Goal: Transaction & Acquisition: Subscribe to service/newsletter

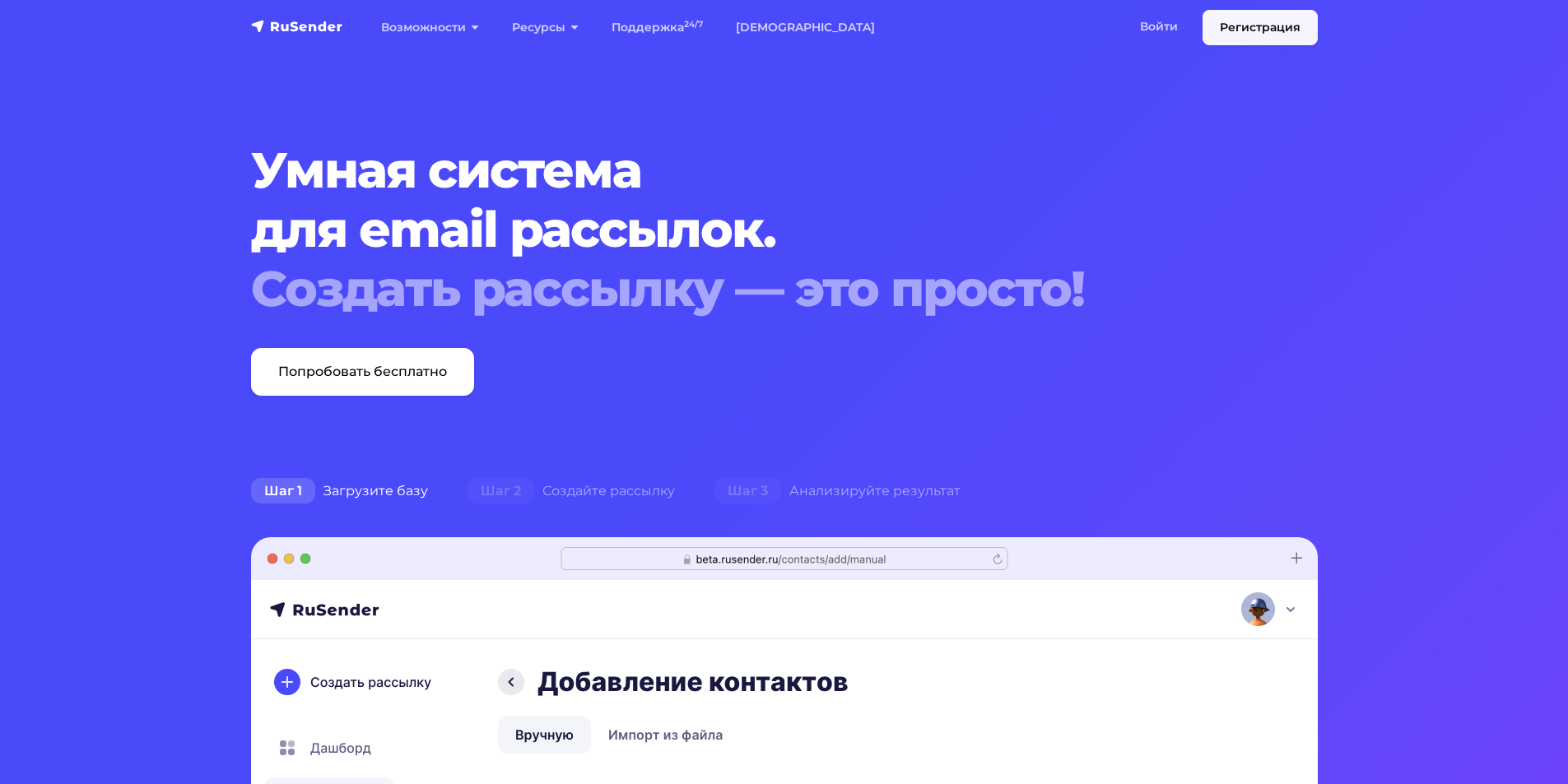
click at [1250, 36] on link "Регистрация" at bounding box center [1261, 28] width 115 height 36
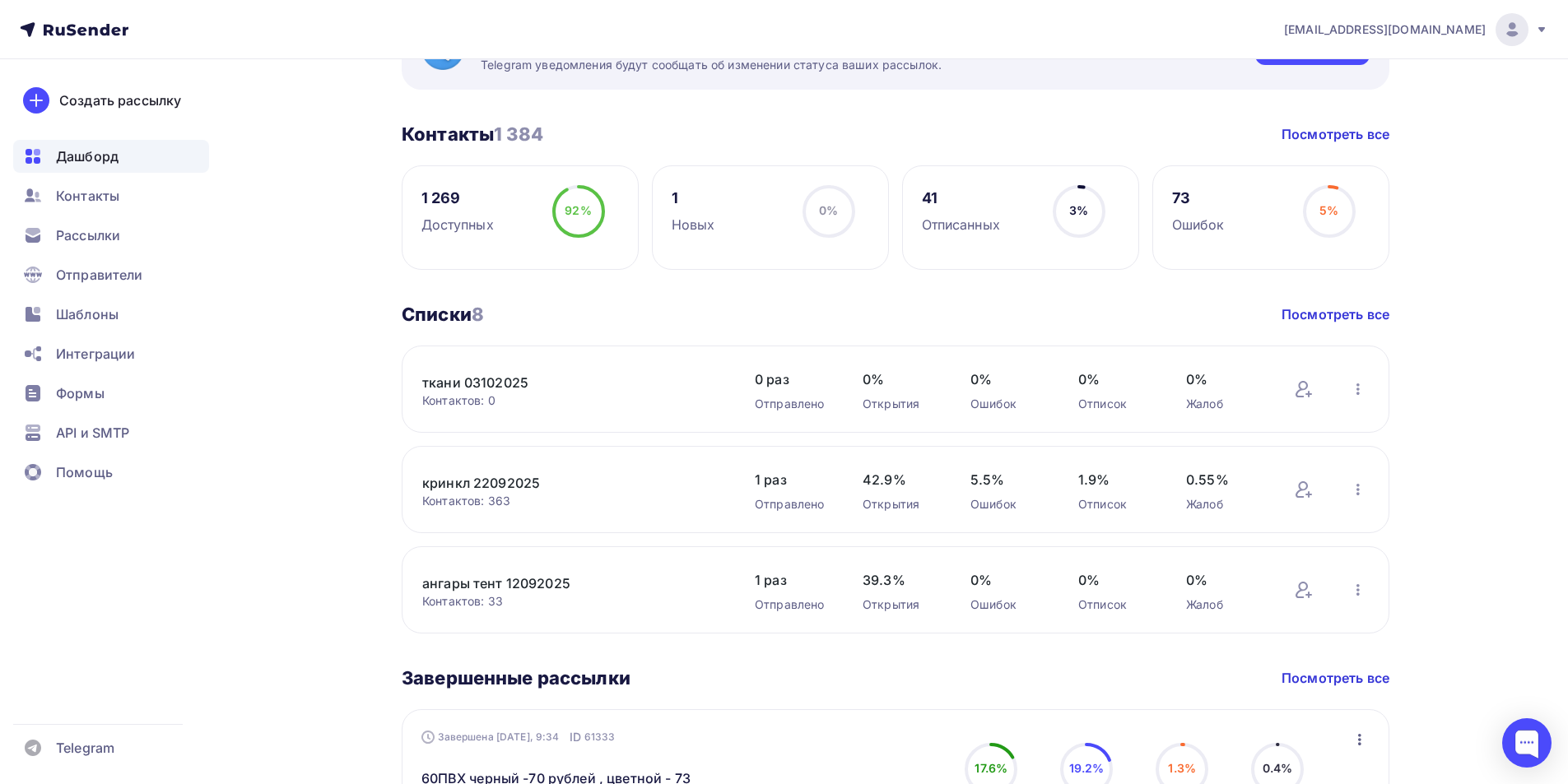
scroll to position [176, 0]
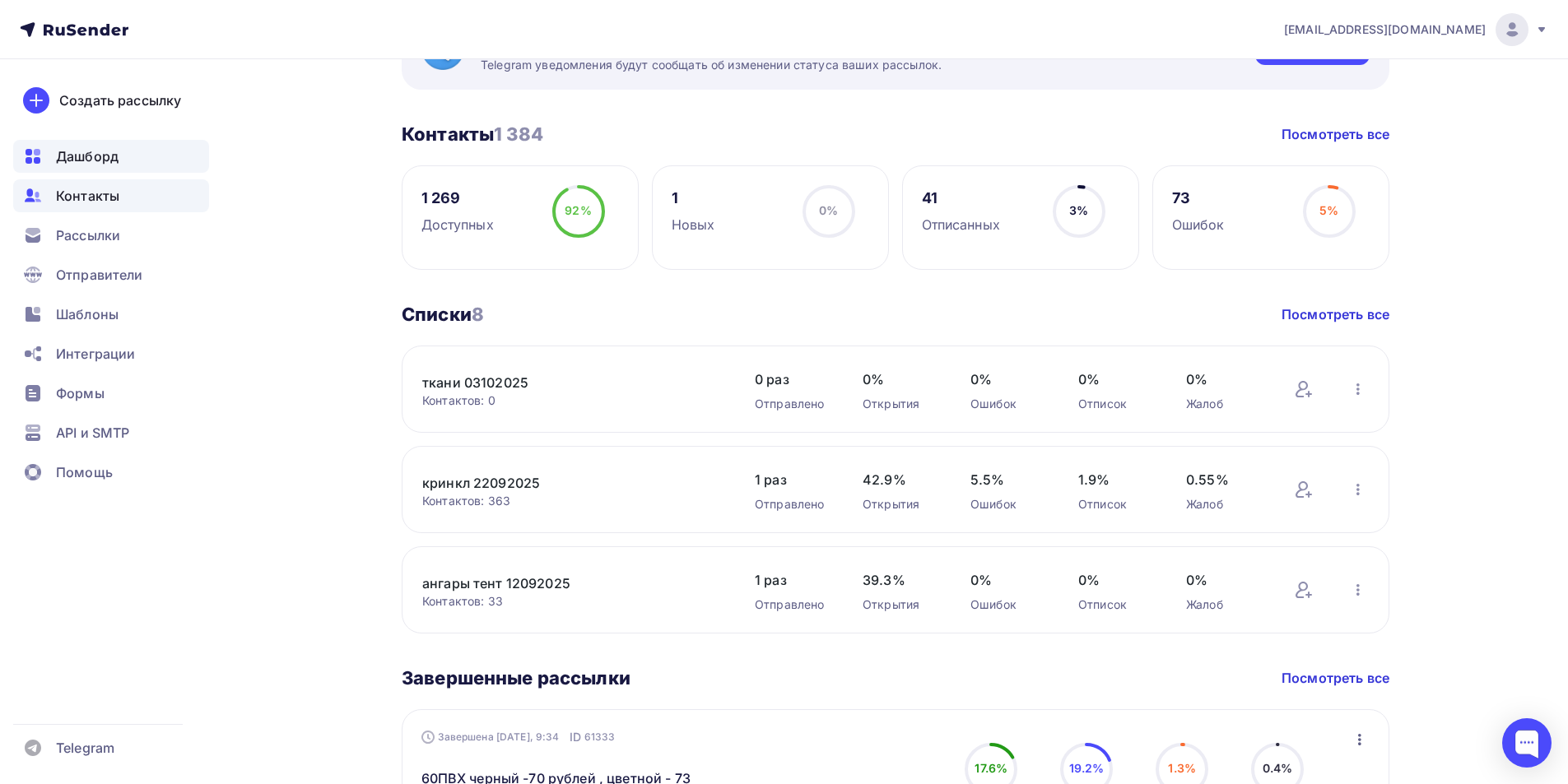
click at [98, 206] on div "Контакты" at bounding box center [111, 195] width 196 height 33
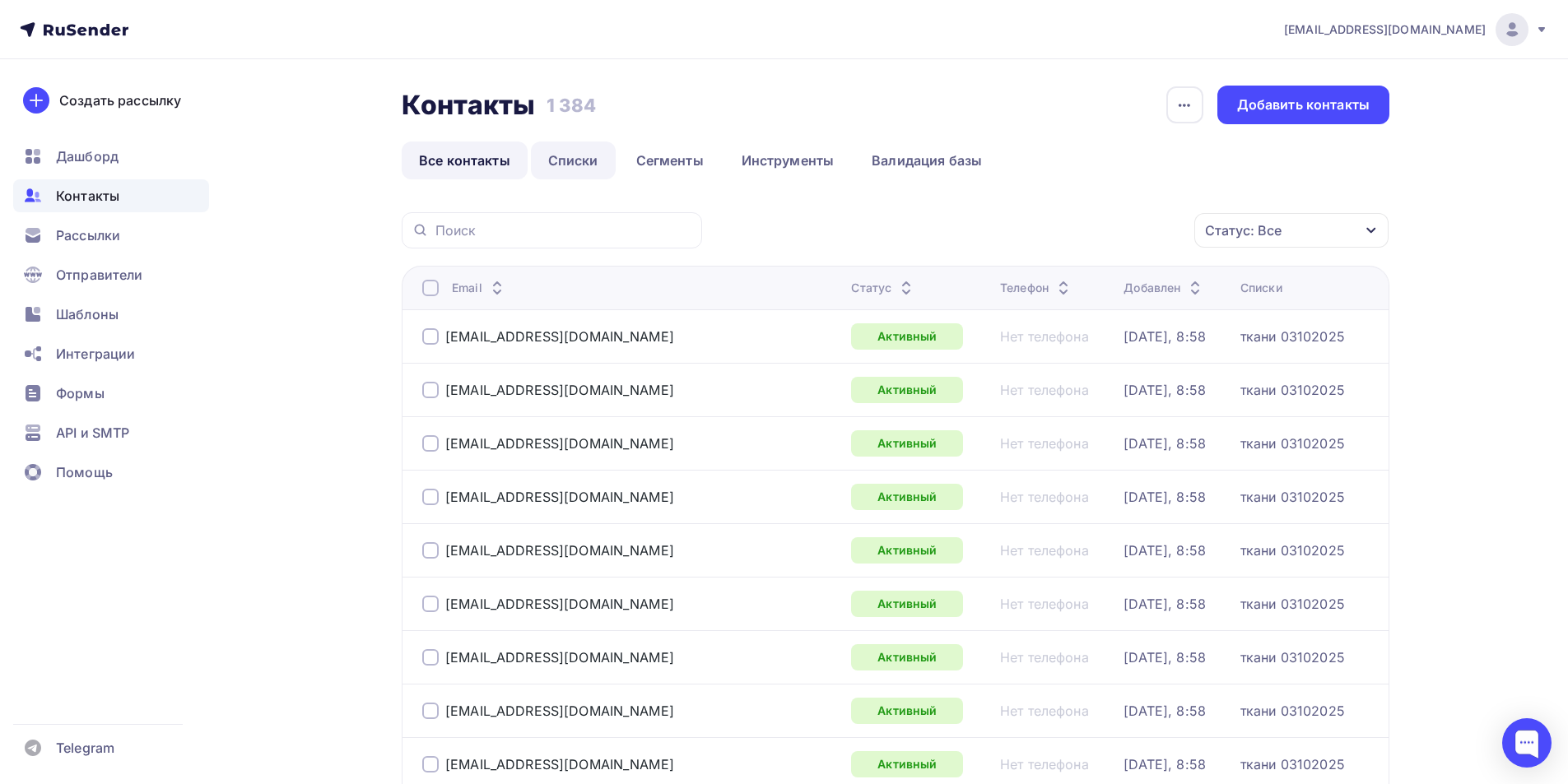
click at [587, 160] on link "Списки" at bounding box center [573, 160] width 85 height 38
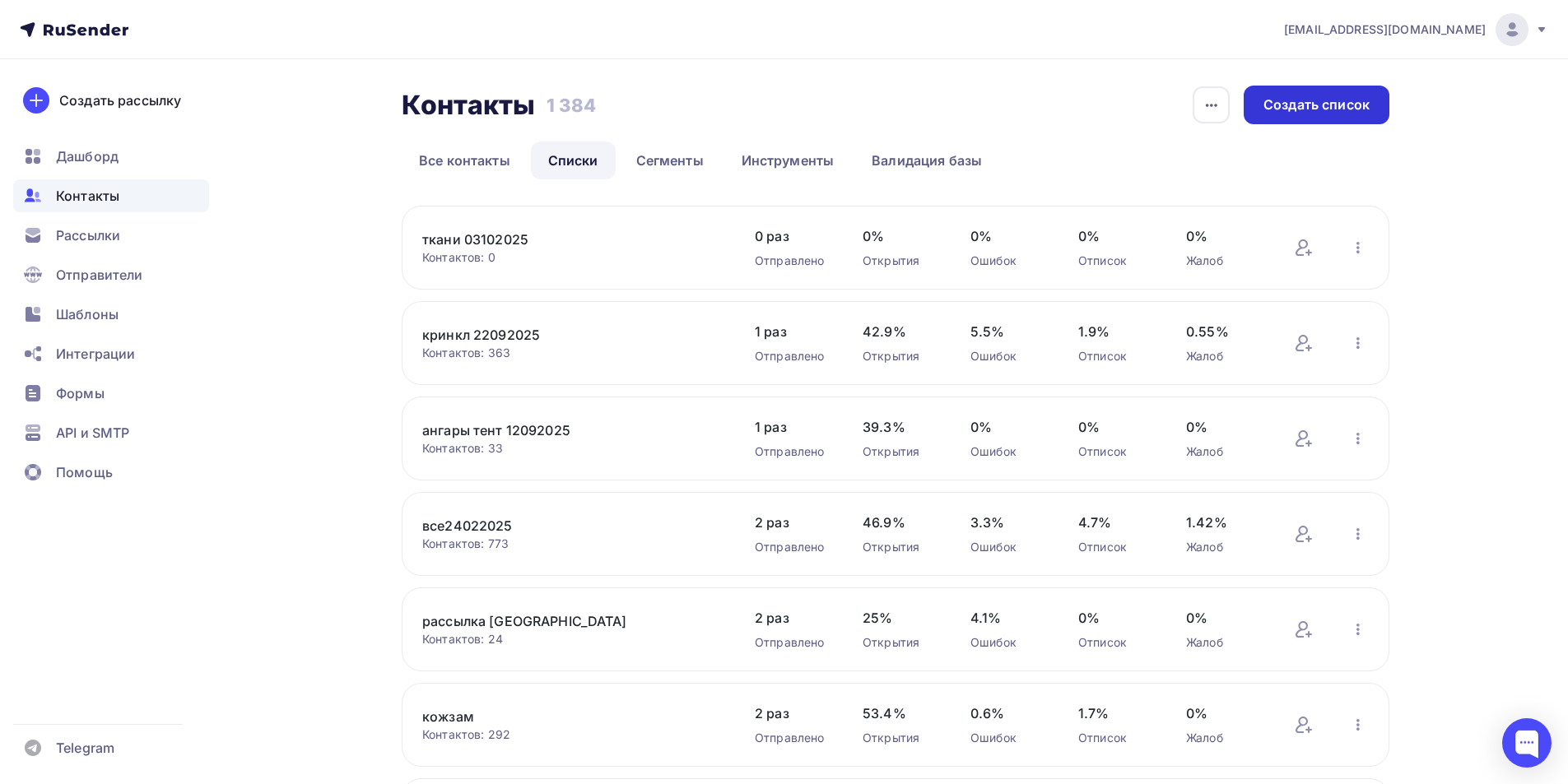
click at [1256, 103] on div "Создать список" at bounding box center [1317, 105] width 146 height 39
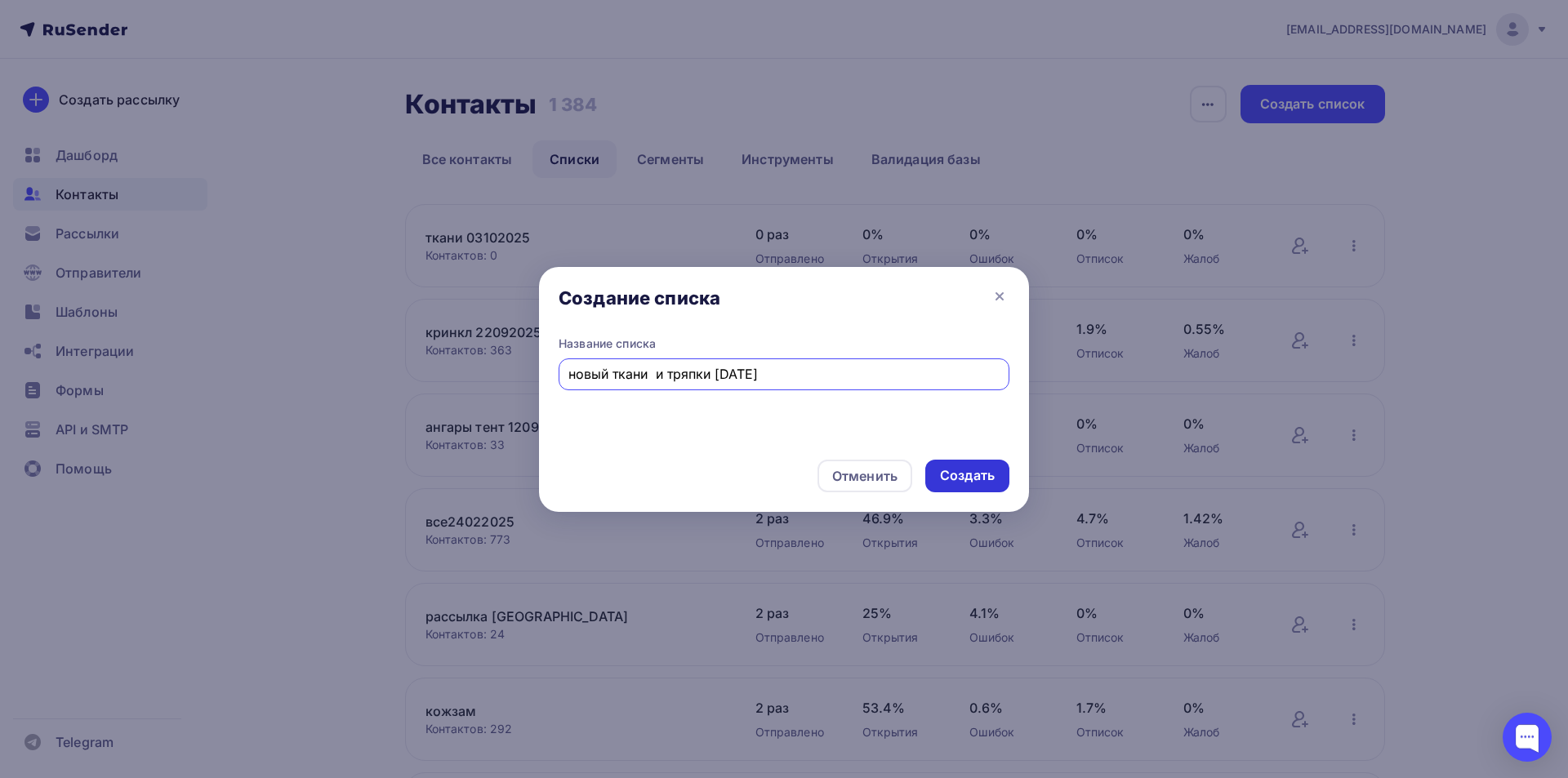
type input "новый ткани и тряпки [DATE]"
click at [955, 484] on div "Создать" at bounding box center [967, 476] width 55 height 19
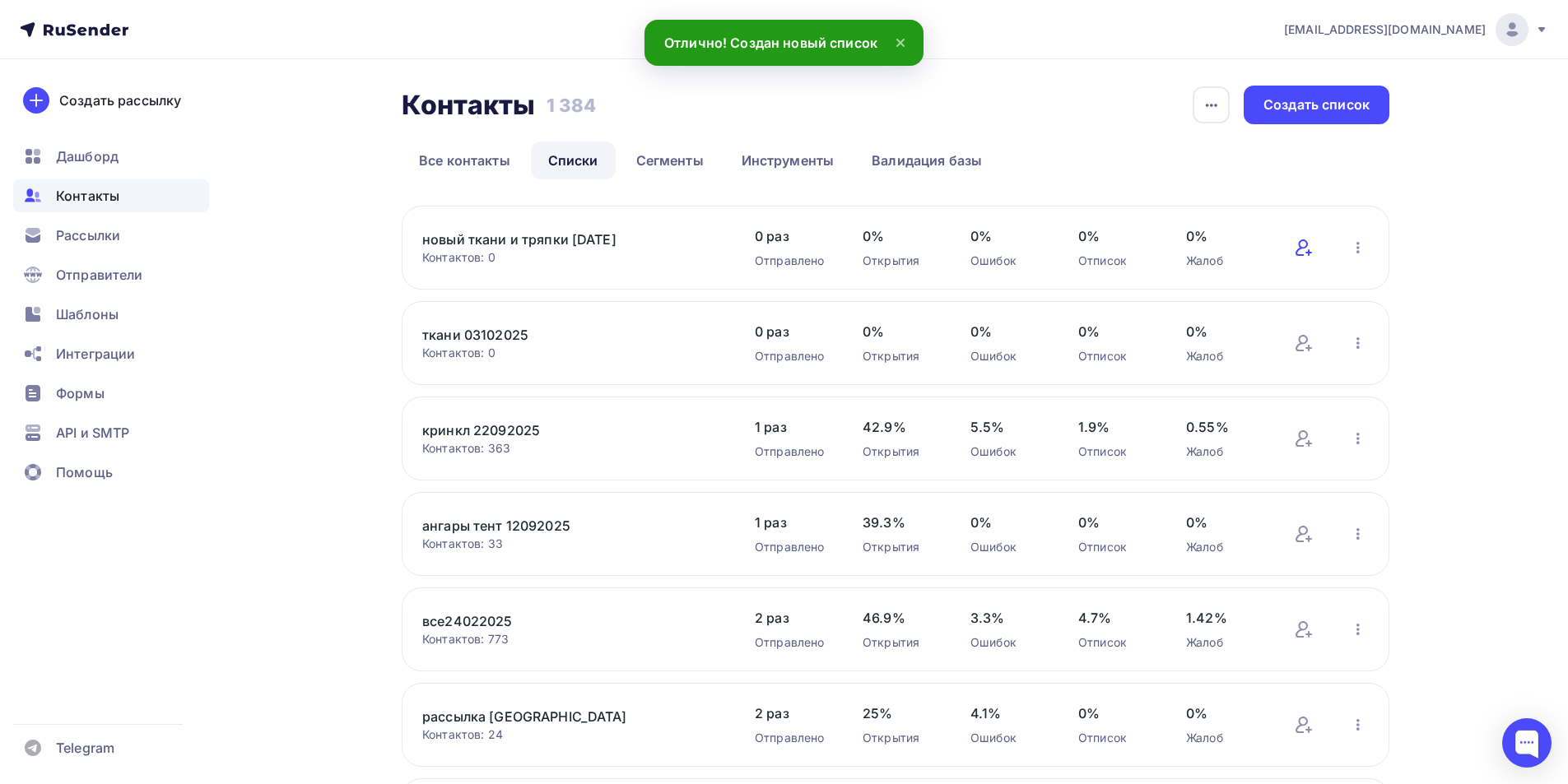
click at [1295, 254] on icon at bounding box center [1303, 247] width 20 height 20
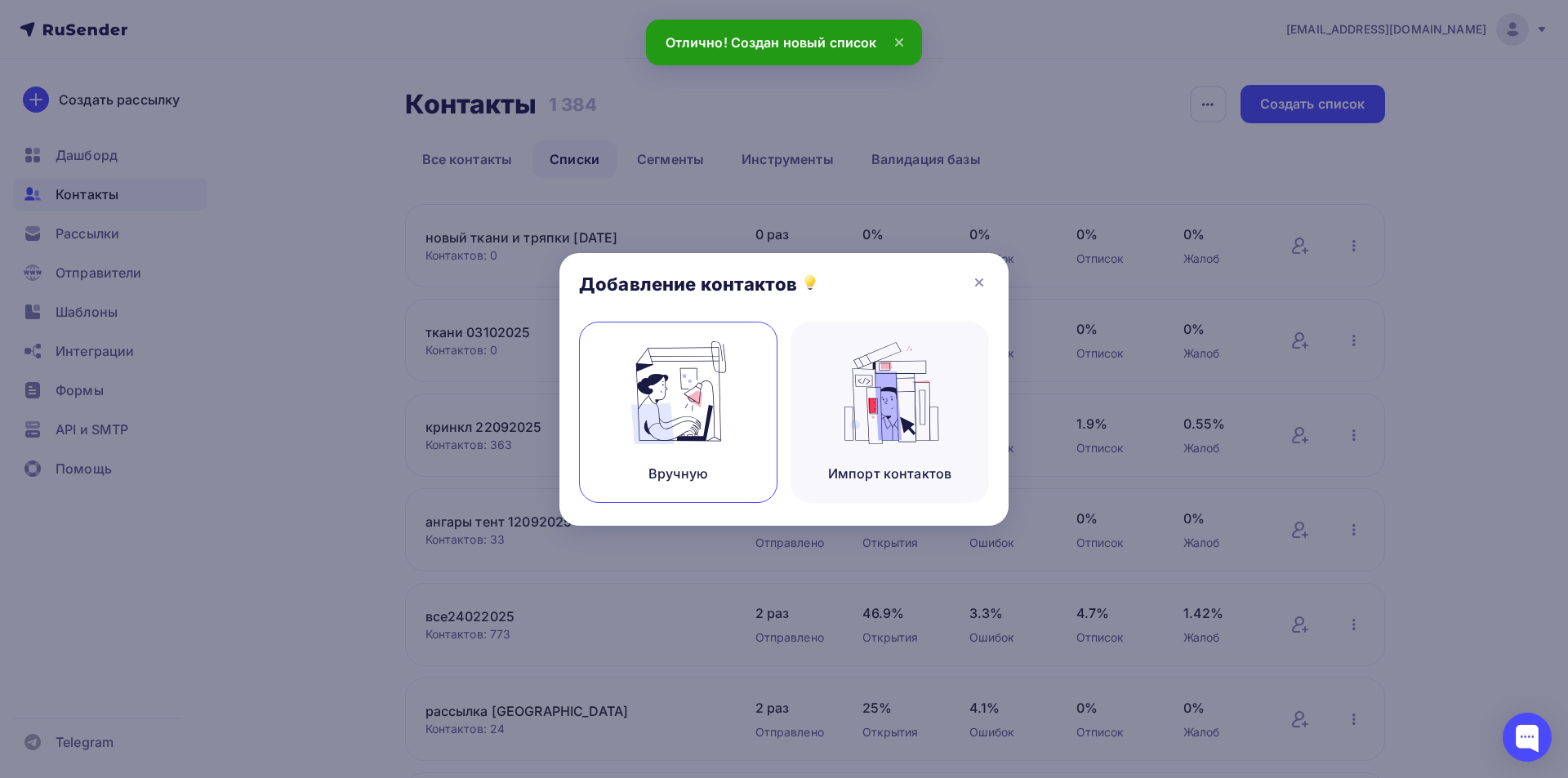
click at [666, 427] on img at bounding box center [679, 392] width 109 height 103
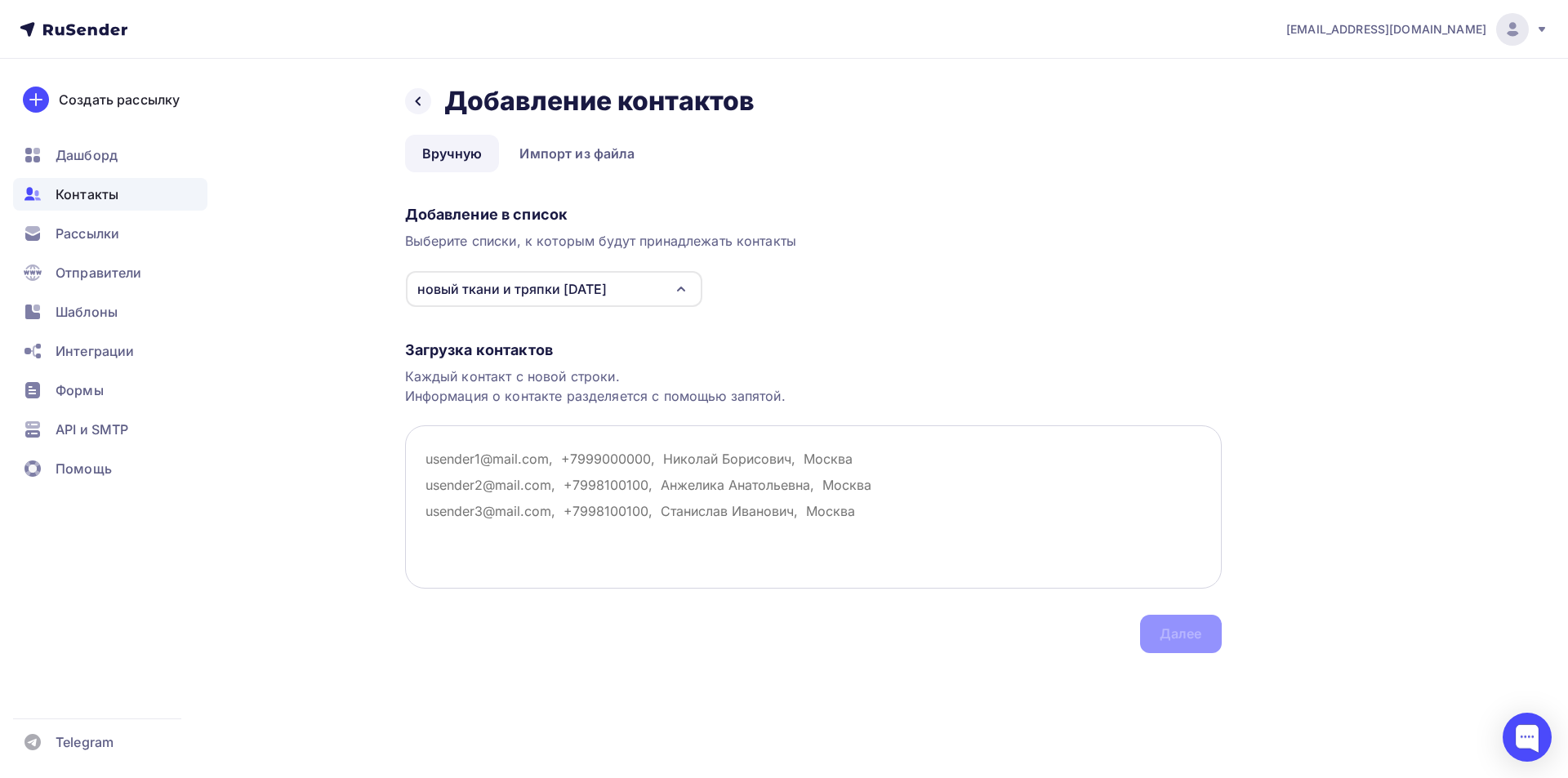
click at [419, 456] on textarea at bounding box center [813, 507] width 817 height 163
paste textarea "[EMAIL_ADDRESS][DOMAIN_NAME]"
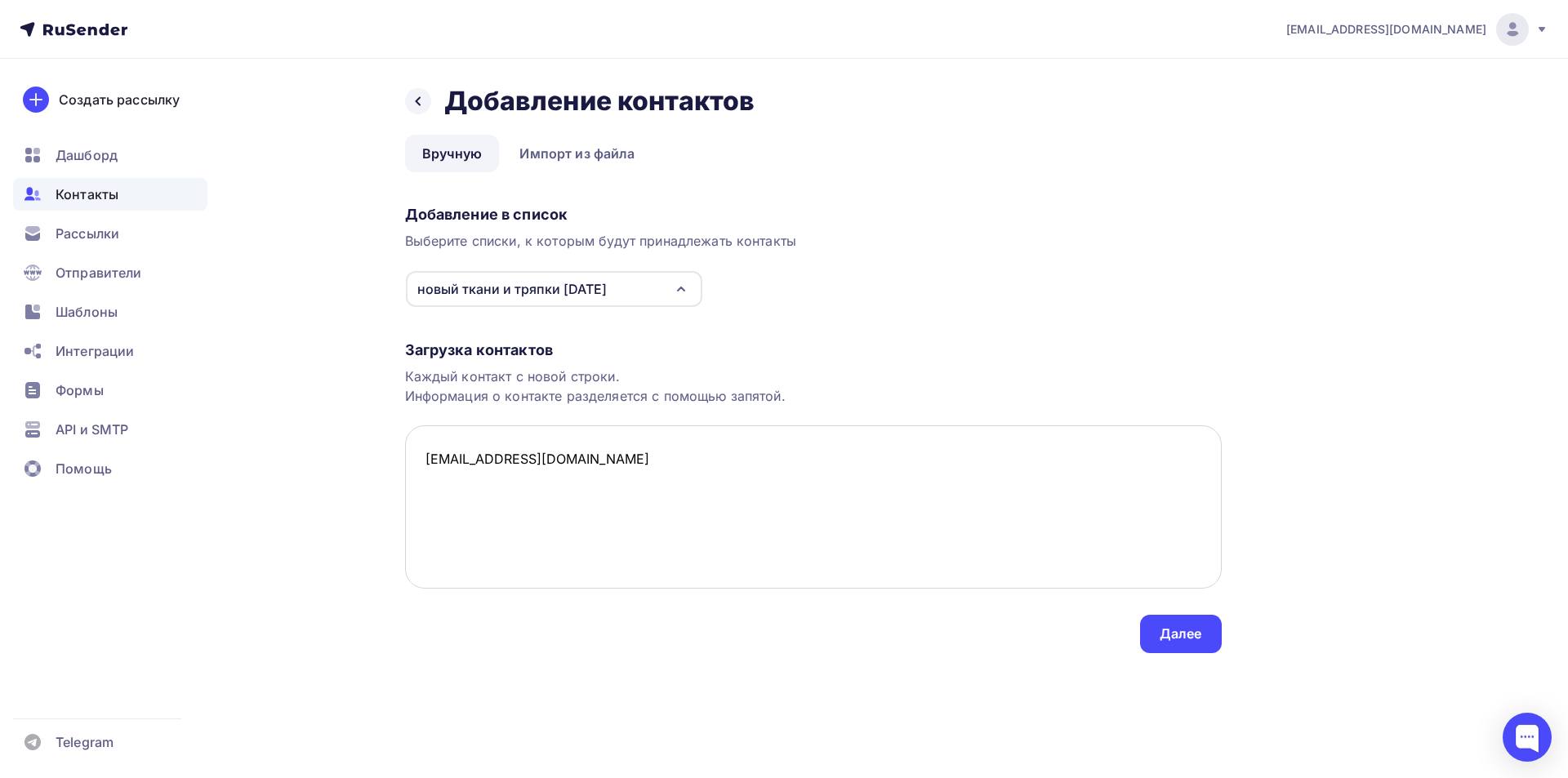
click at [635, 472] on textarea "[EMAIL_ADDRESS][DOMAIN_NAME]" at bounding box center [813, 507] width 817 height 163
type textarea "[EMAIL_ADDRESS][DOMAIN_NAME]"
click at [1192, 640] on div "Далее" at bounding box center [1181, 634] width 42 height 19
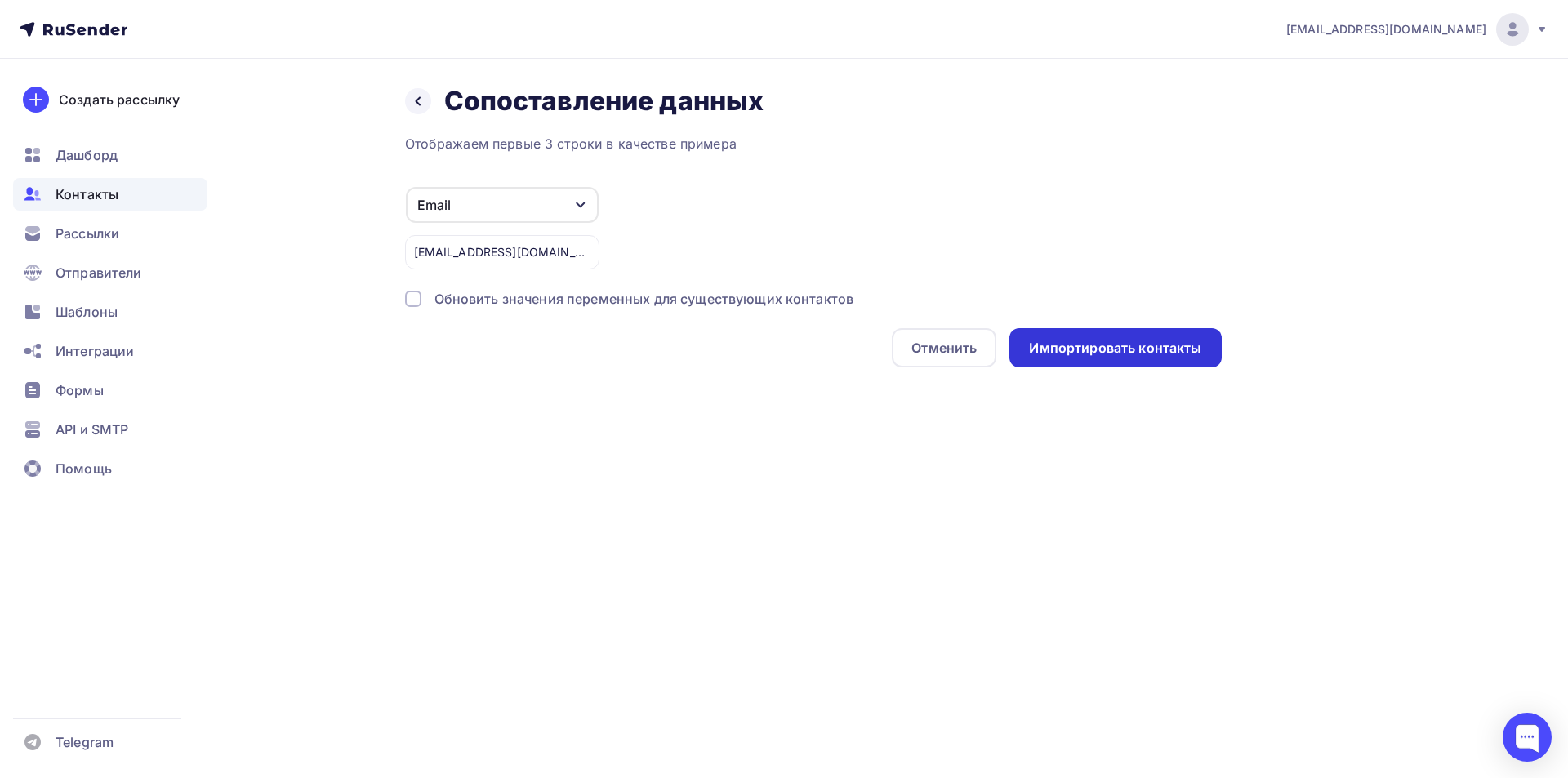
click at [1058, 351] on div "Импортировать контакты" at bounding box center [1115, 348] width 173 height 19
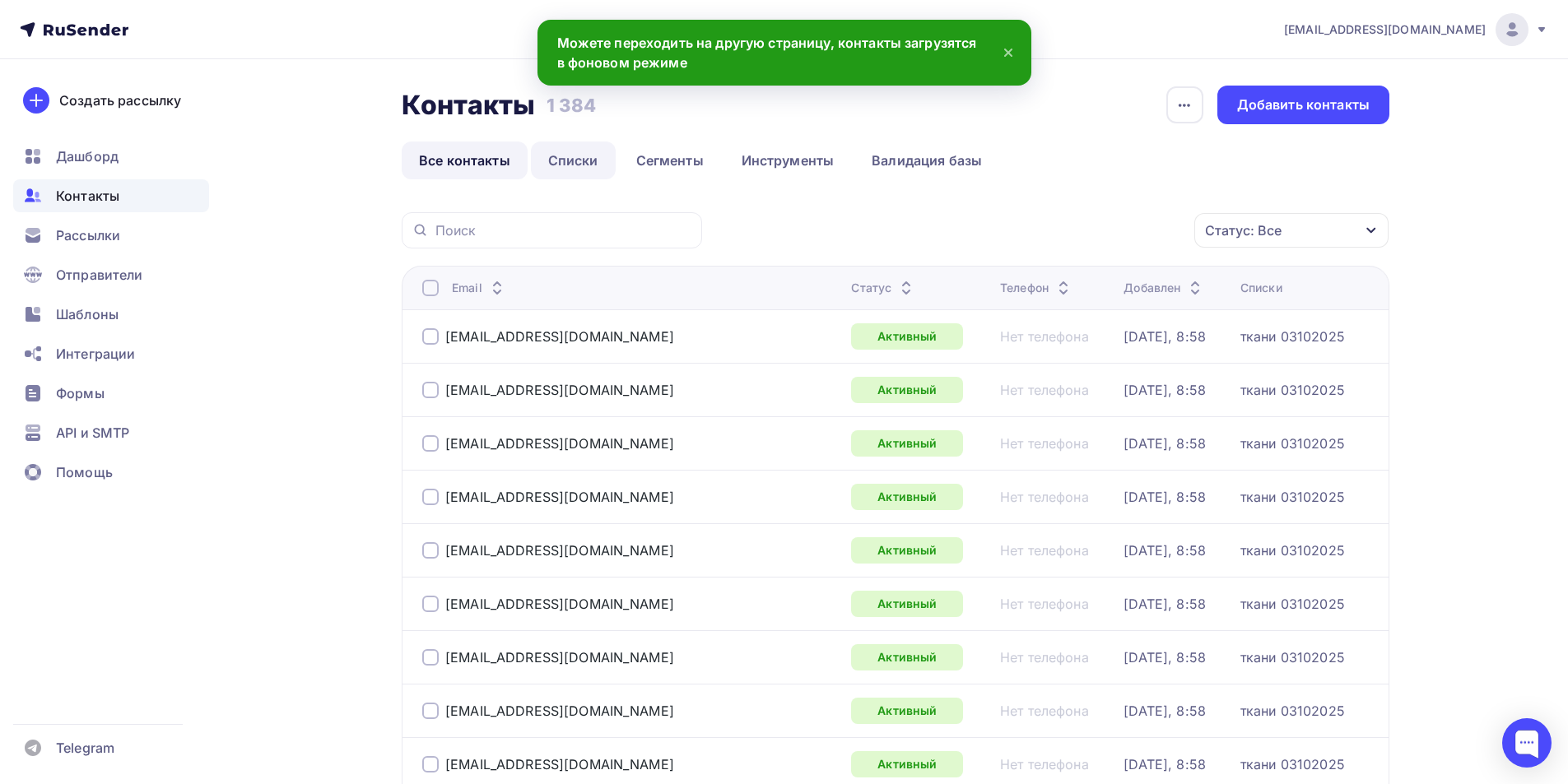
click at [560, 154] on link "Списки" at bounding box center [573, 160] width 85 height 38
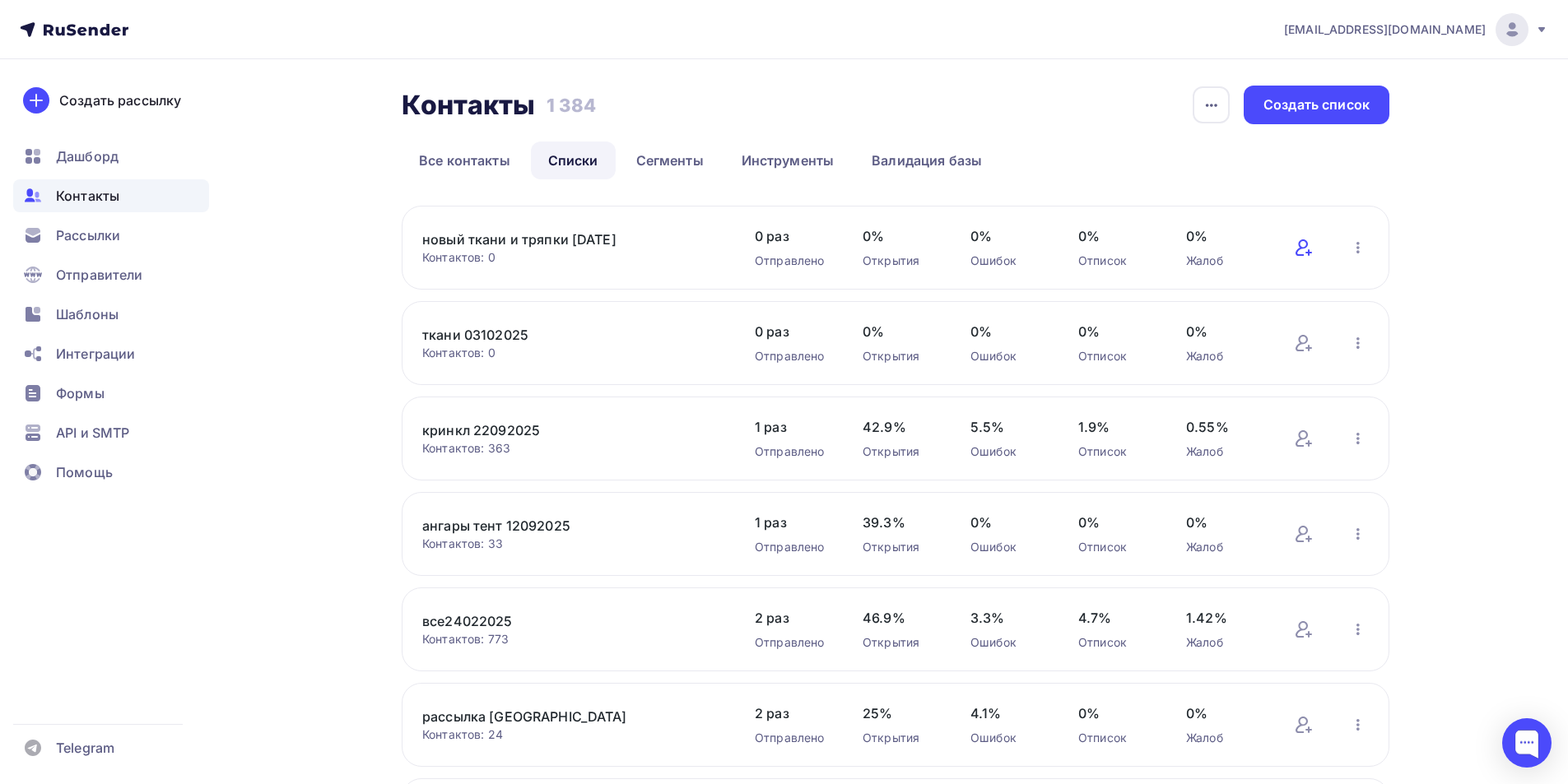
click at [1312, 247] on icon at bounding box center [1303, 247] width 20 height 20
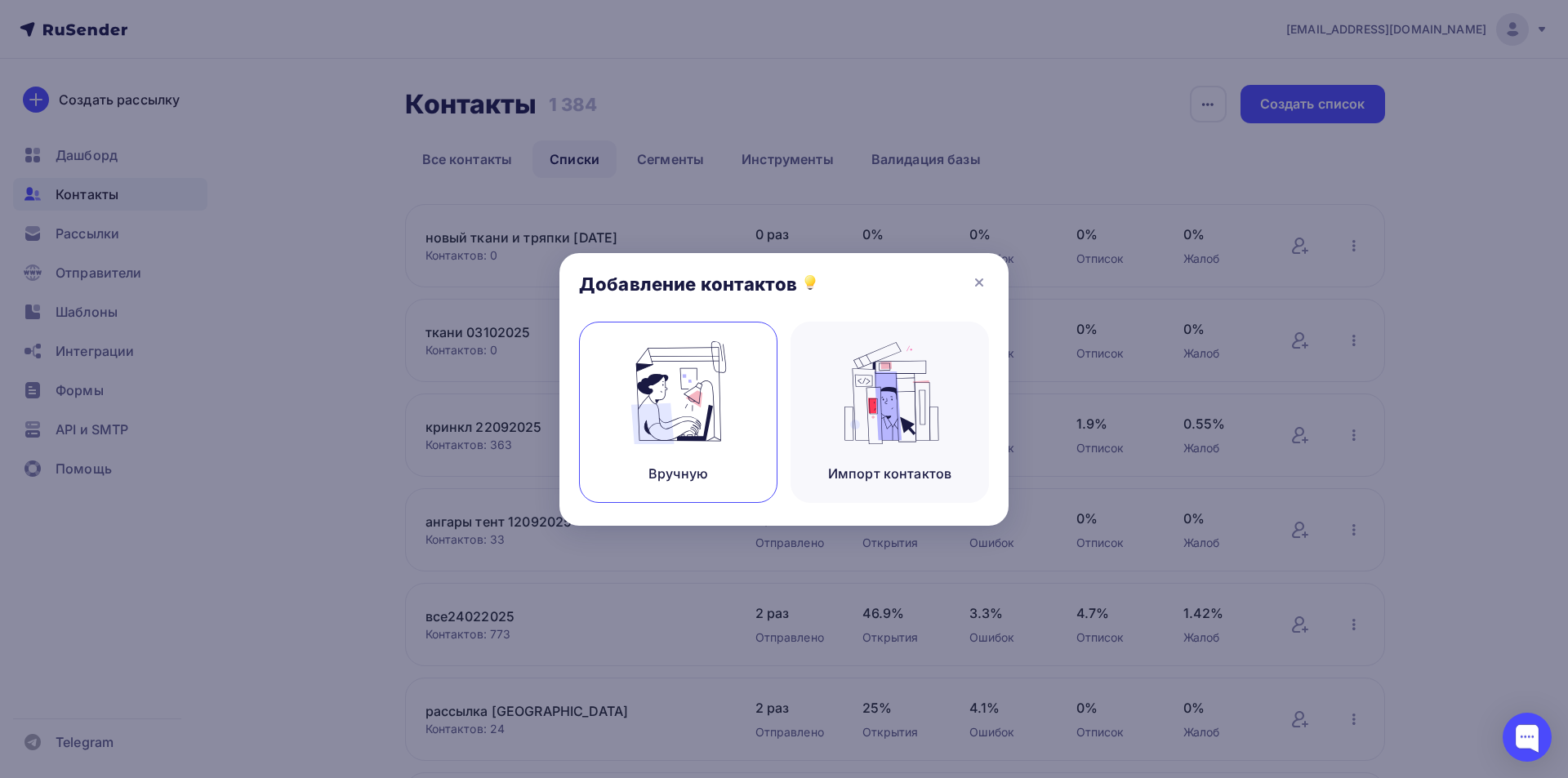
click at [723, 412] on img at bounding box center [679, 392] width 109 height 103
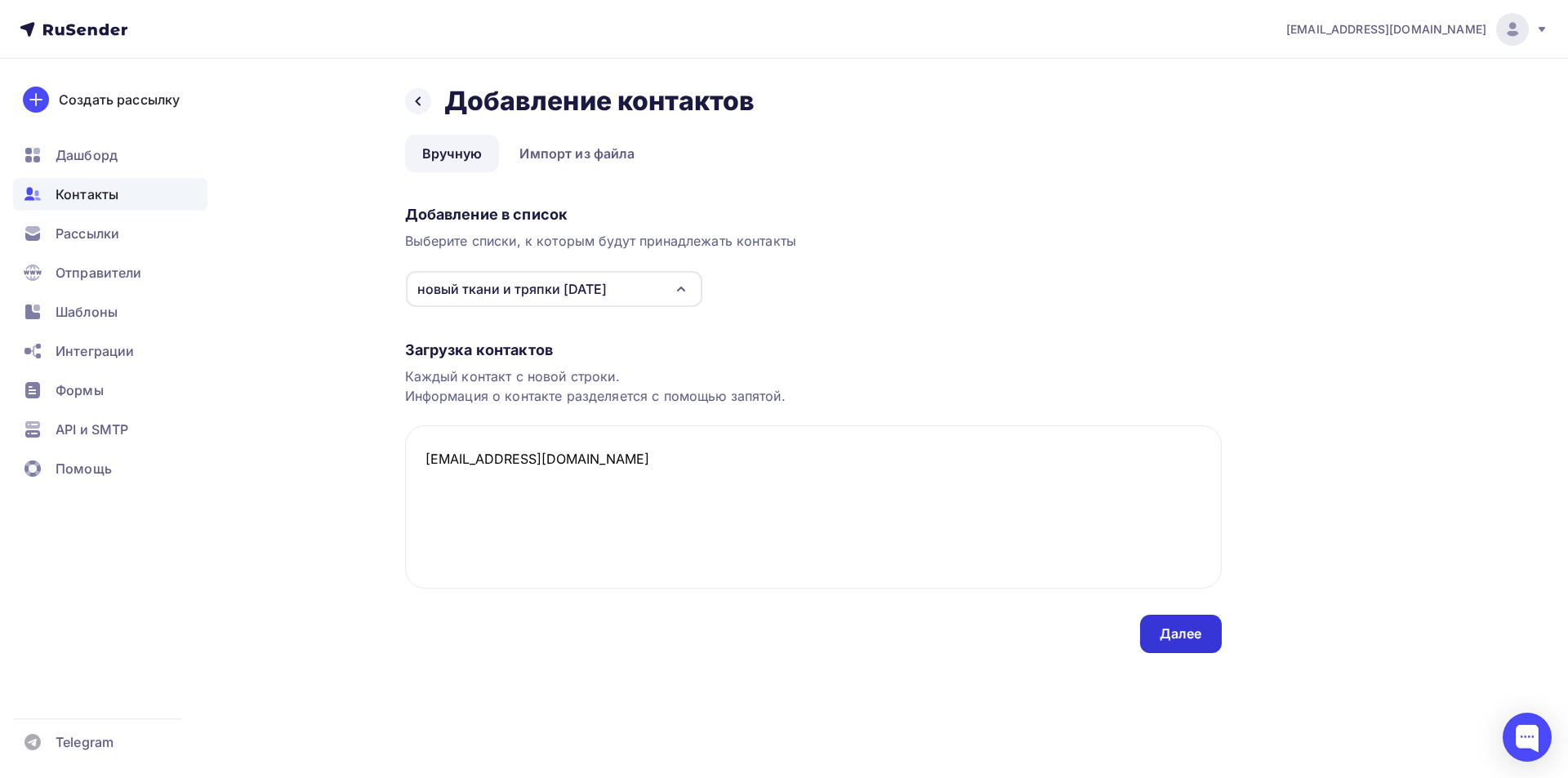
type textarea "[EMAIL_ADDRESS][DOMAIN_NAME]"
click at [1183, 640] on div "Далее" at bounding box center [1181, 634] width 42 height 19
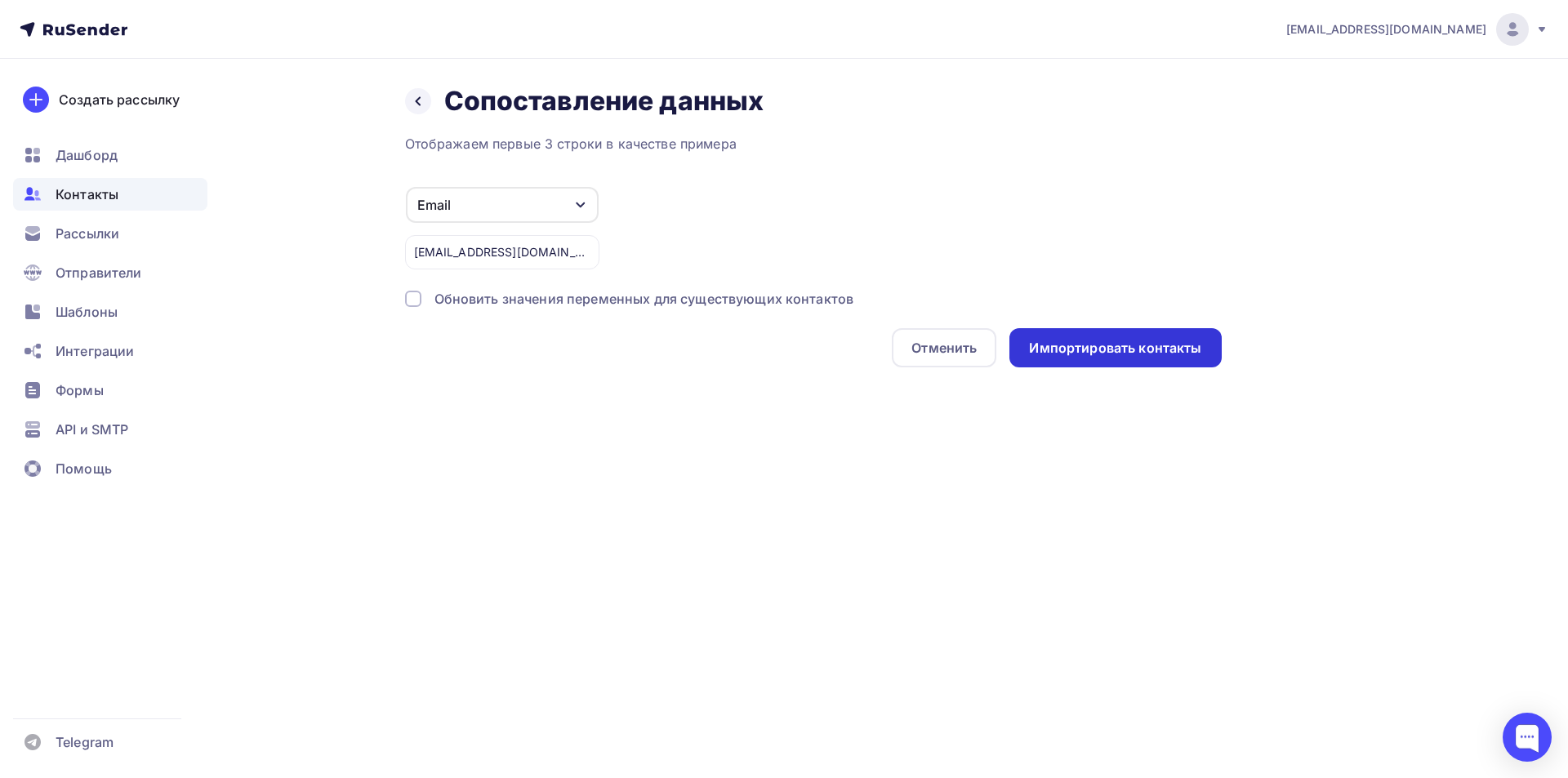
click at [1050, 343] on div "Импортировать контакты" at bounding box center [1115, 348] width 173 height 19
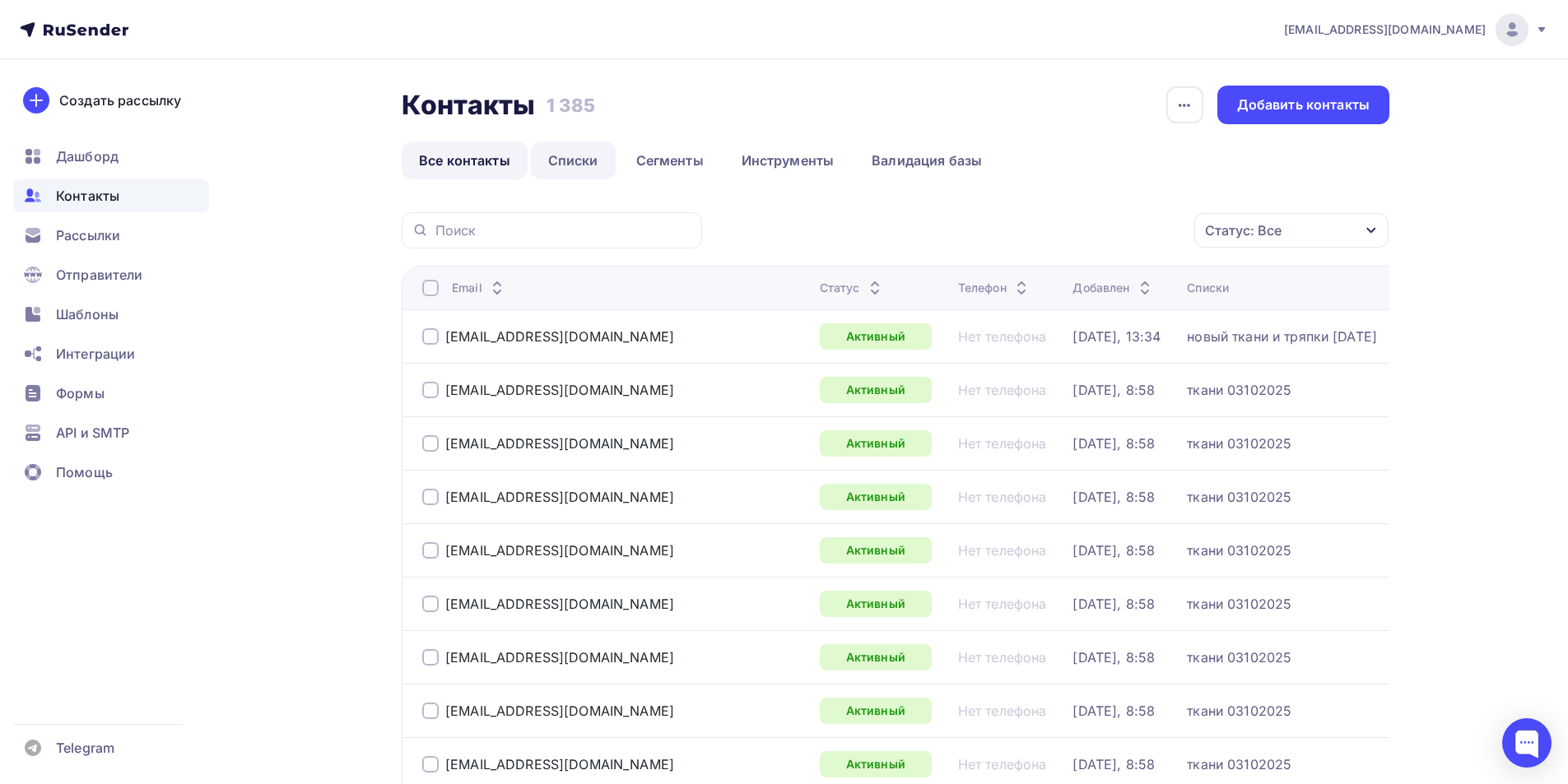
click at [570, 151] on link "Списки" at bounding box center [573, 160] width 85 height 38
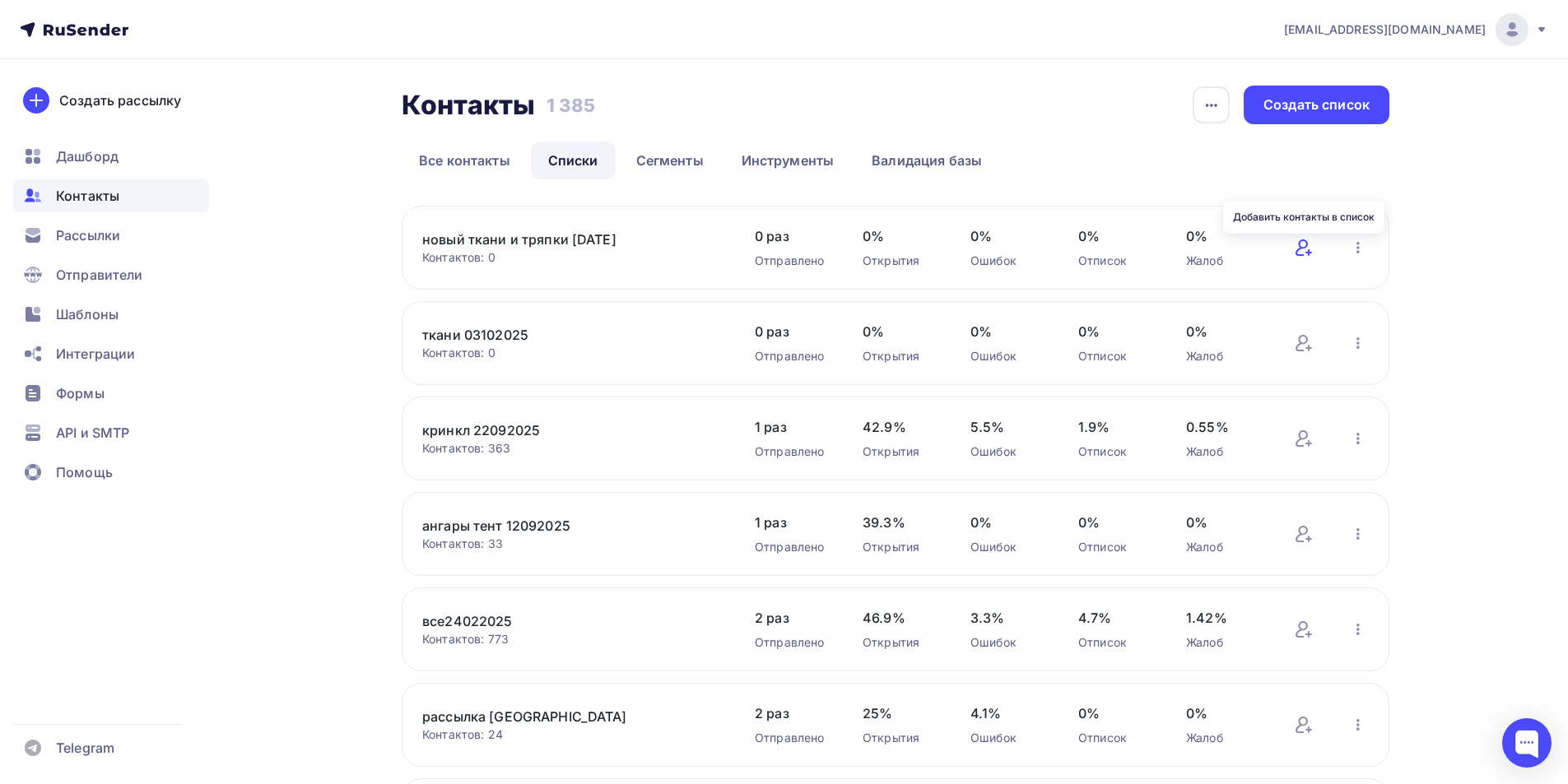
click at [1305, 250] on icon at bounding box center [1303, 247] width 20 height 20
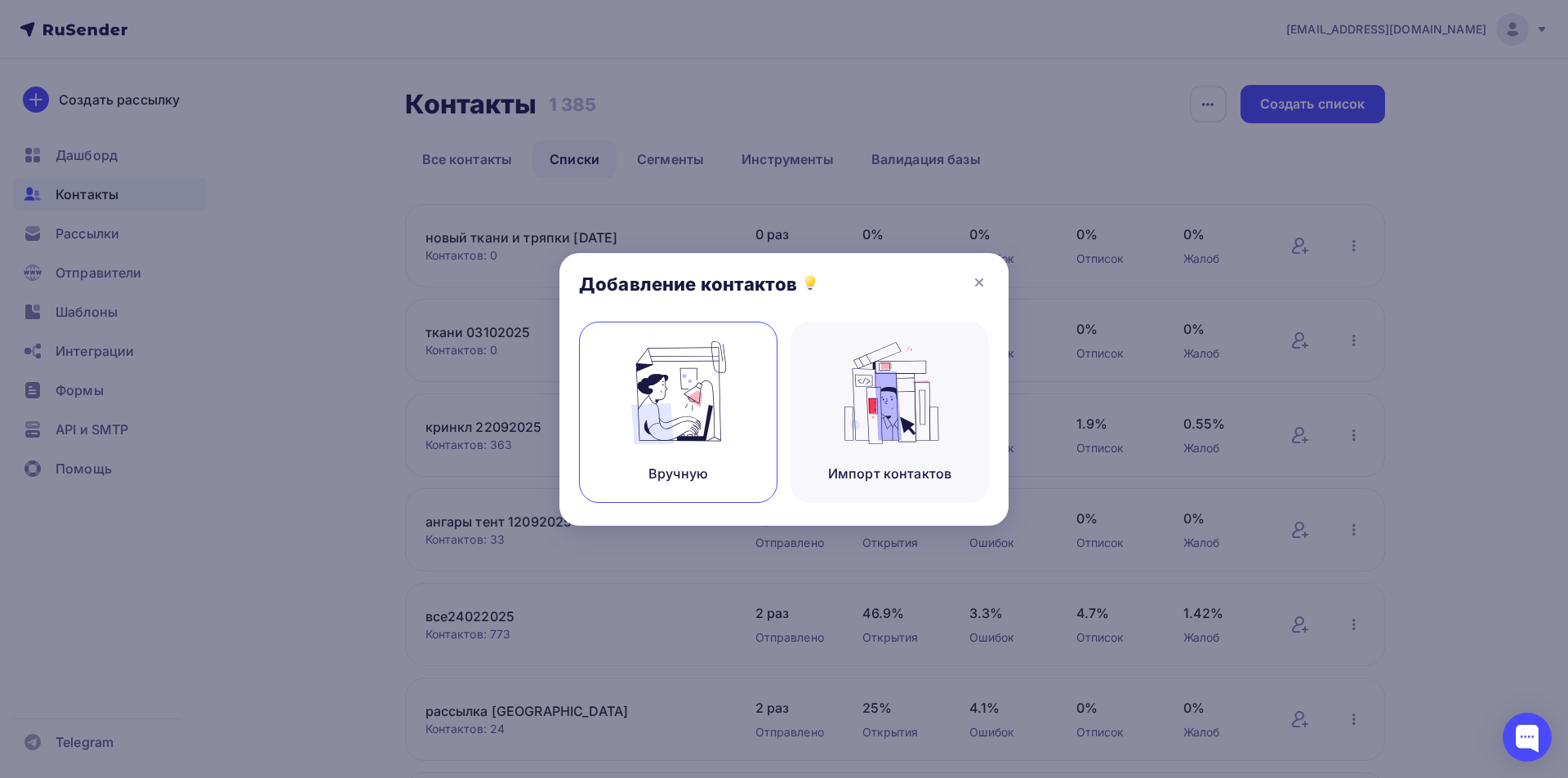
click at [702, 397] on img at bounding box center [679, 392] width 109 height 103
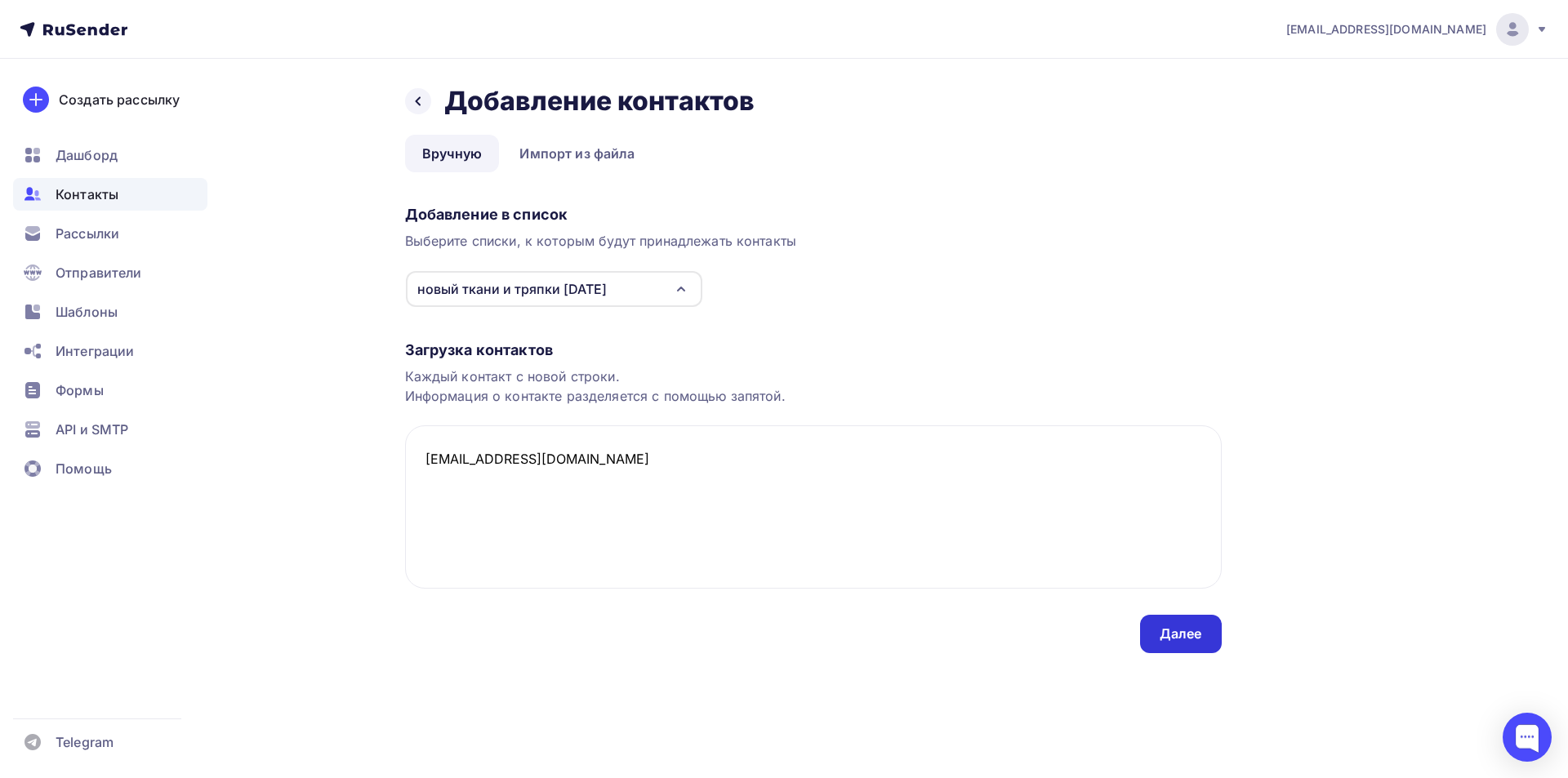
type textarea "[EMAIL_ADDRESS][DOMAIN_NAME]"
click at [1155, 632] on div "Далее" at bounding box center [1181, 634] width 82 height 39
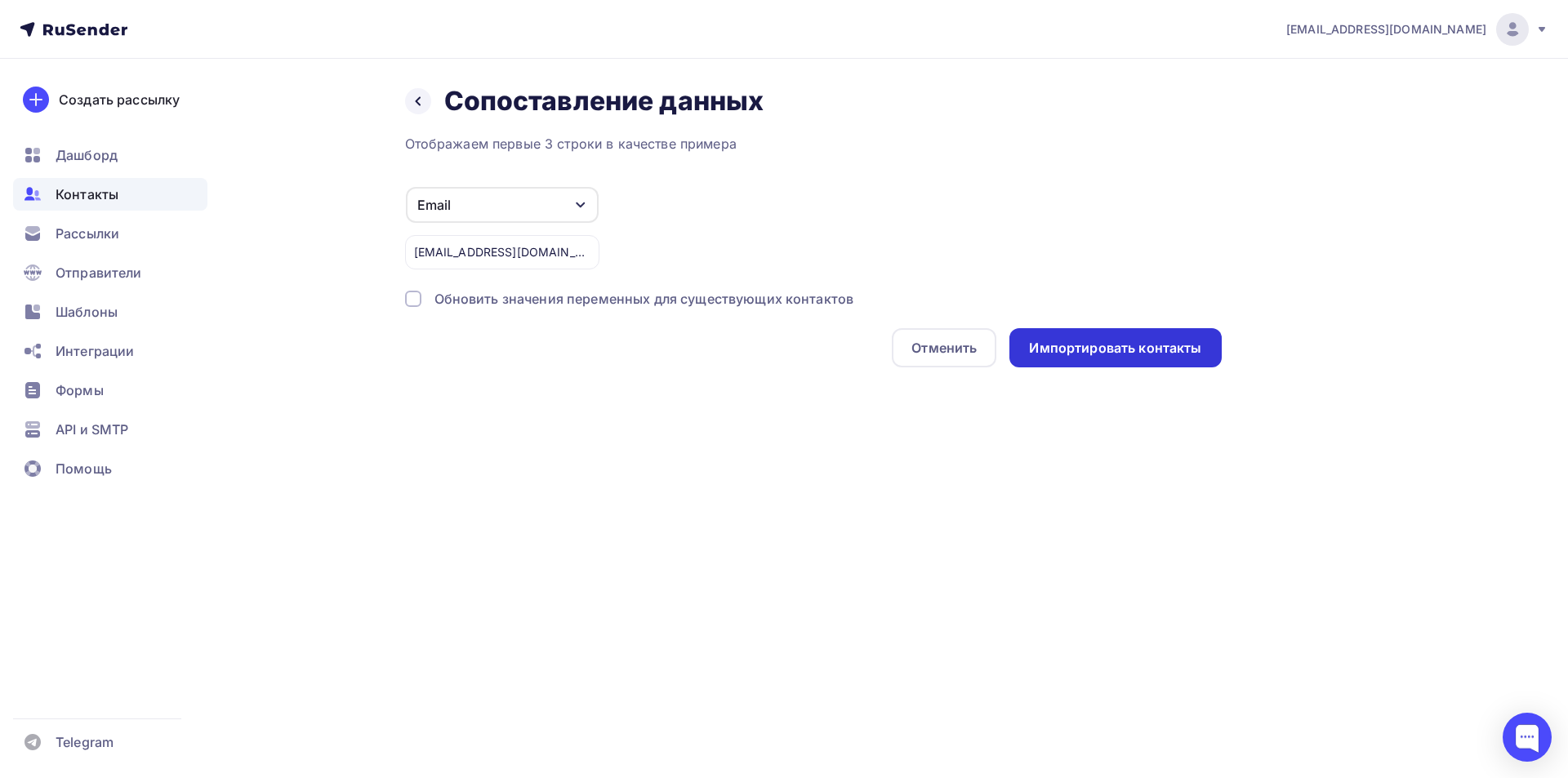
click at [1101, 350] on div "Импортировать контакты" at bounding box center [1115, 348] width 173 height 19
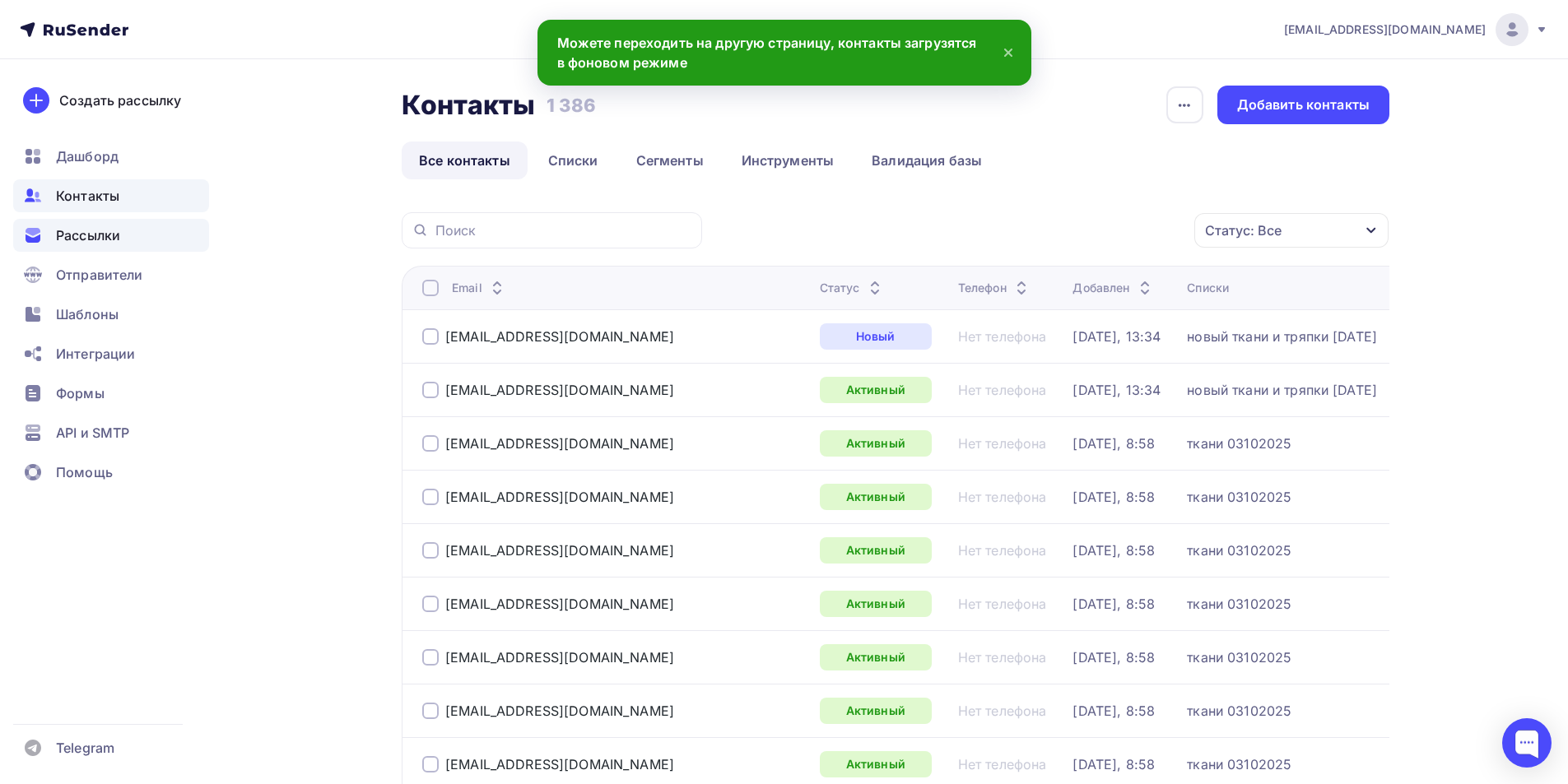
click at [93, 241] on span "Рассылки" at bounding box center [88, 235] width 65 height 20
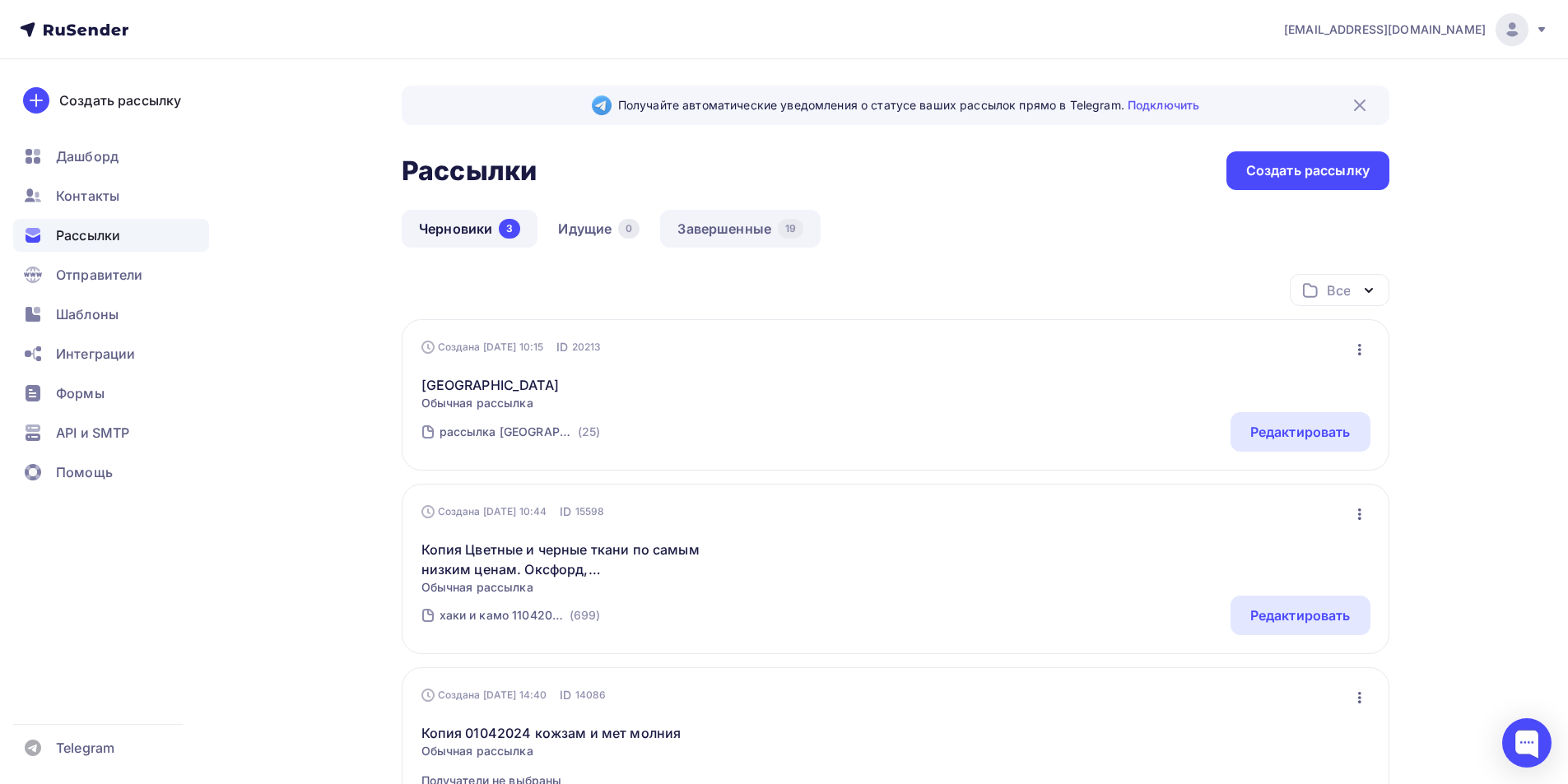
click at [748, 231] on link "Завершенные 19" at bounding box center [740, 228] width 160 height 38
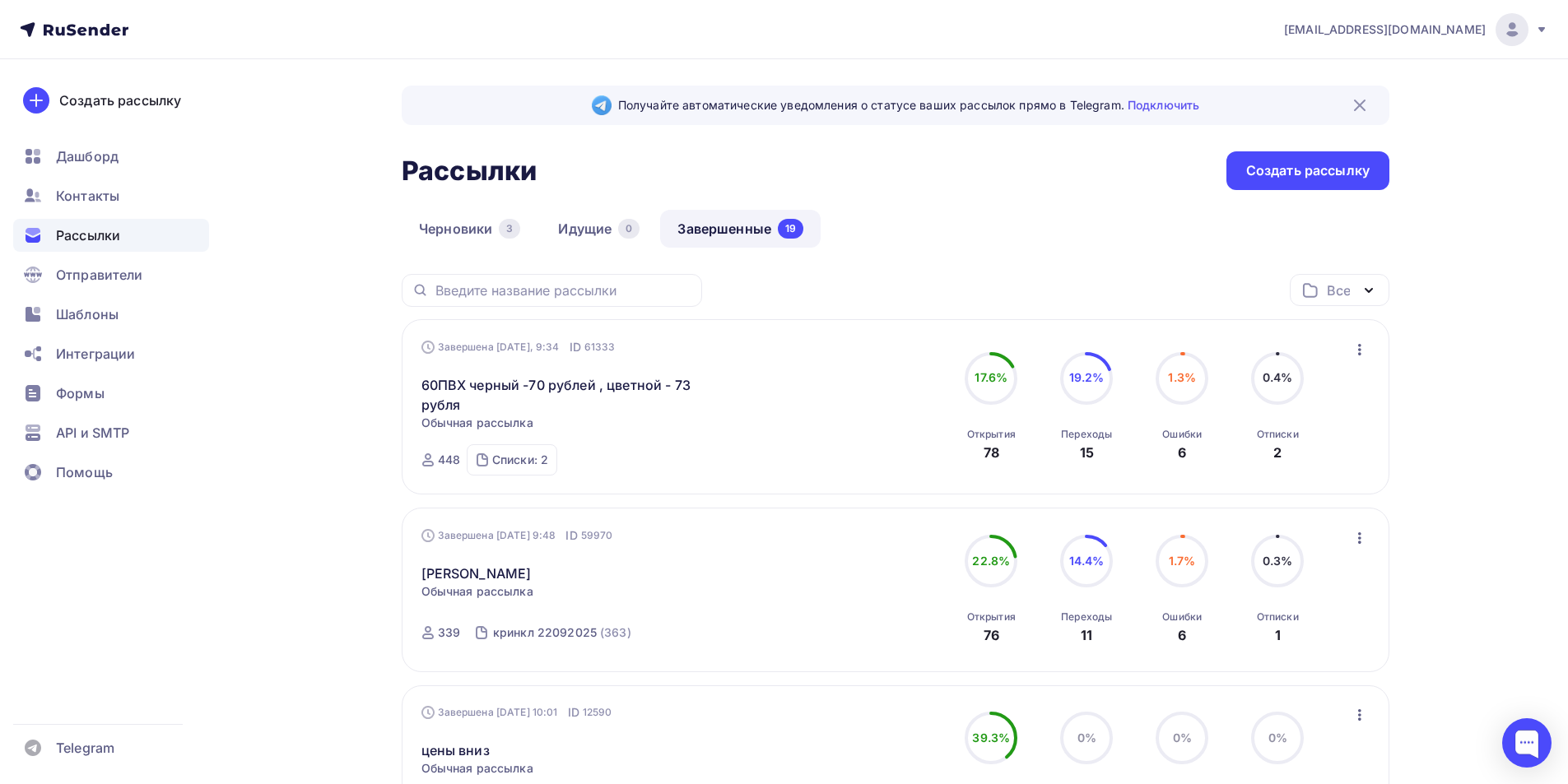
click at [1357, 351] on icon "button" at bounding box center [1359, 349] width 20 height 20
click at [1266, 453] on div "Копировать в новую" at bounding box center [1283, 458] width 169 height 20
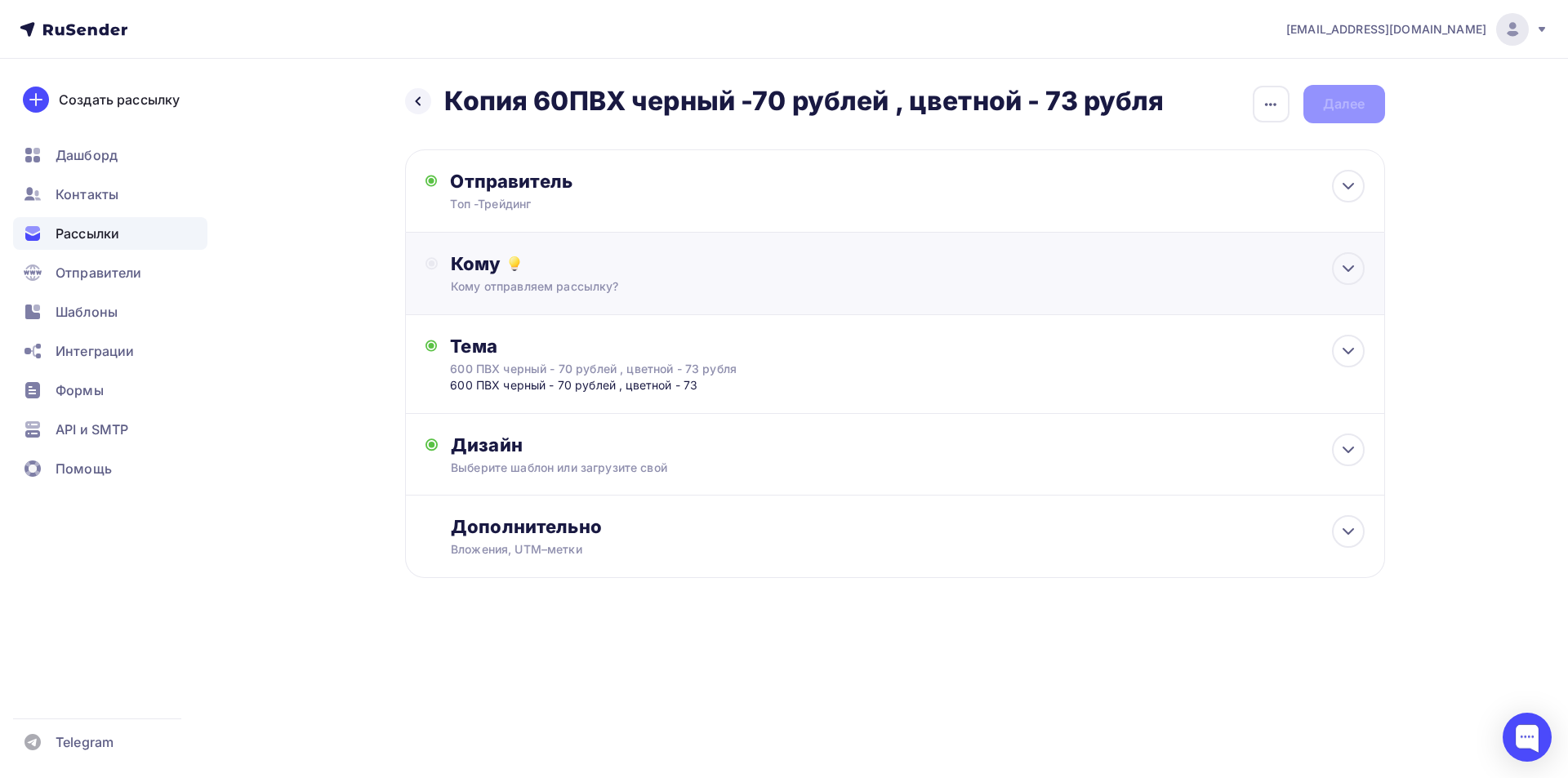
click at [534, 274] on div "Кому" at bounding box center [907, 264] width 913 height 23
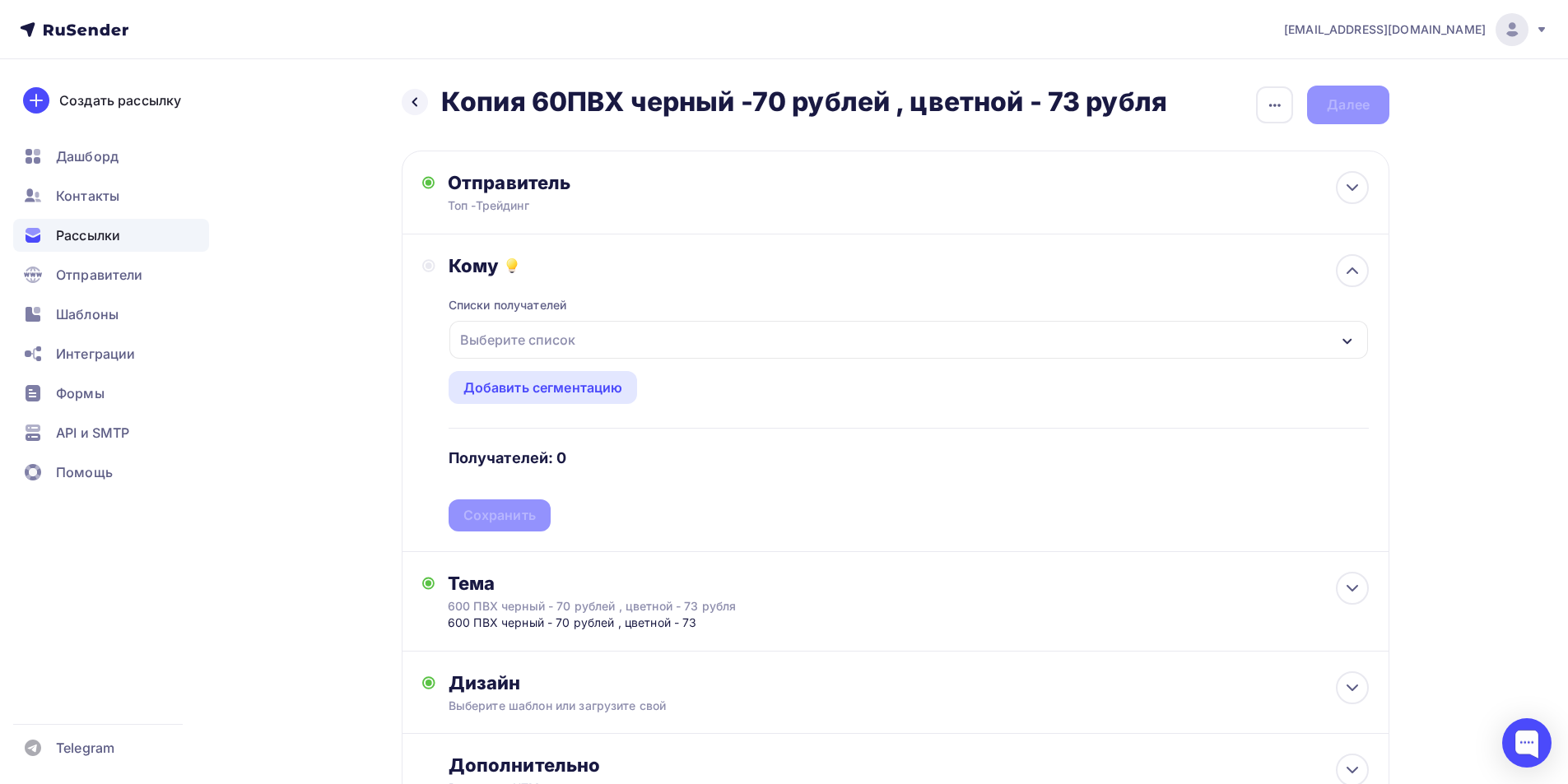
click at [514, 342] on div "Выберите список" at bounding box center [517, 339] width 128 height 30
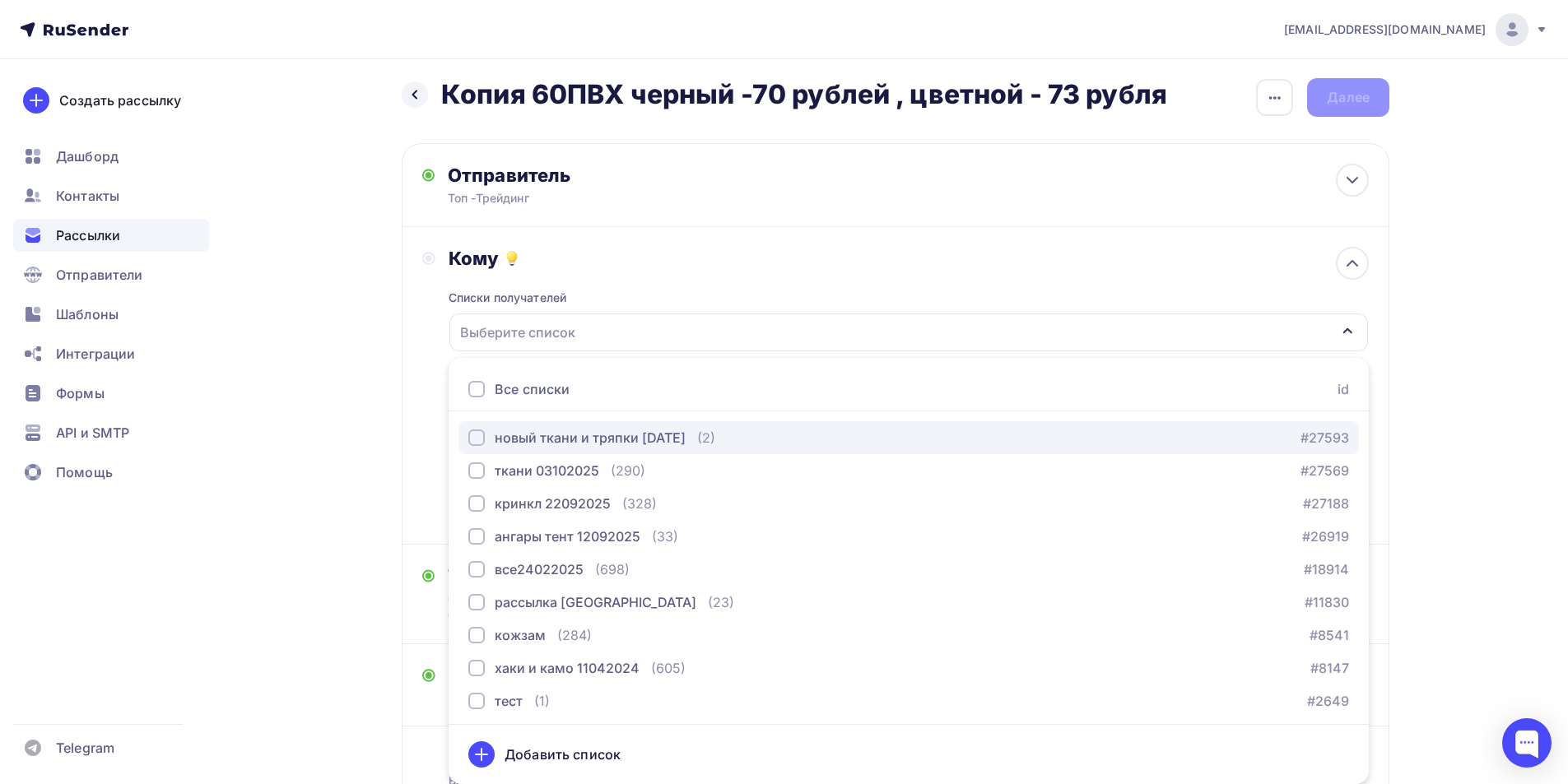
click at [479, 441] on div "button" at bounding box center [476, 437] width 16 height 16
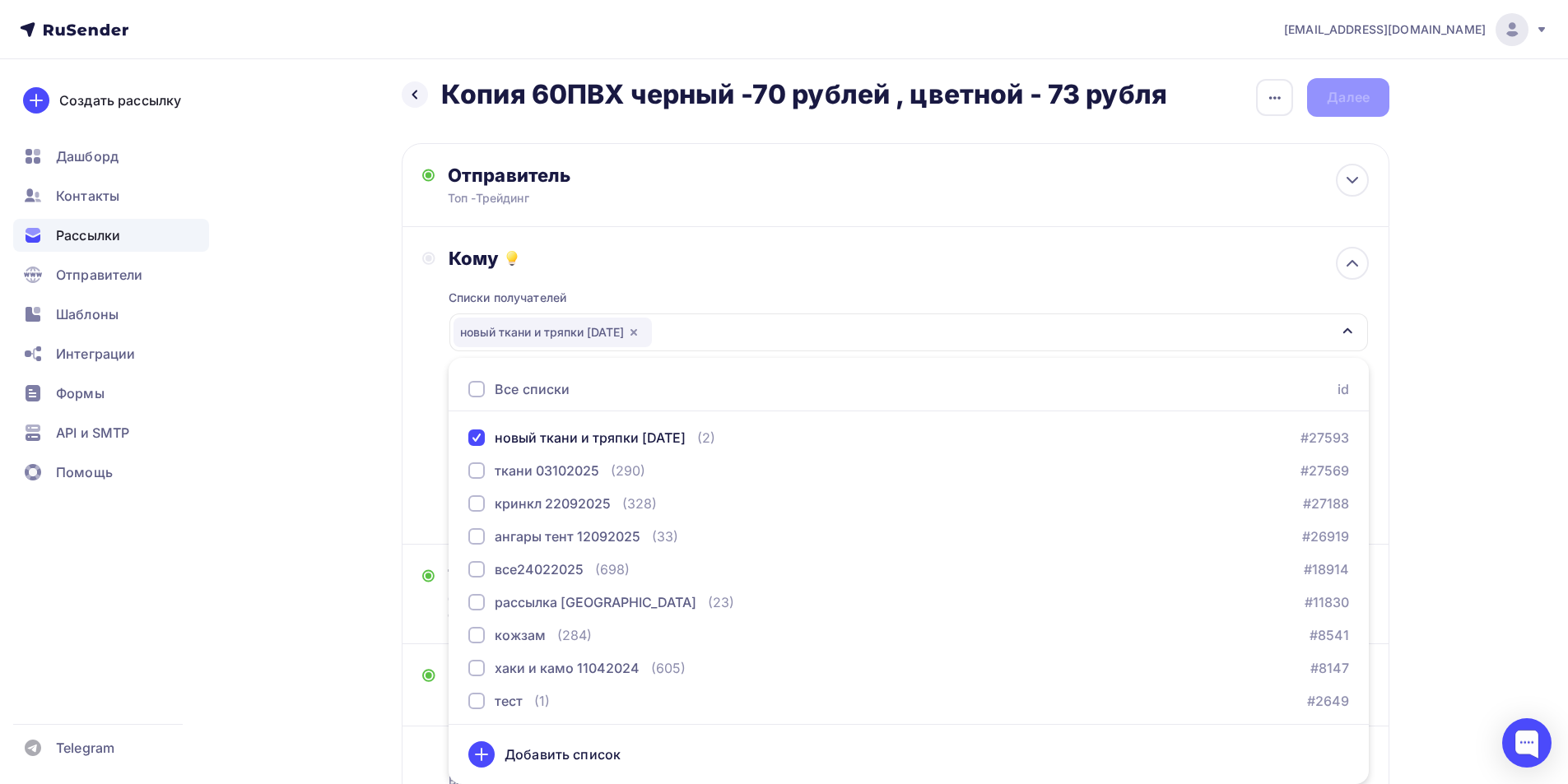
click at [289, 543] on div "Назад Копия 60ПВХ черный -70 рублей , цветной - 73 рубля Копия 60ПВХ черный -70…" at bounding box center [784, 484] width 1349 height 864
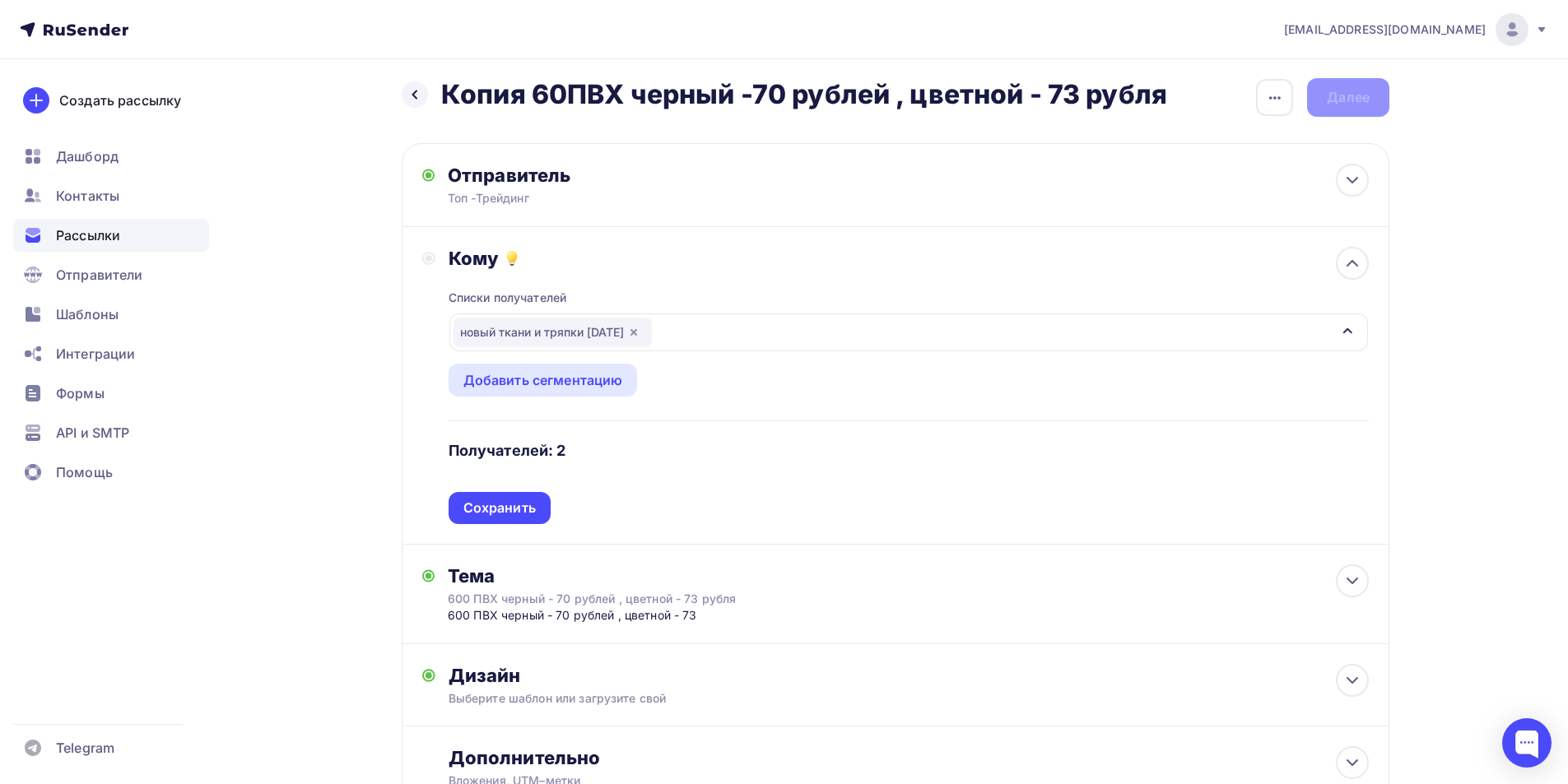
scroll to position [139, 0]
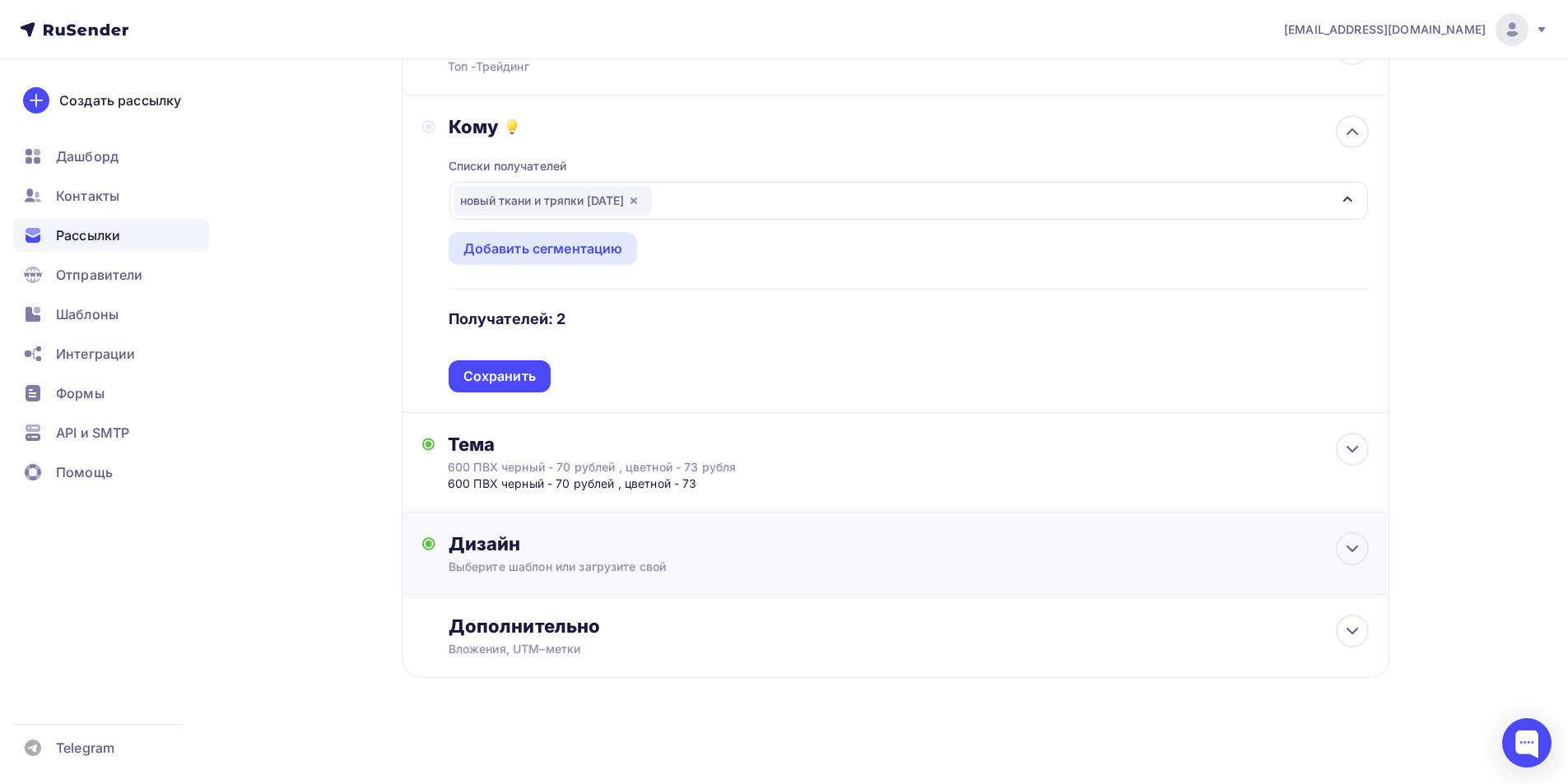
click at [552, 568] on div "Выберите шаблон или загрузите свой" at bounding box center [863, 566] width 829 height 16
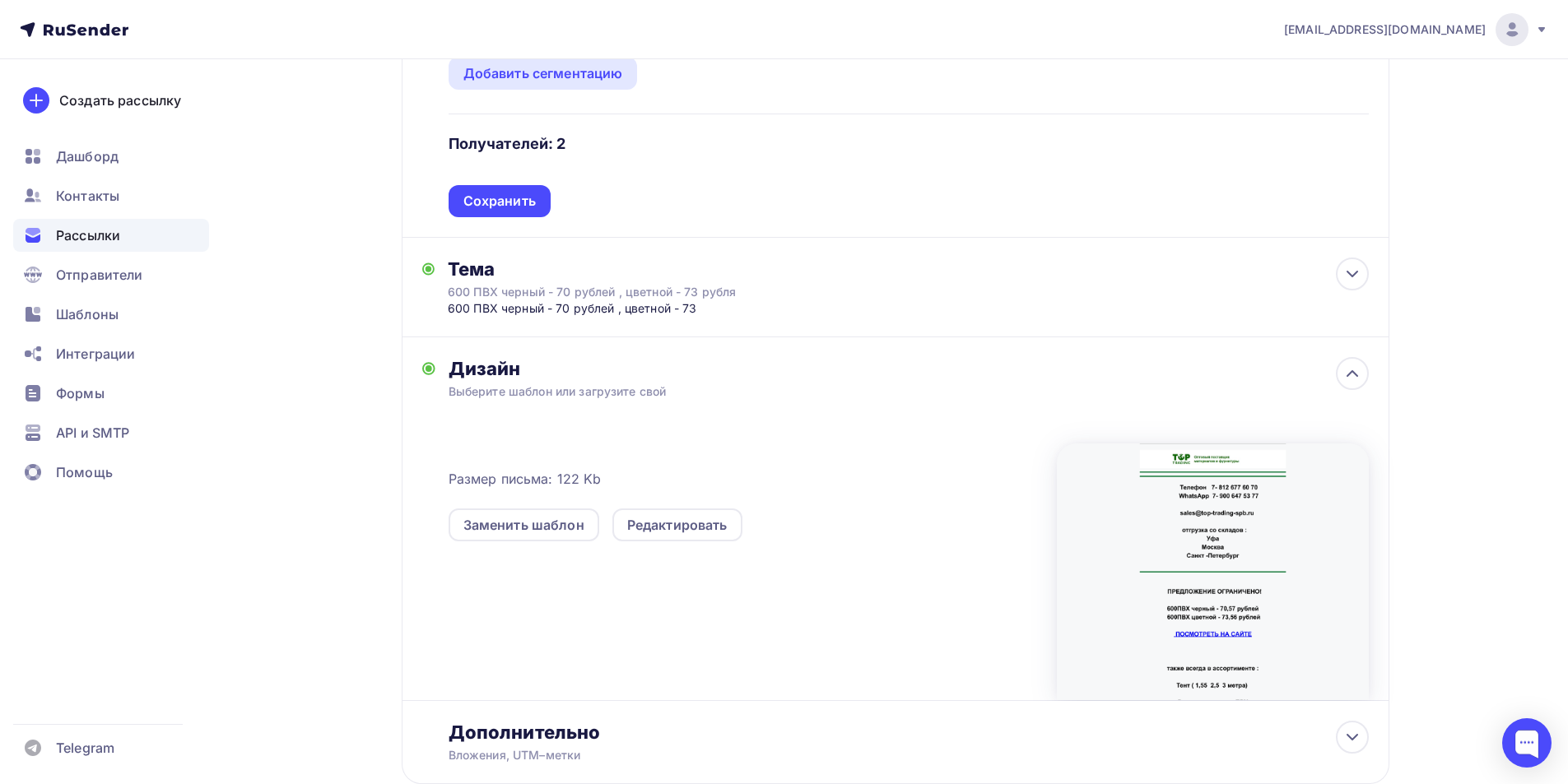
click at [312, 605] on div "Назад Копия 60ПВХ черный -70 рублей , цветной - 73 рубля Копия 60ПВХ черный -70…" at bounding box center [784, 317] width 1349 height 1145
click at [1354, 376] on icon at bounding box center [1352, 373] width 20 height 20
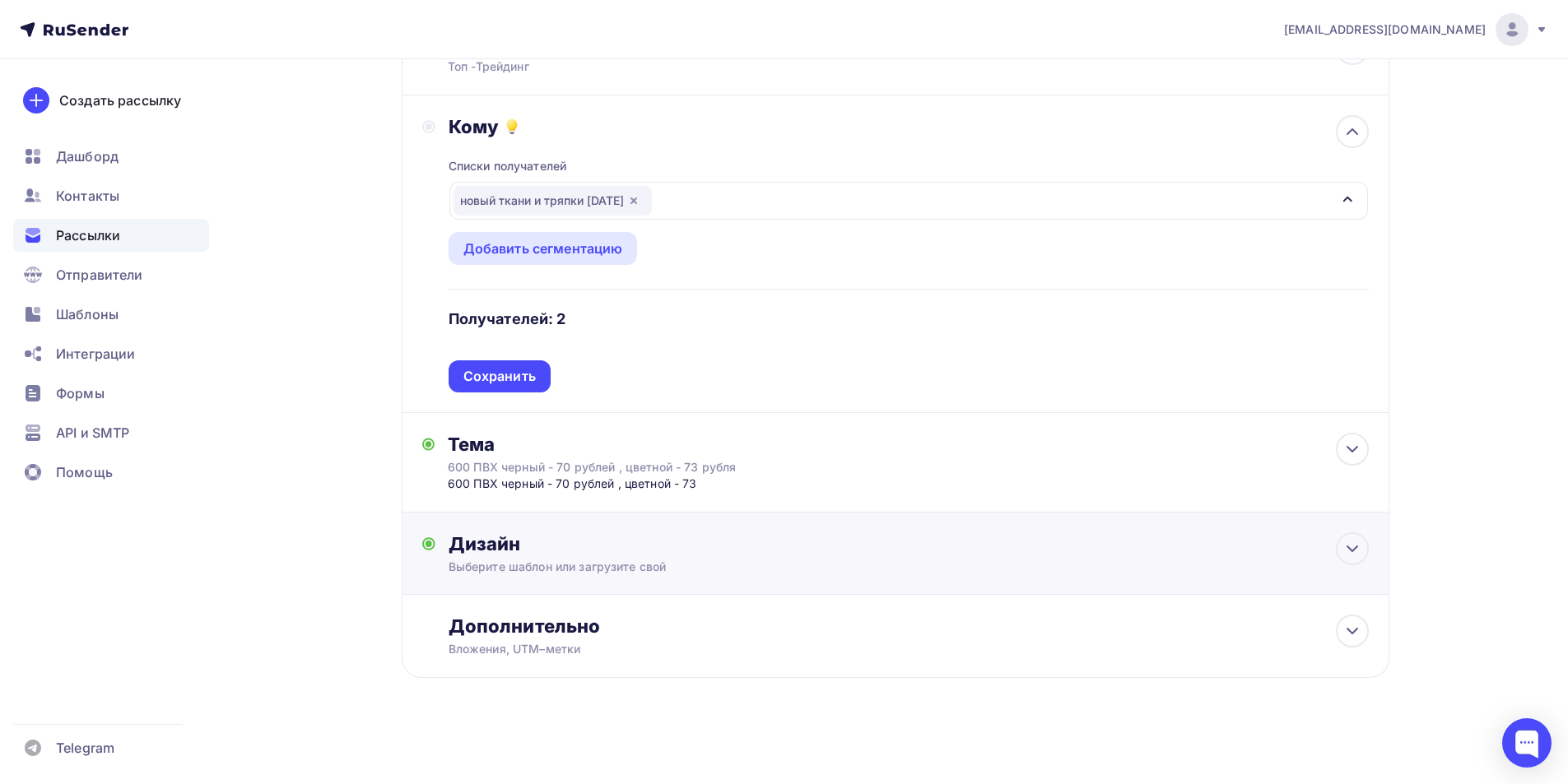
scroll to position [0, 0]
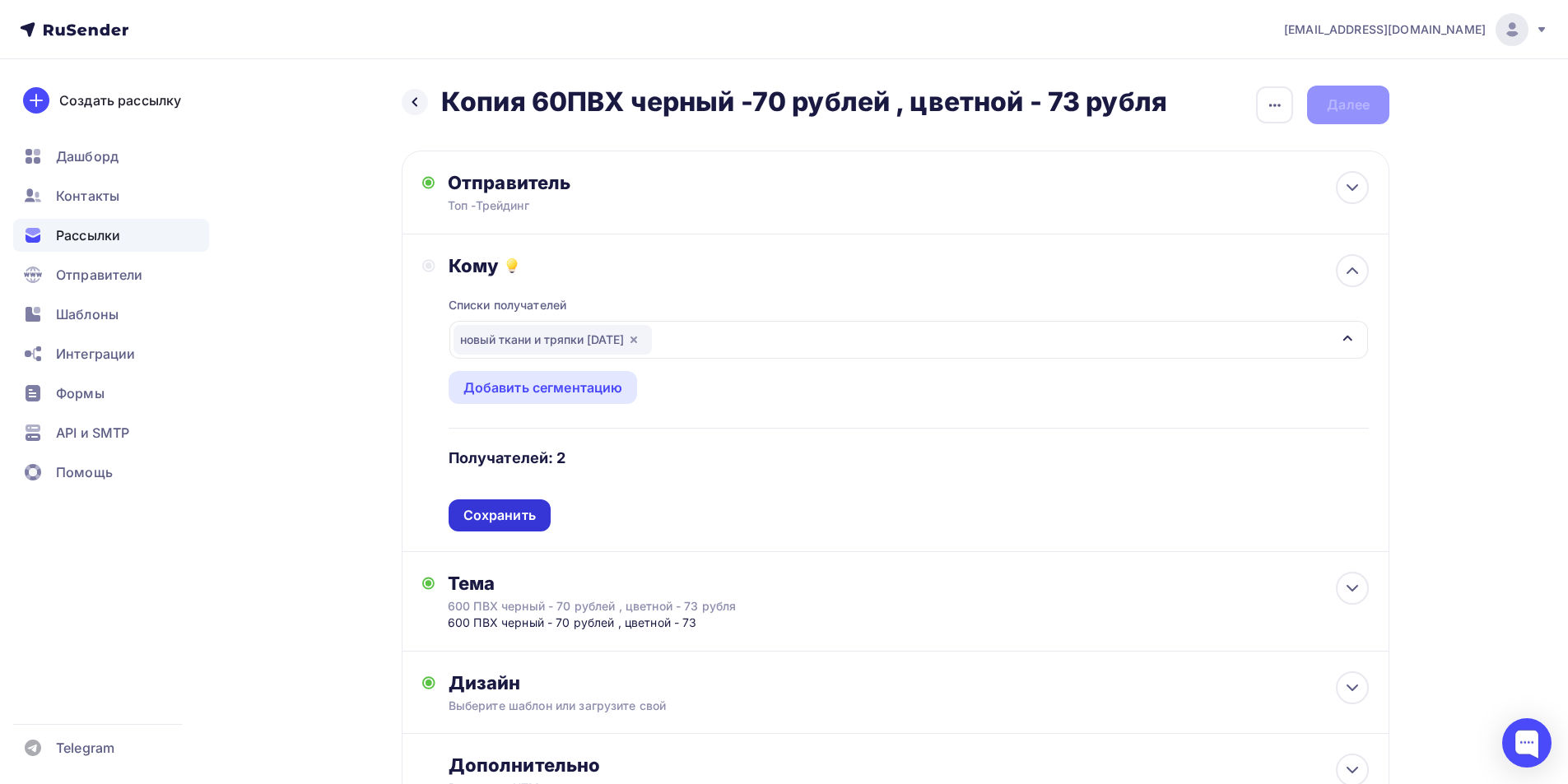
click at [485, 512] on div "Сохранить" at bounding box center [499, 515] width 72 height 19
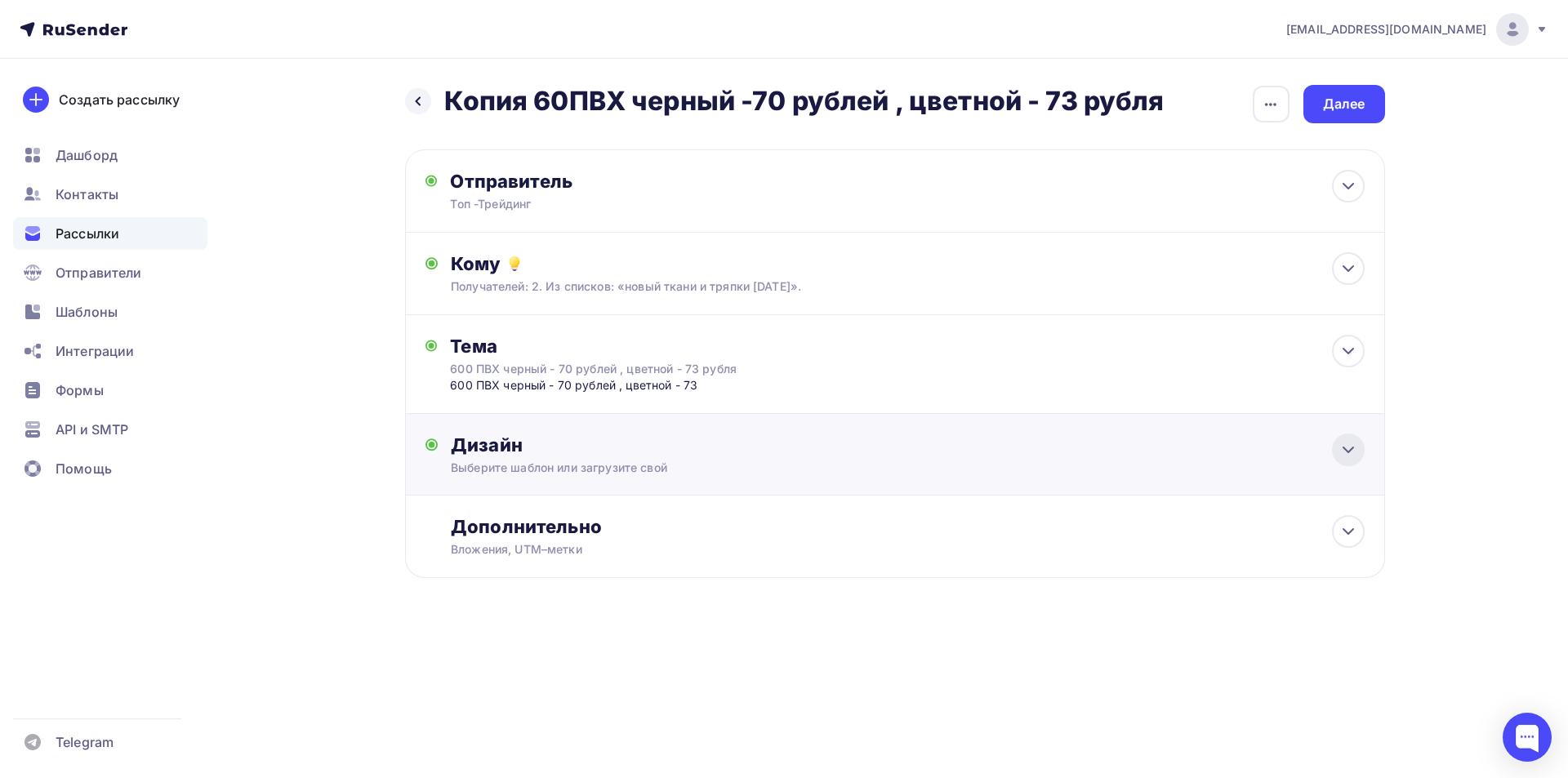
click at [1354, 452] on icon at bounding box center [1347, 450] width 19 height 19
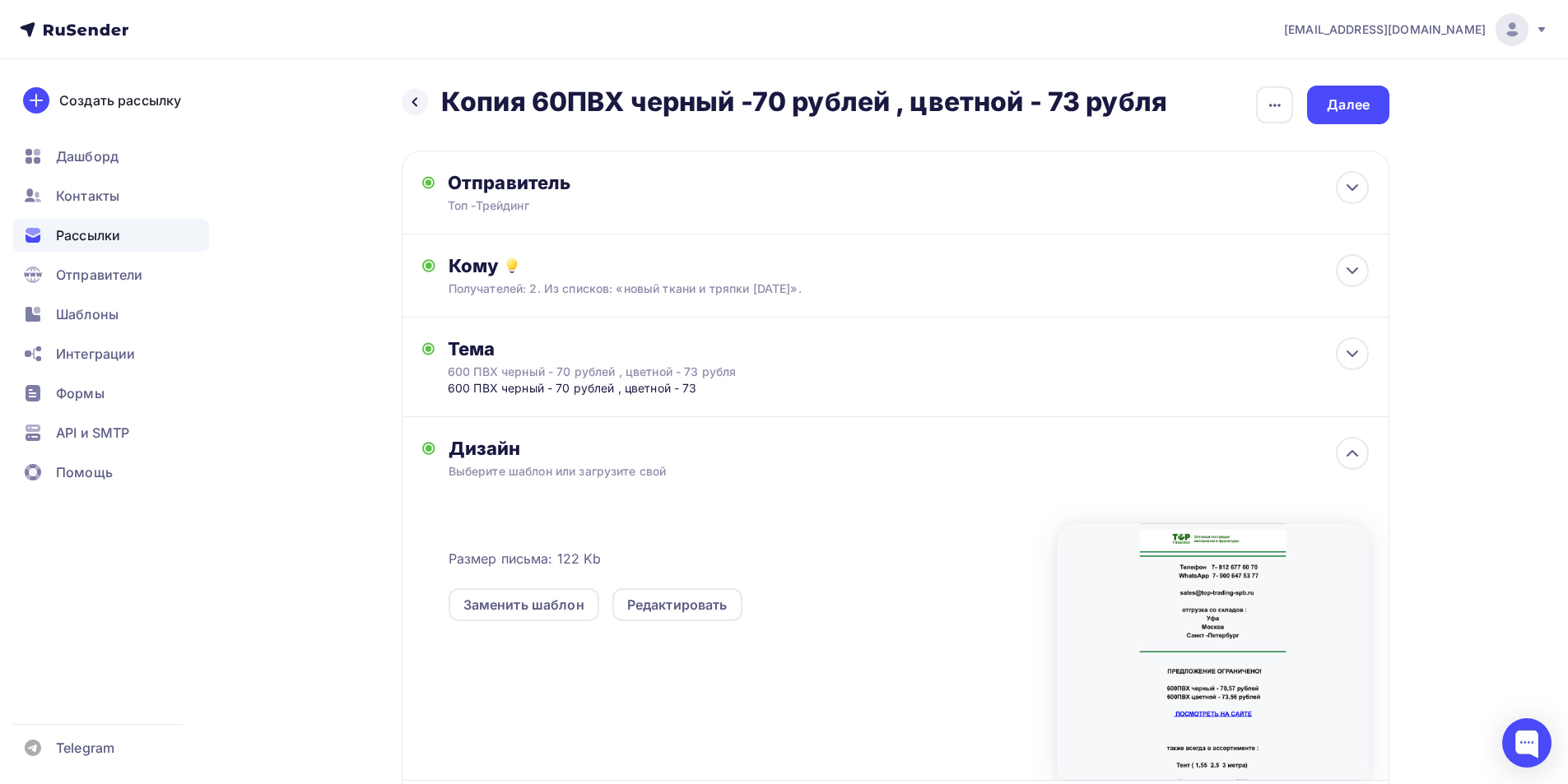
click at [343, 521] on div "Назад Копия 60ПВХ черный -70 рублей , цветной - 73 рубля Копия 60ПВХ черный -70…" at bounding box center [784, 514] width 1349 height 910
click at [1459, 503] on div "[EMAIL_ADDRESS][DOMAIN_NAME] Аккаунт Тарифы Выйти Создать рассылку [GEOGRAPHIC_…" at bounding box center [784, 484] width 1568 height 970
click at [1352, 463] on div at bounding box center [1352, 453] width 33 height 33
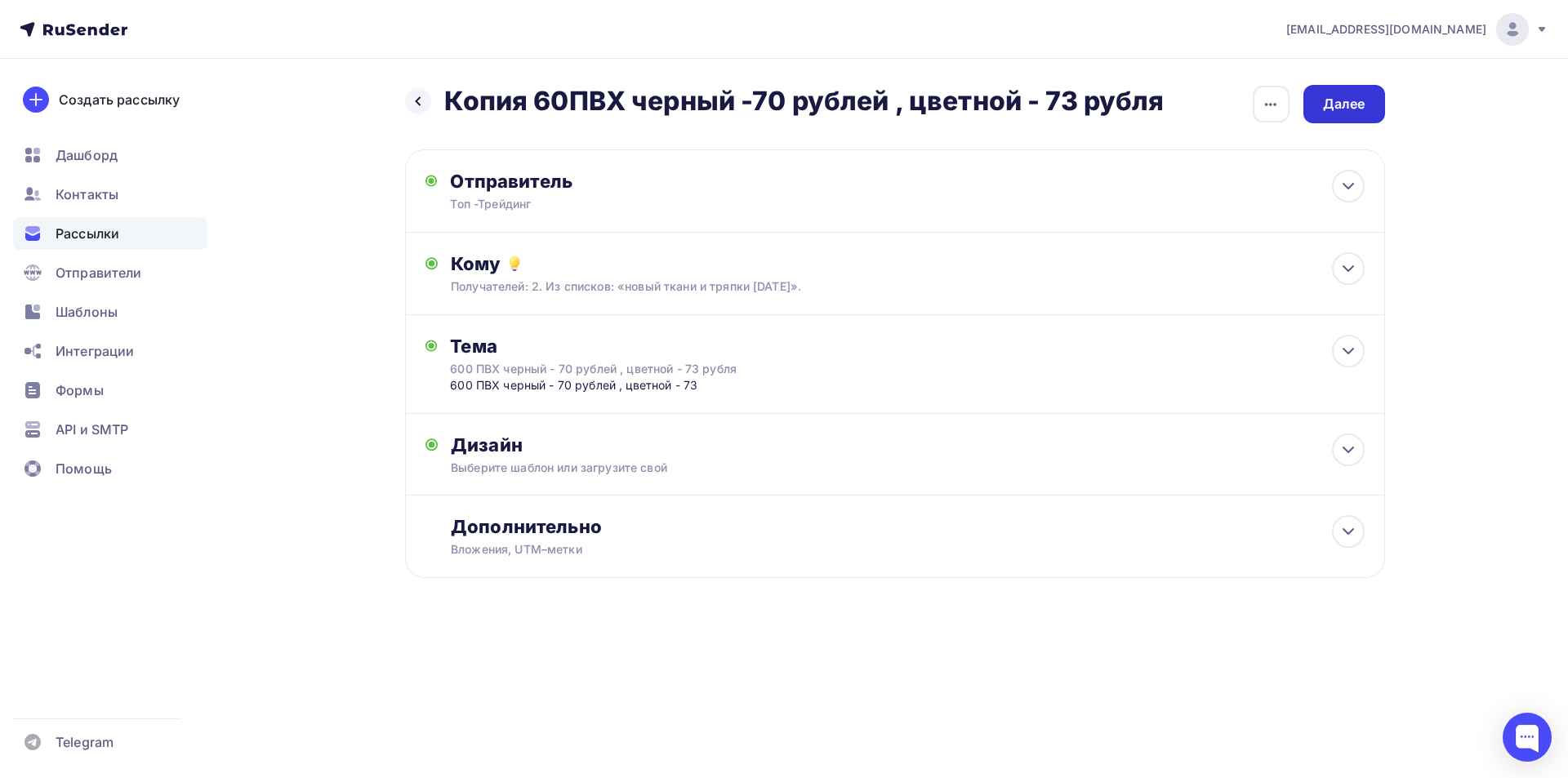
click at [1320, 99] on div "Далее" at bounding box center [1344, 104] width 82 height 39
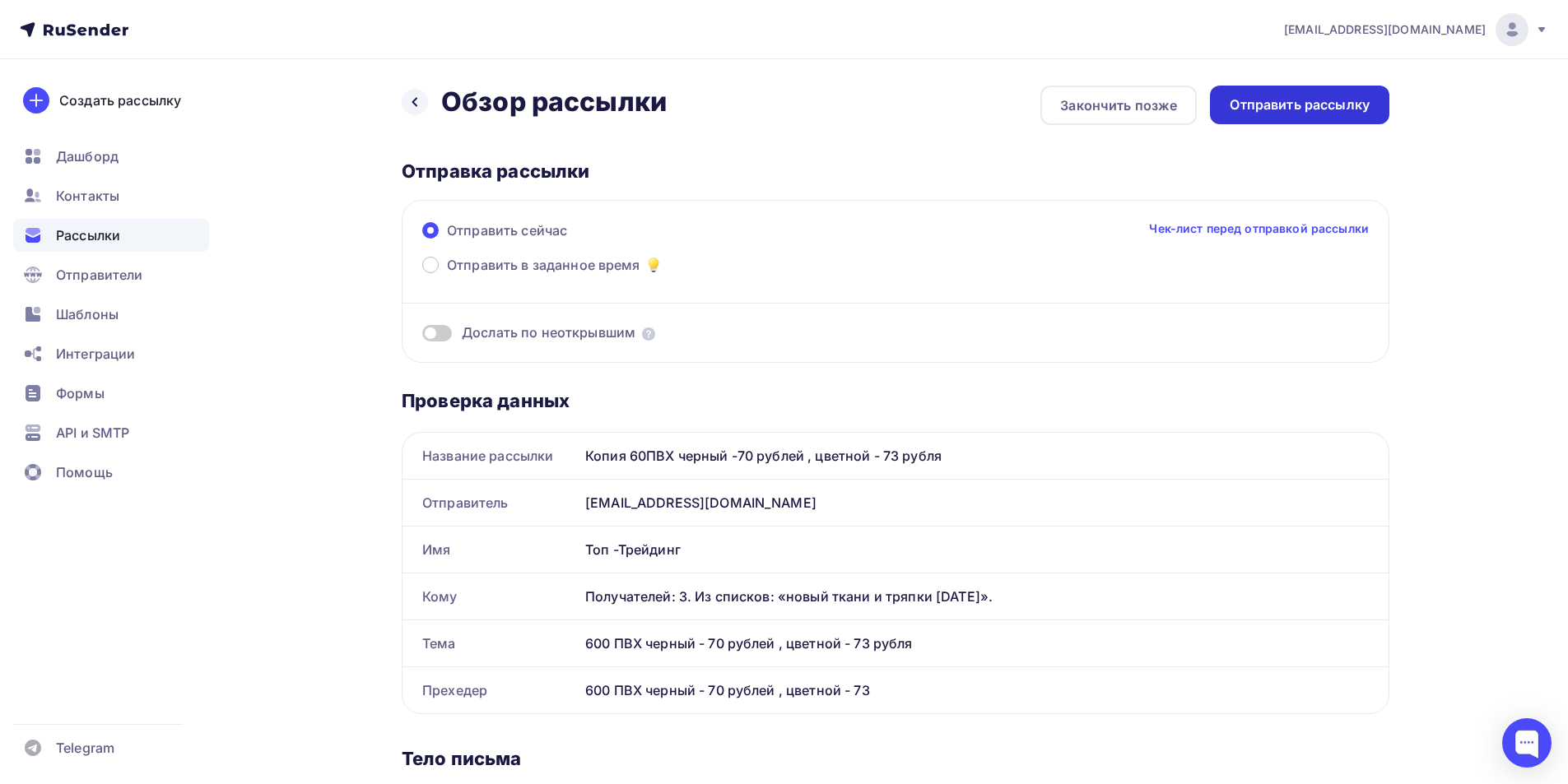
click at [1338, 113] on div "Отправить рассылку" at bounding box center [1300, 104] width 140 height 19
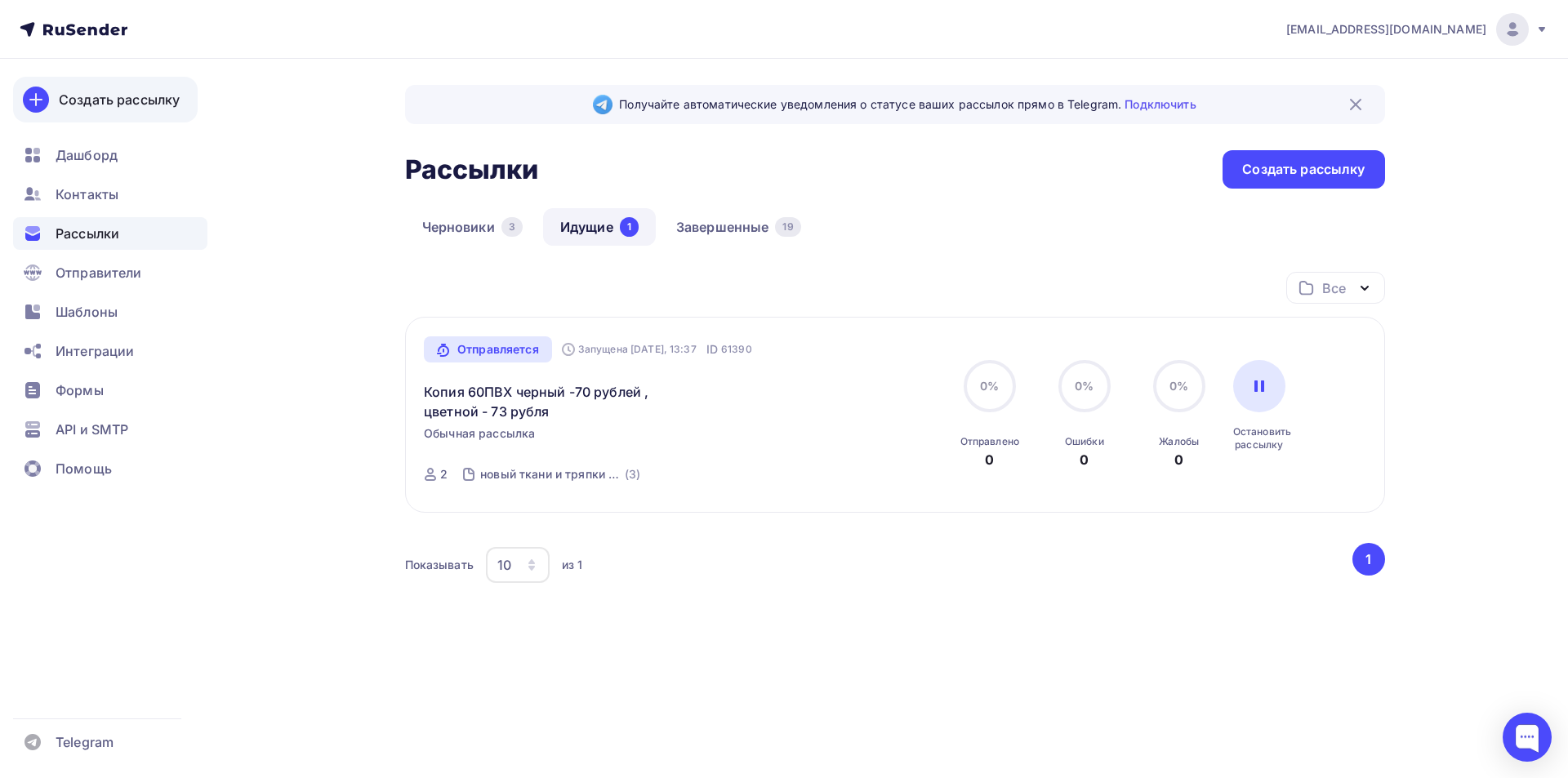
click at [98, 100] on div "Создать рассылку" at bounding box center [120, 99] width 121 height 19
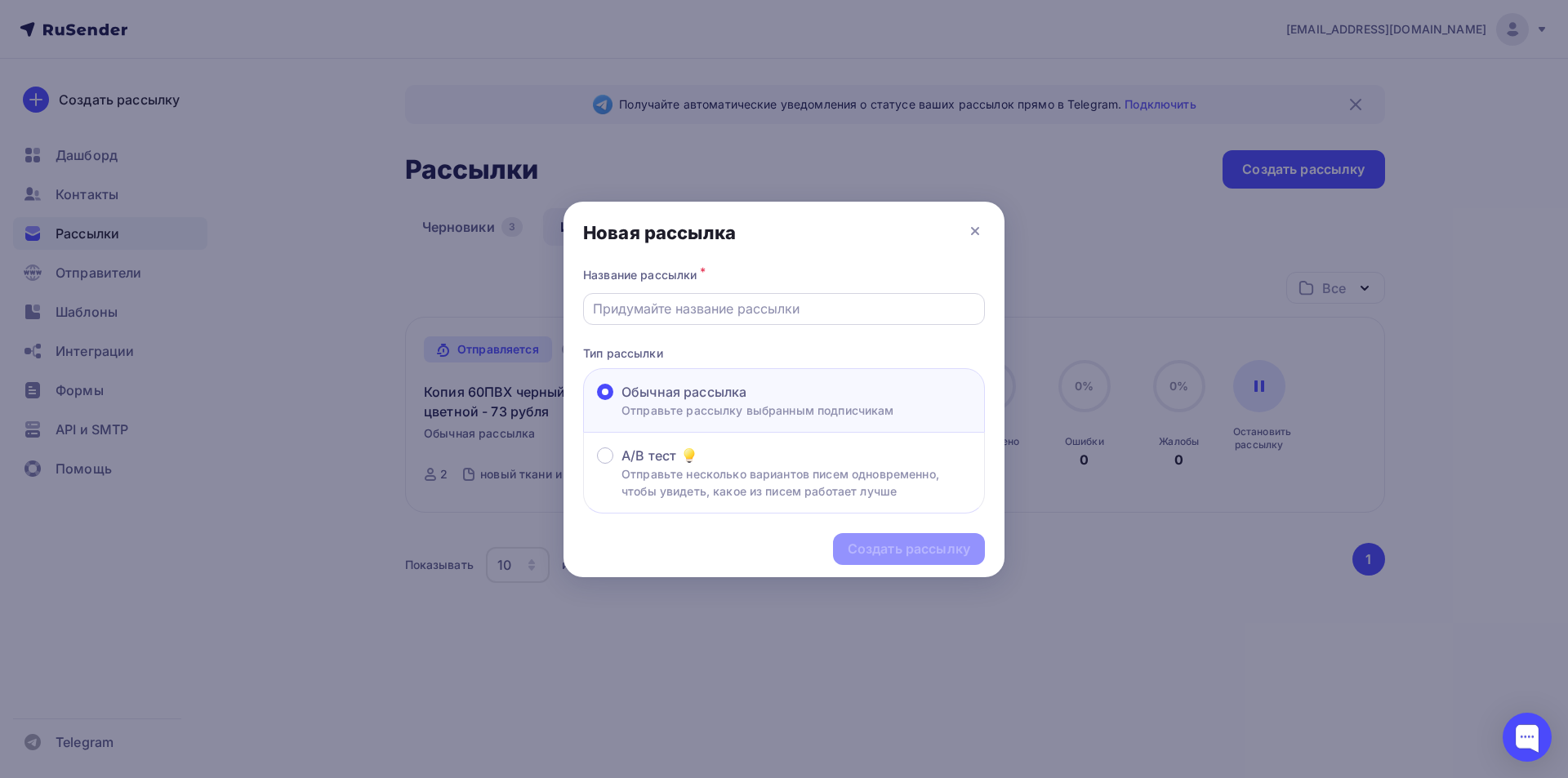
click at [705, 302] on input "text" at bounding box center [784, 308] width 383 height 19
type input "Тент 900D"
click at [970, 229] on icon at bounding box center [974, 231] width 19 height 19
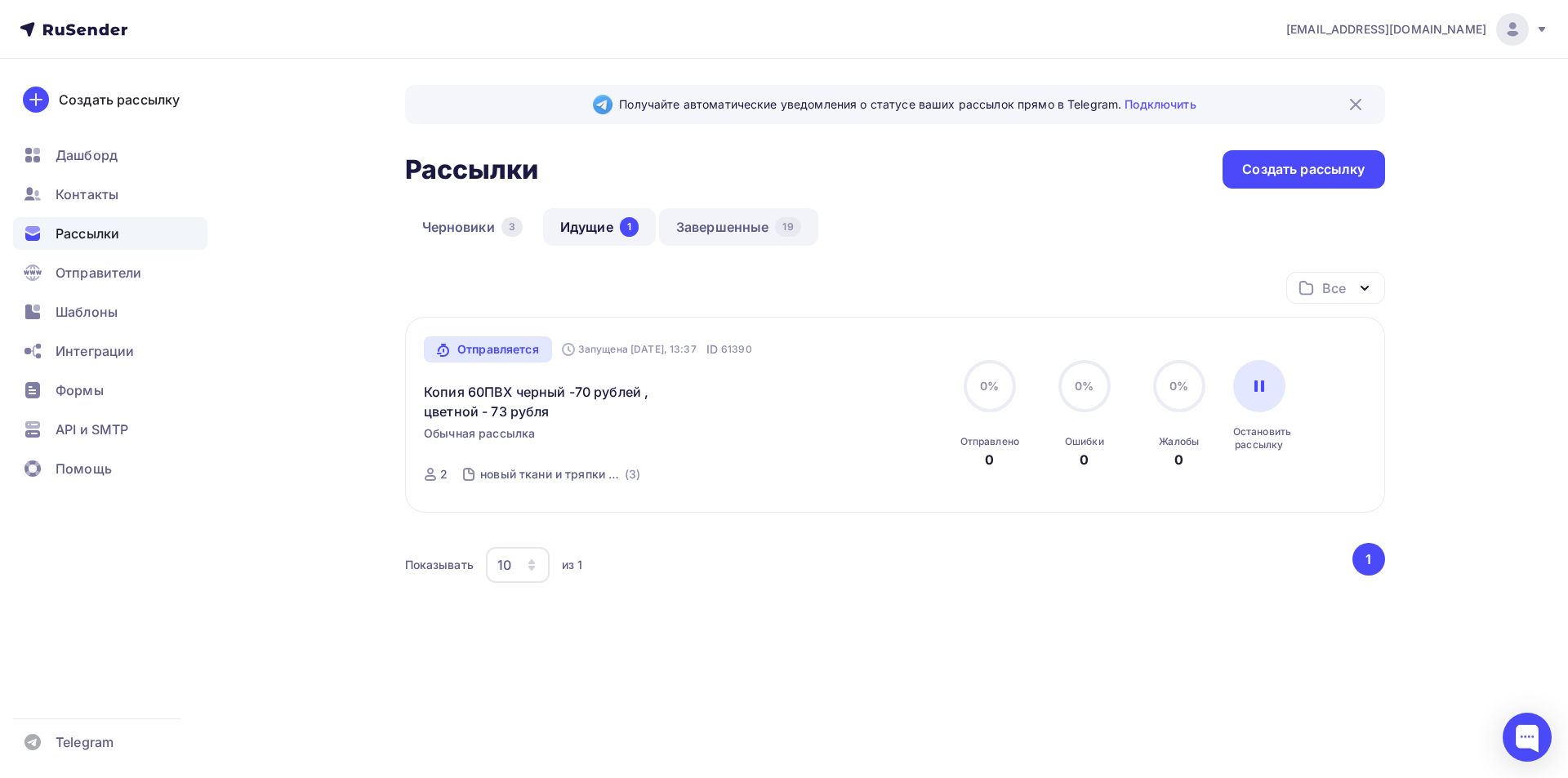
click at [715, 228] on link "Завершенные 19" at bounding box center [739, 226] width 159 height 38
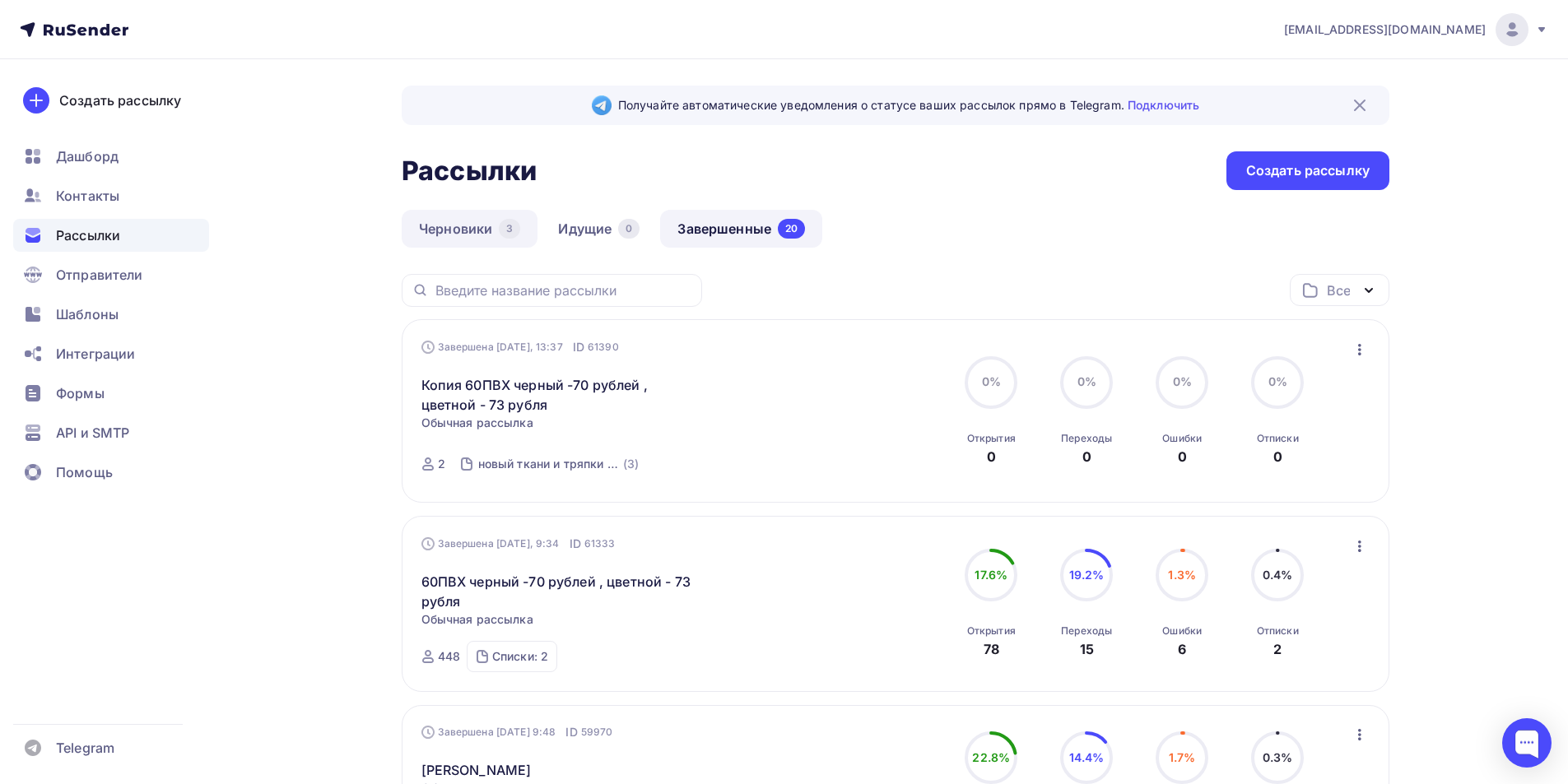
click at [473, 241] on link "Черновики 3" at bounding box center [469, 228] width 136 height 38
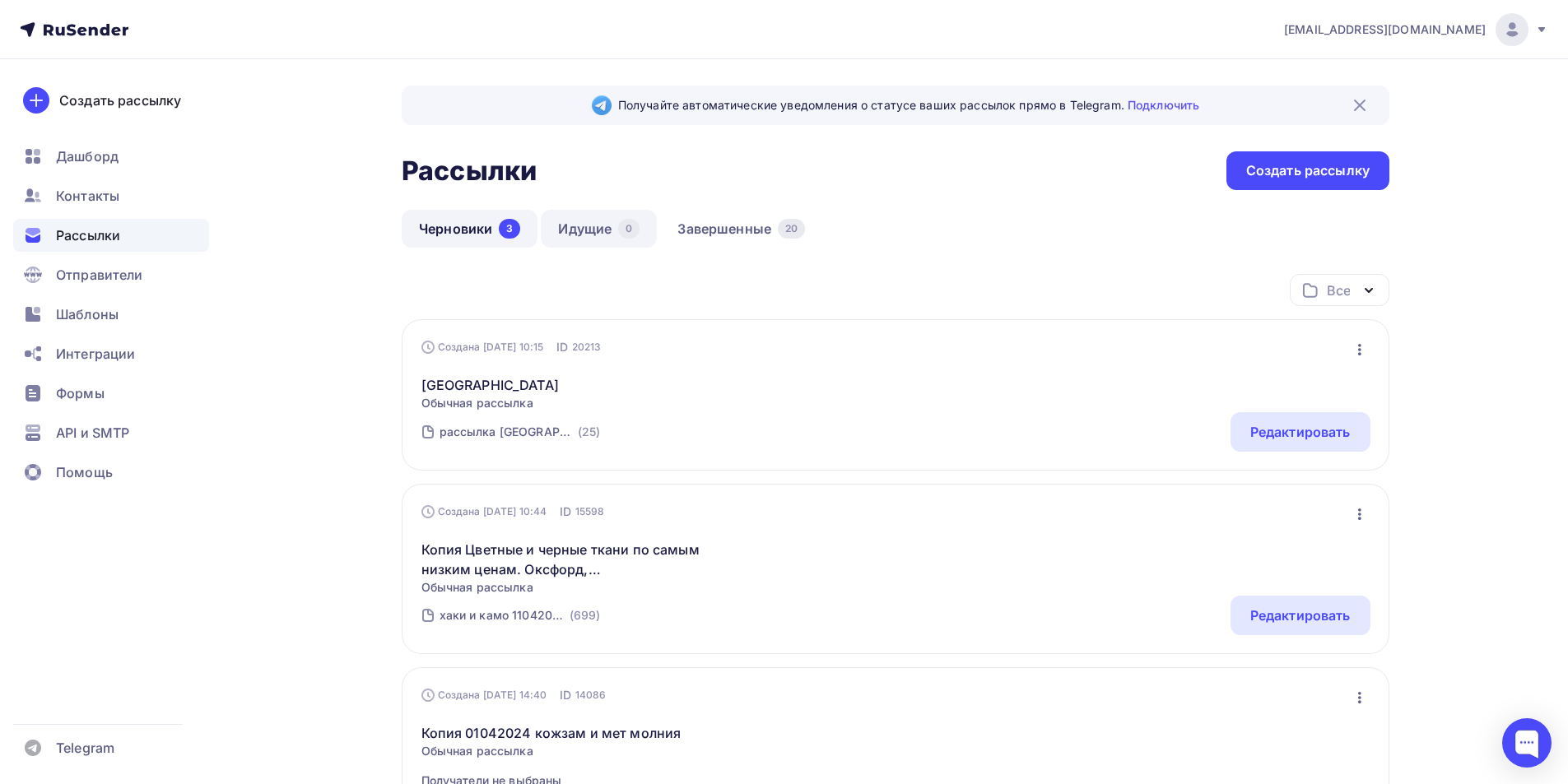
click at [596, 225] on link "Идущие 0" at bounding box center [599, 228] width 116 height 38
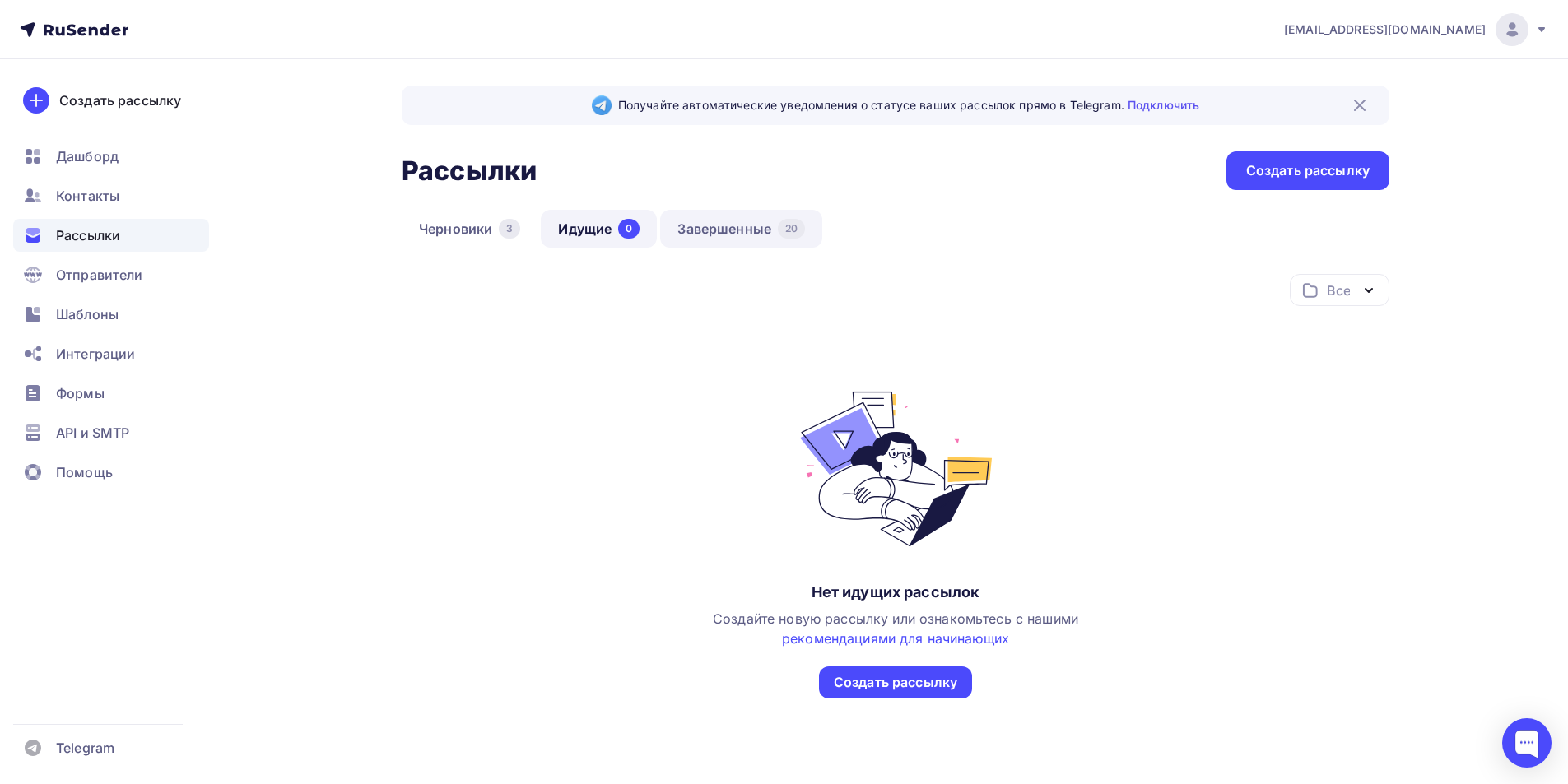
click at [721, 232] on link "Завершенные 20" at bounding box center [741, 228] width 162 height 38
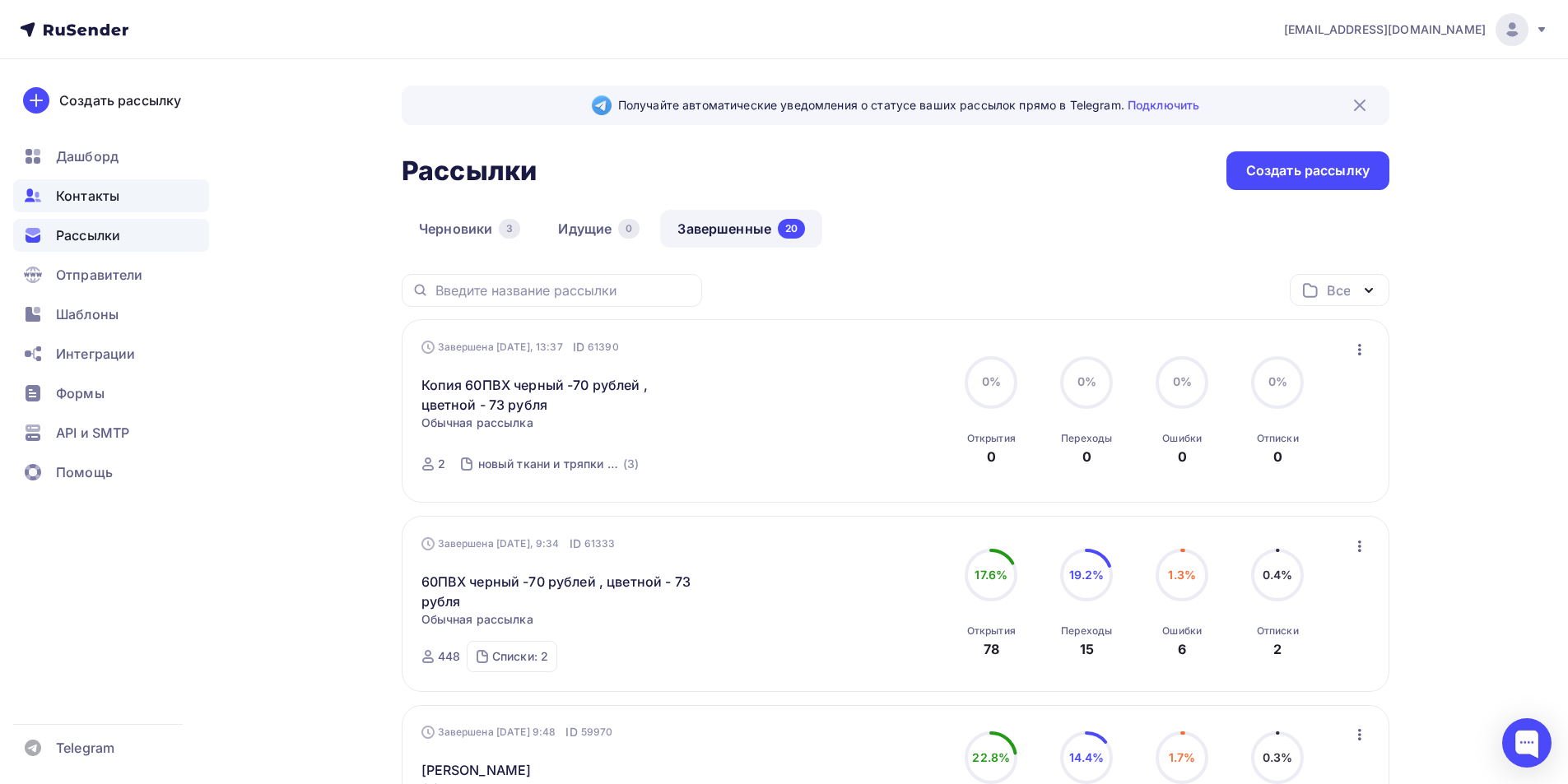
click at [117, 195] on span "Контакты" at bounding box center [87, 195] width 64 height 20
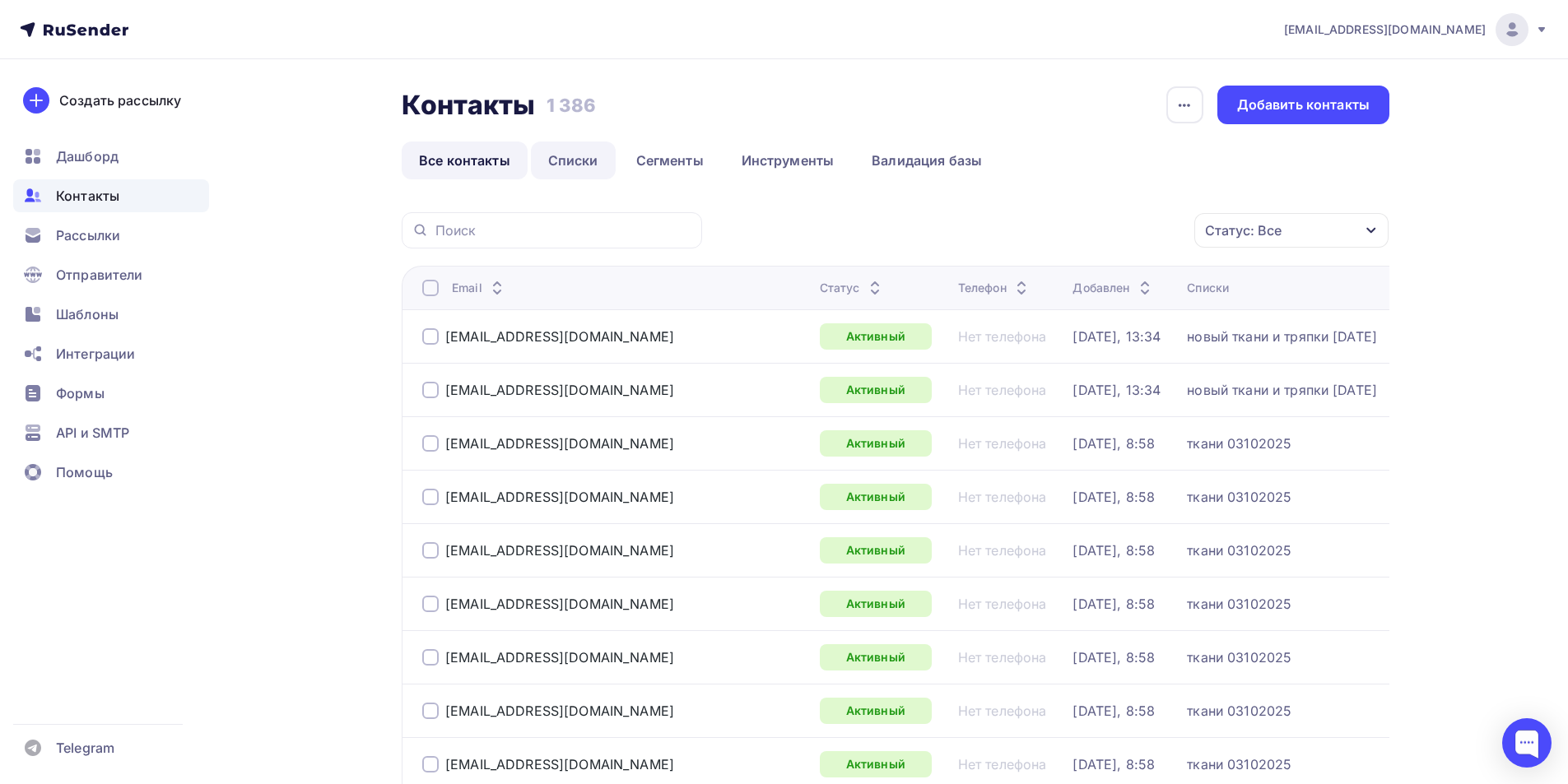
click at [587, 168] on link "Списки" at bounding box center [573, 160] width 85 height 38
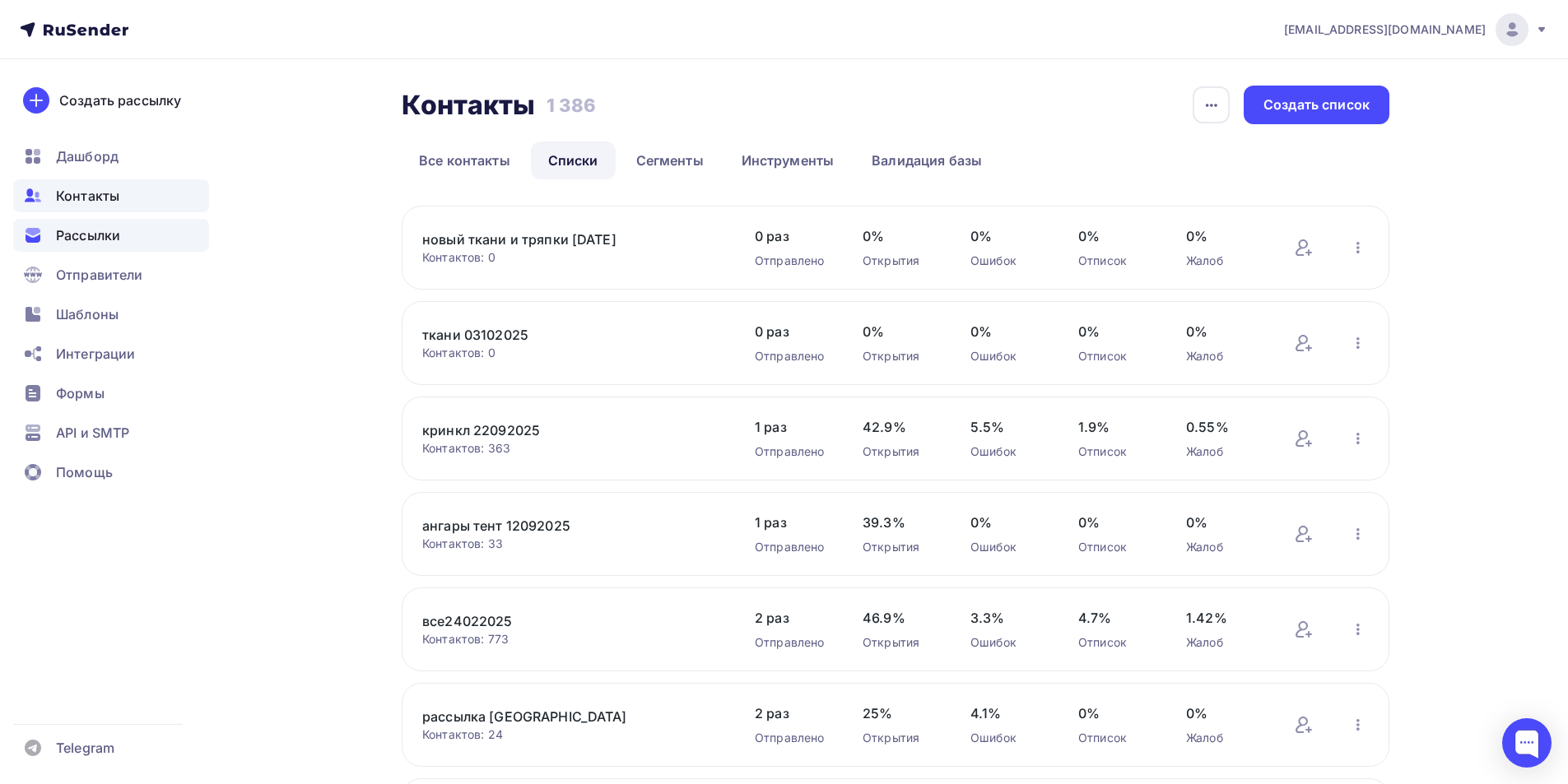
click at [64, 242] on span "Рассылки" at bounding box center [88, 235] width 65 height 20
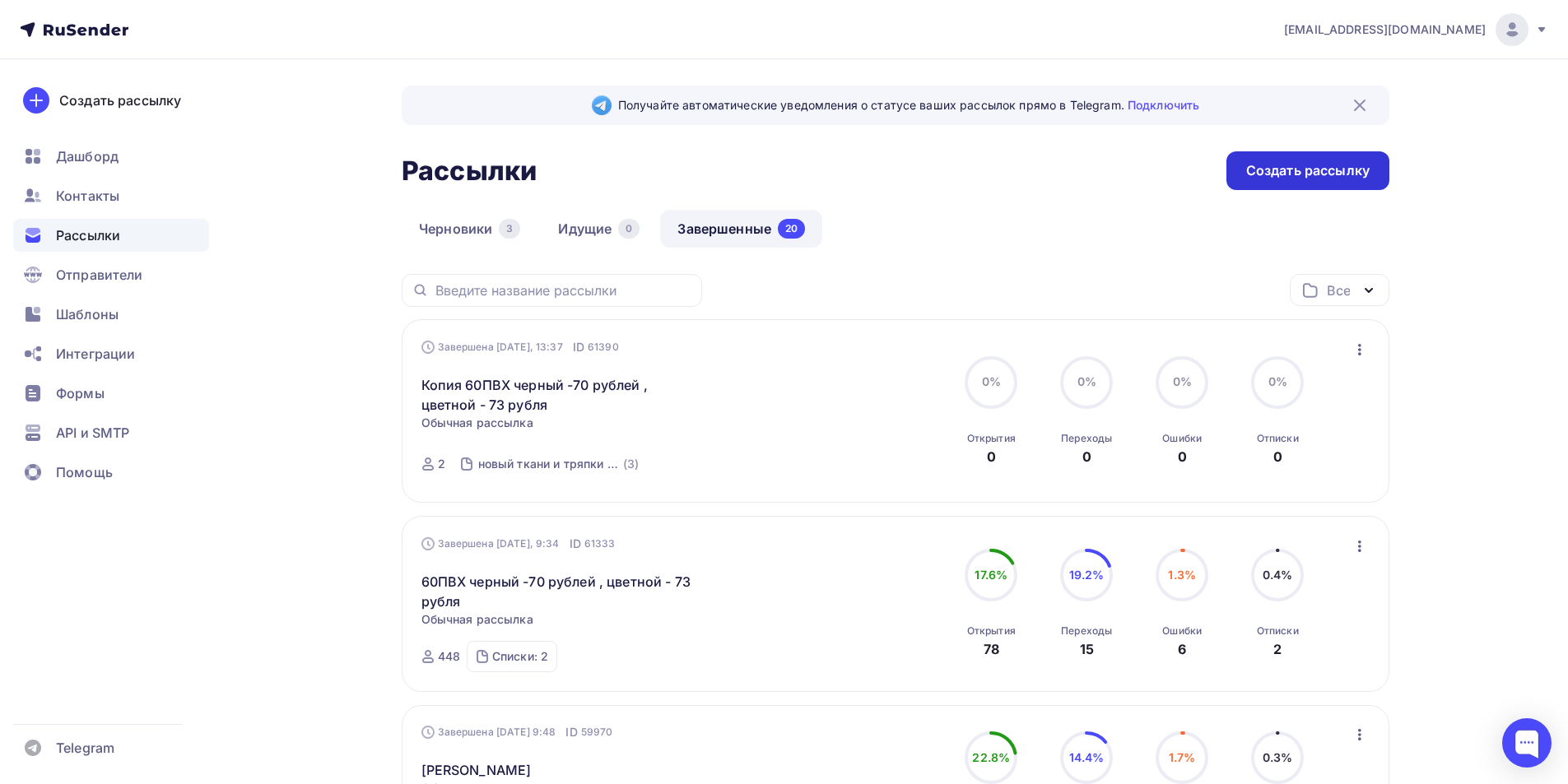
click at [1254, 176] on div "Создать рассылку" at bounding box center [1307, 171] width 123 height 19
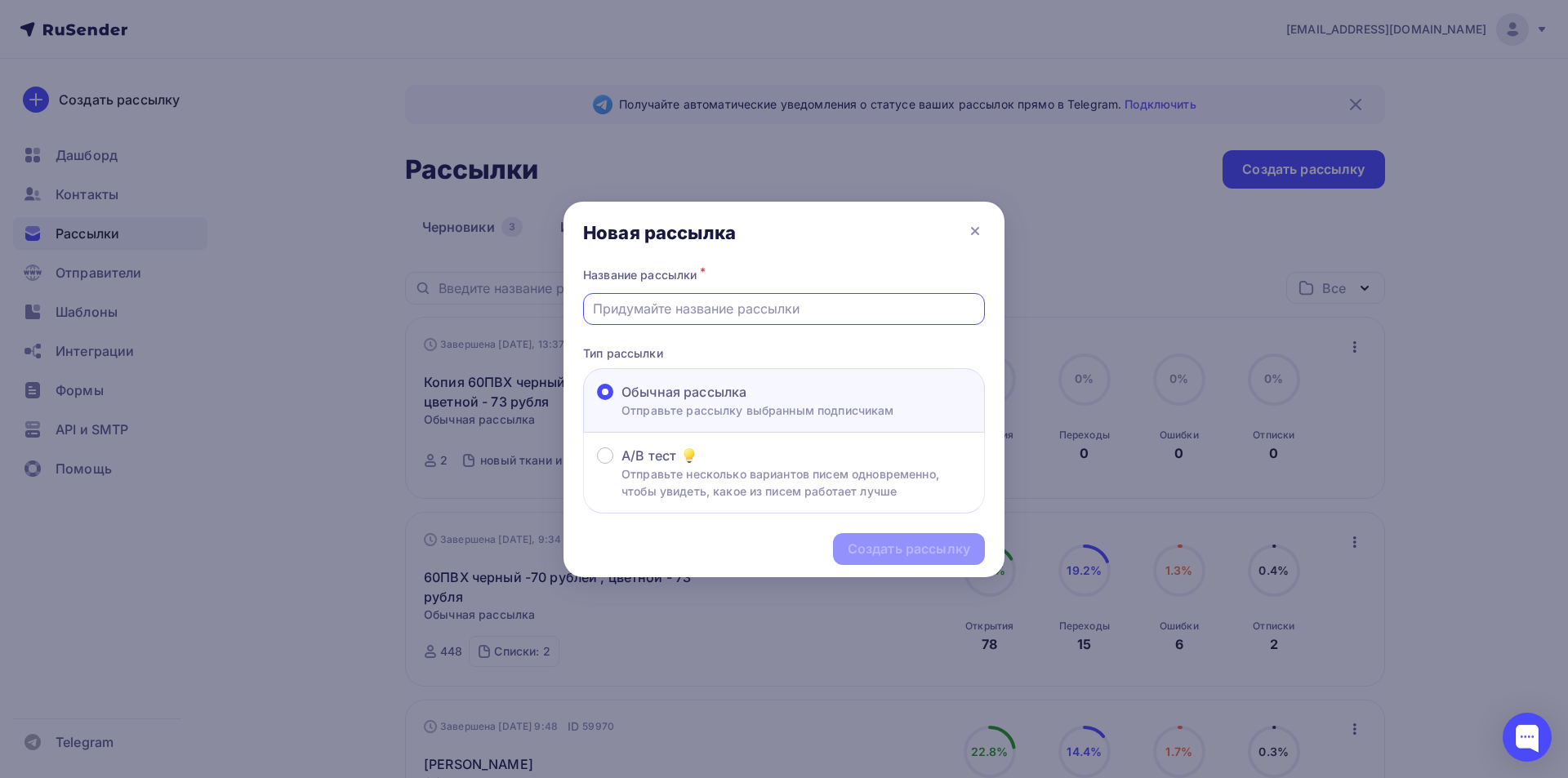
click at [649, 308] on input "text" at bounding box center [784, 308] width 383 height 19
type input "Тент 900D"
click at [883, 552] on div "Создать рассылку" at bounding box center [909, 549] width 122 height 19
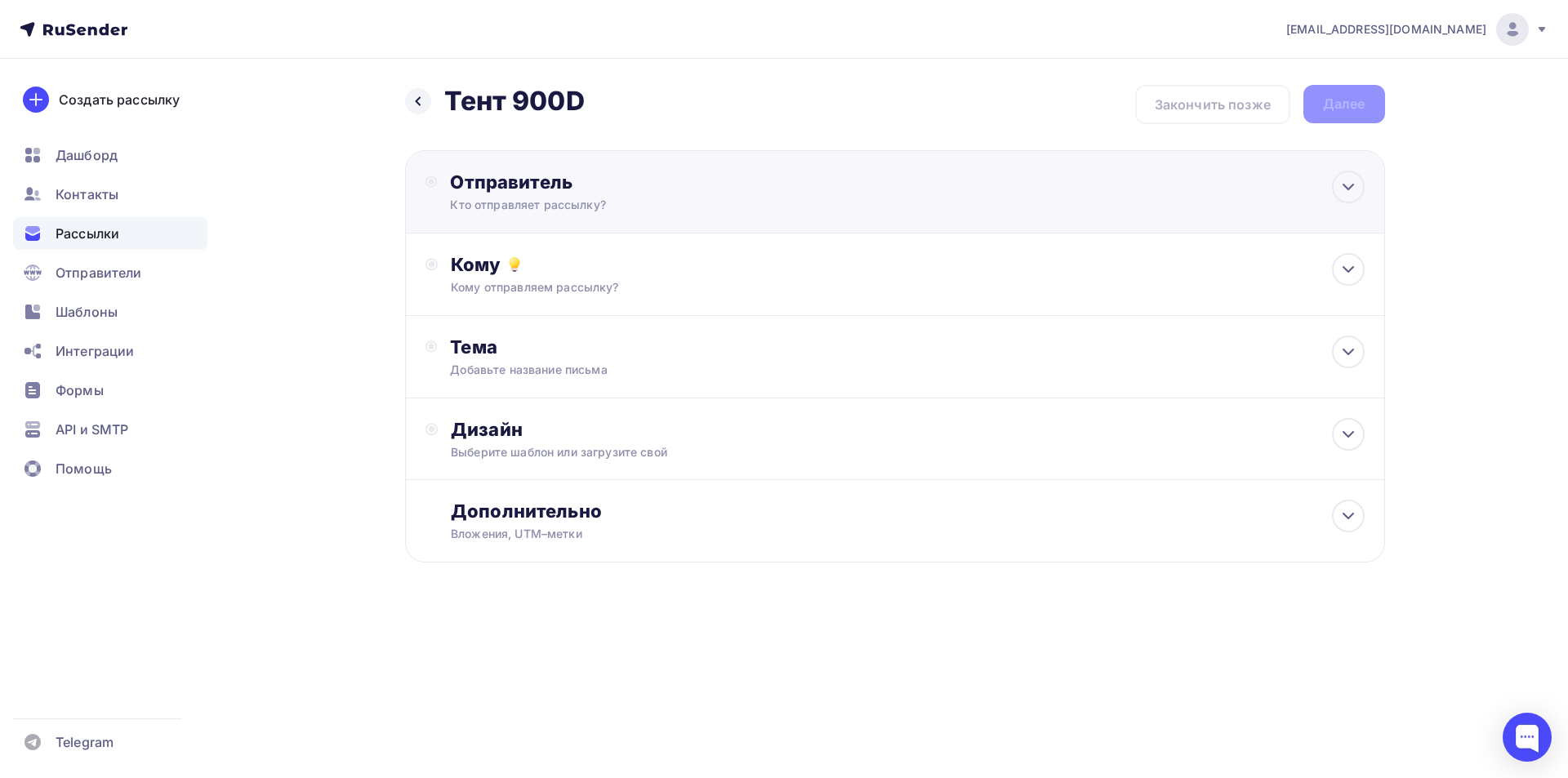
click at [492, 200] on div "Кто отправляет рассылку?" at bounding box center [609, 205] width 318 height 16
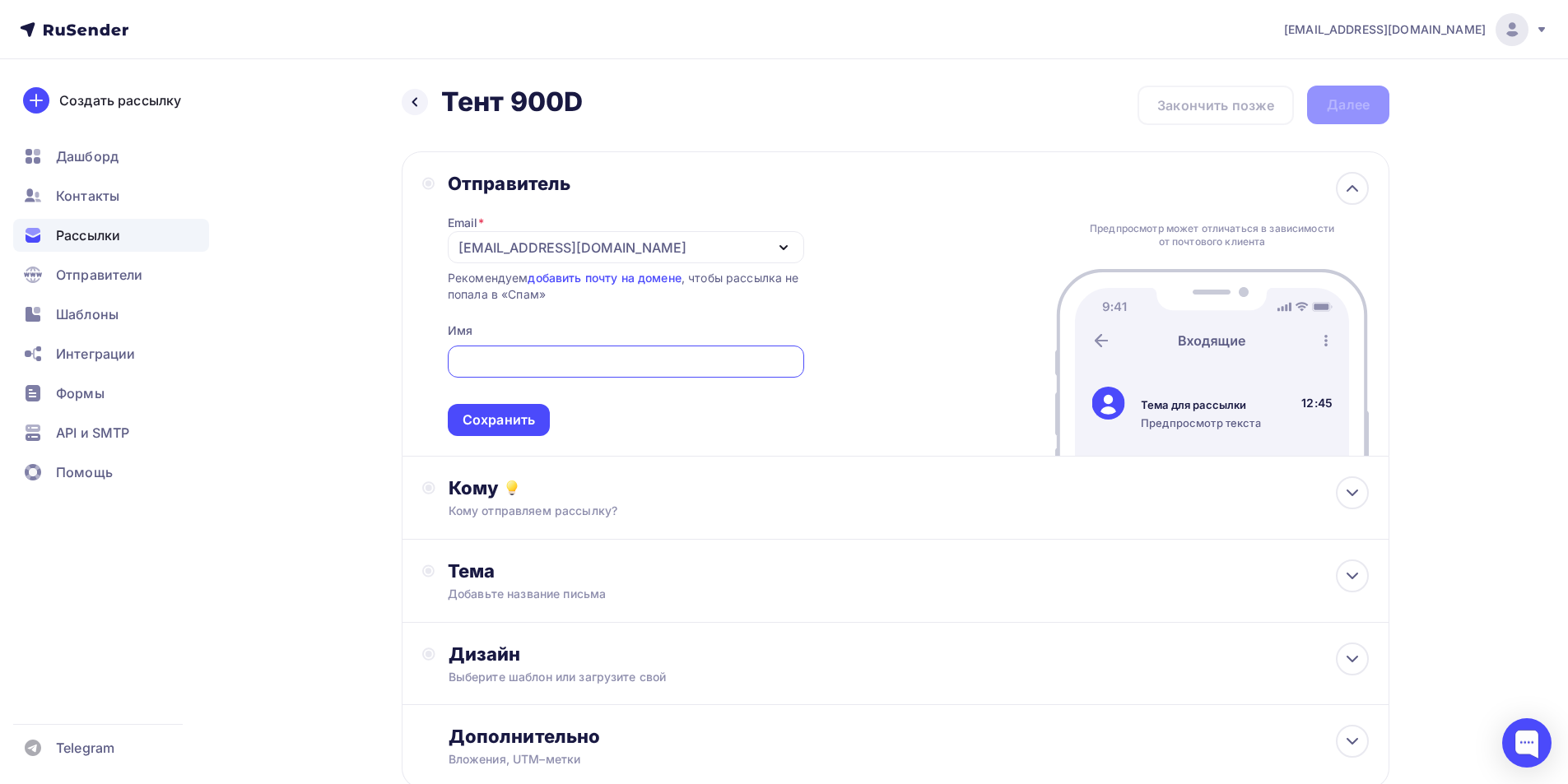
click at [494, 366] on input "text" at bounding box center [626, 361] width 338 height 20
type input "N"
click at [576, 281] on link "добавить почту на домене" at bounding box center [604, 277] width 153 height 14
click at [588, 349] on div at bounding box center [627, 361] width 357 height 32
click at [582, 356] on input "text" at bounding box center [626, 361] width 338 height 20
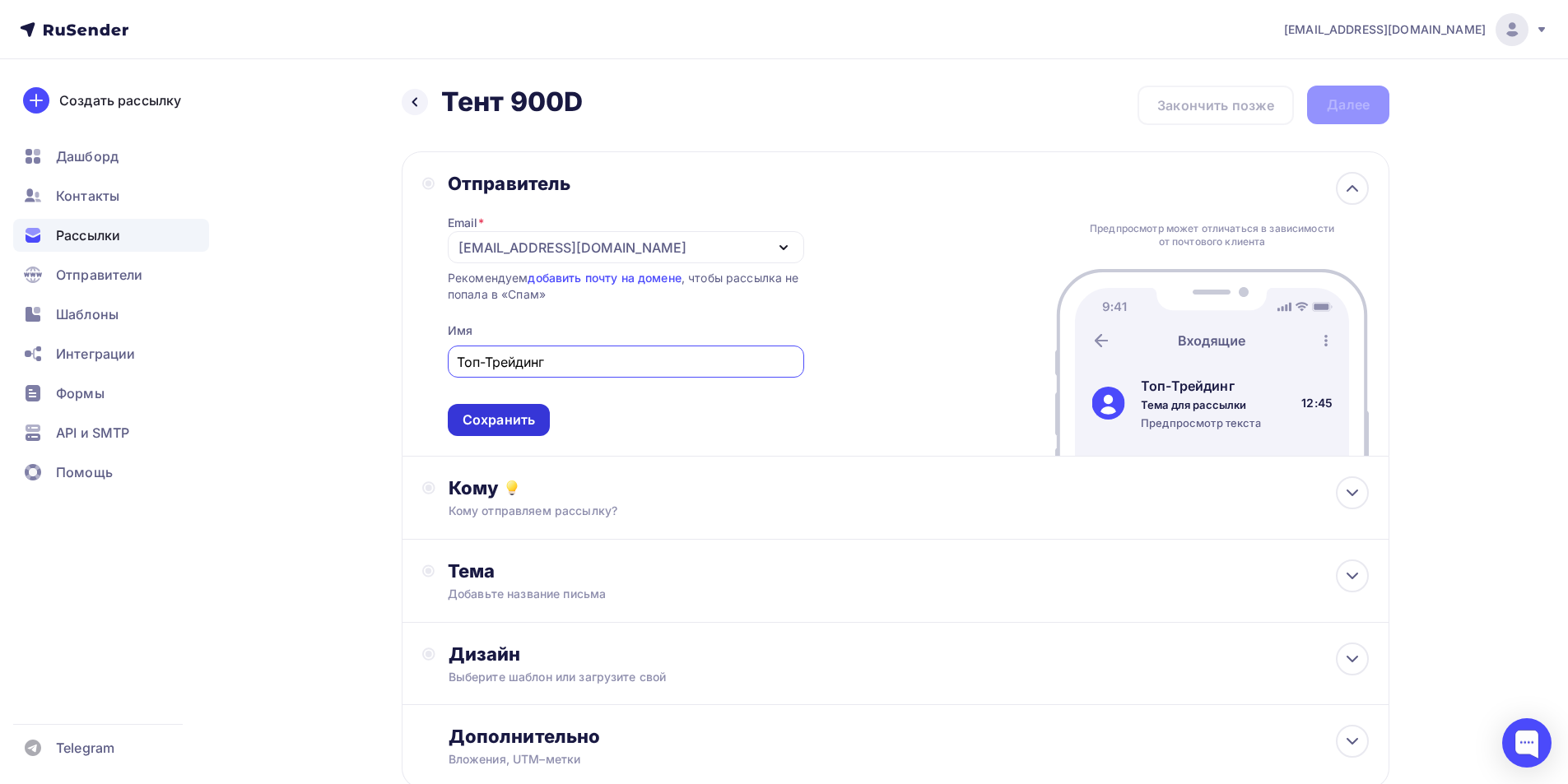
type input "Топ-Трейдинг"
click at [531, 404] on div "Сохранить" at bounding box center [499, 420] width 102 height 32
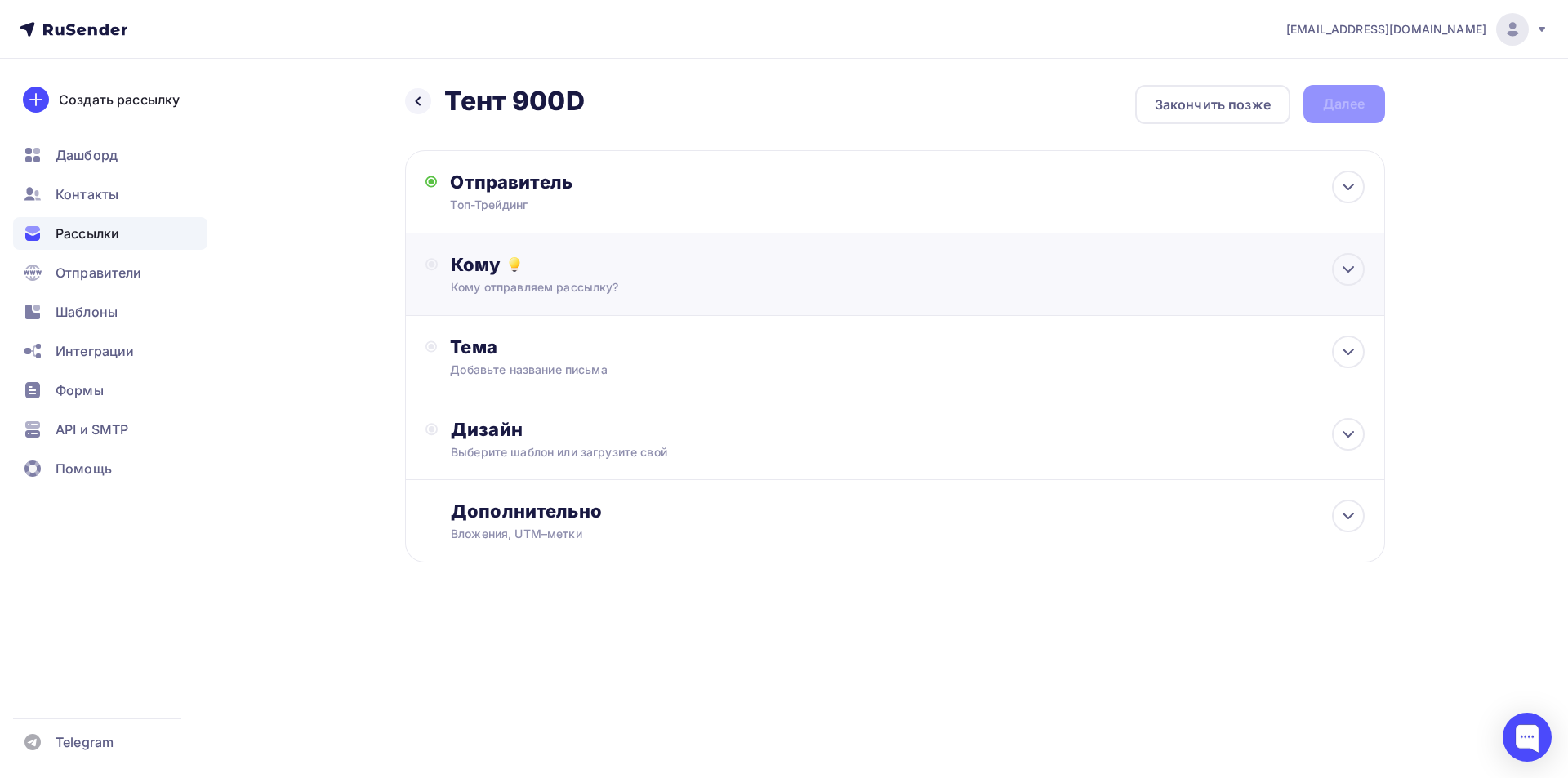
click at [488, 256] on div "Кому" at bounding box center [907, 264] width 913 height 23
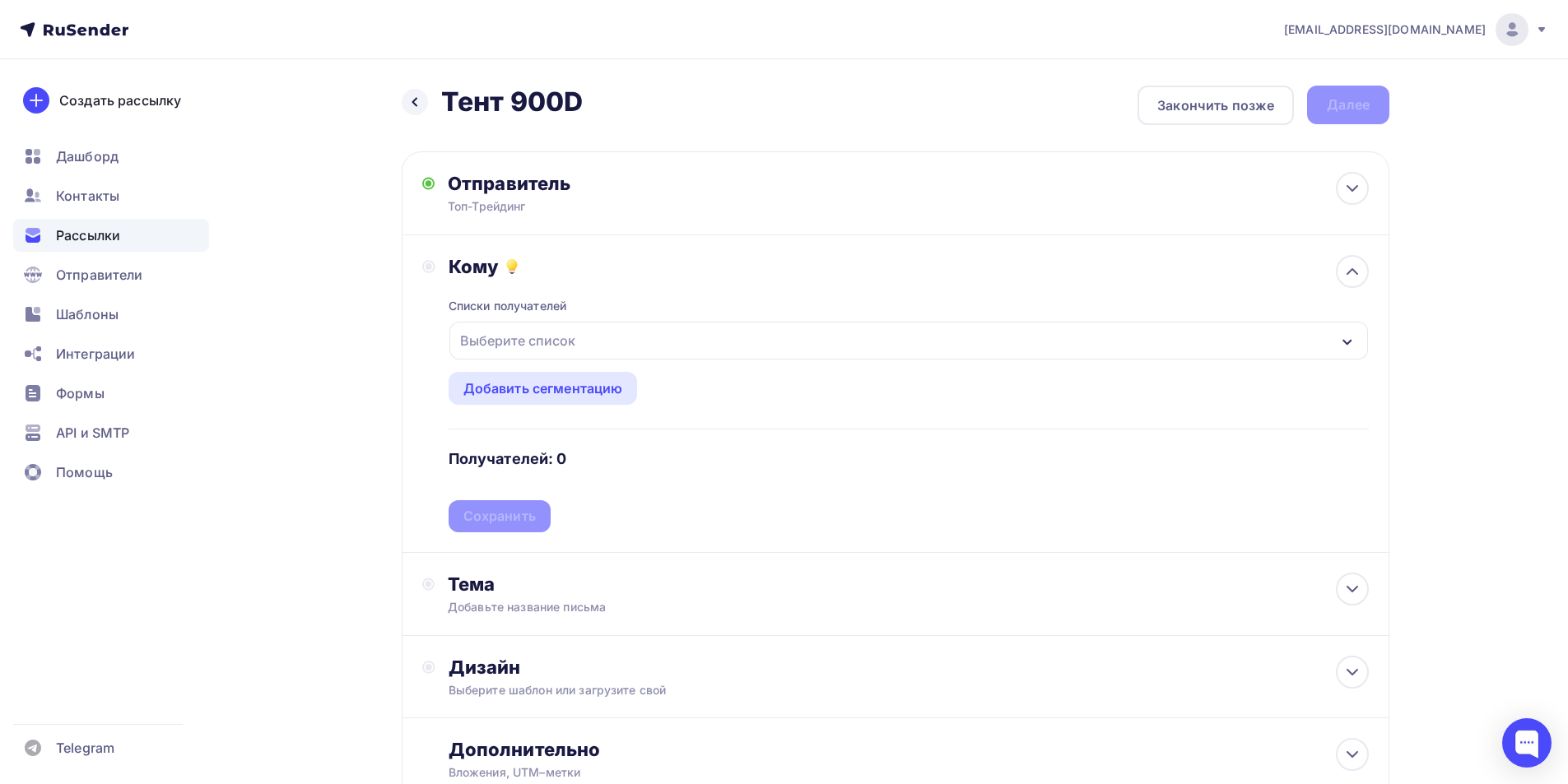
click at [570, 492] on div "Списки получателей Выберите список Все списки id новый ткани и тряпки [DATE] (2…" at bounding box center [909, 406] width 920 height 255
click at [482, 594] on div "Тема" at bounding box center [610, 584] width 325 height 23
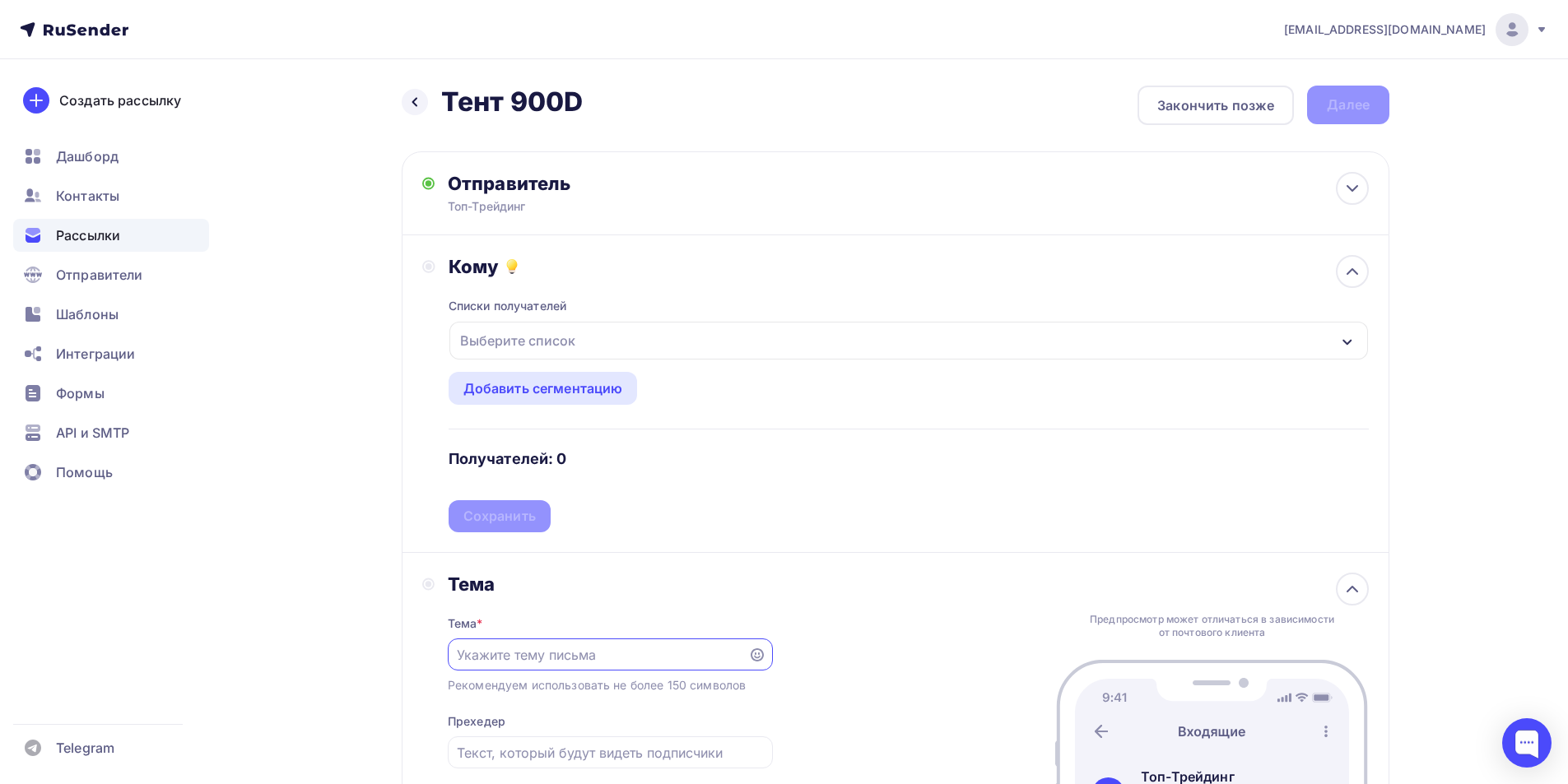
click at [496, 658] on input "text" at bounding box center [598, 654] width 282 height 20
type input "Т"
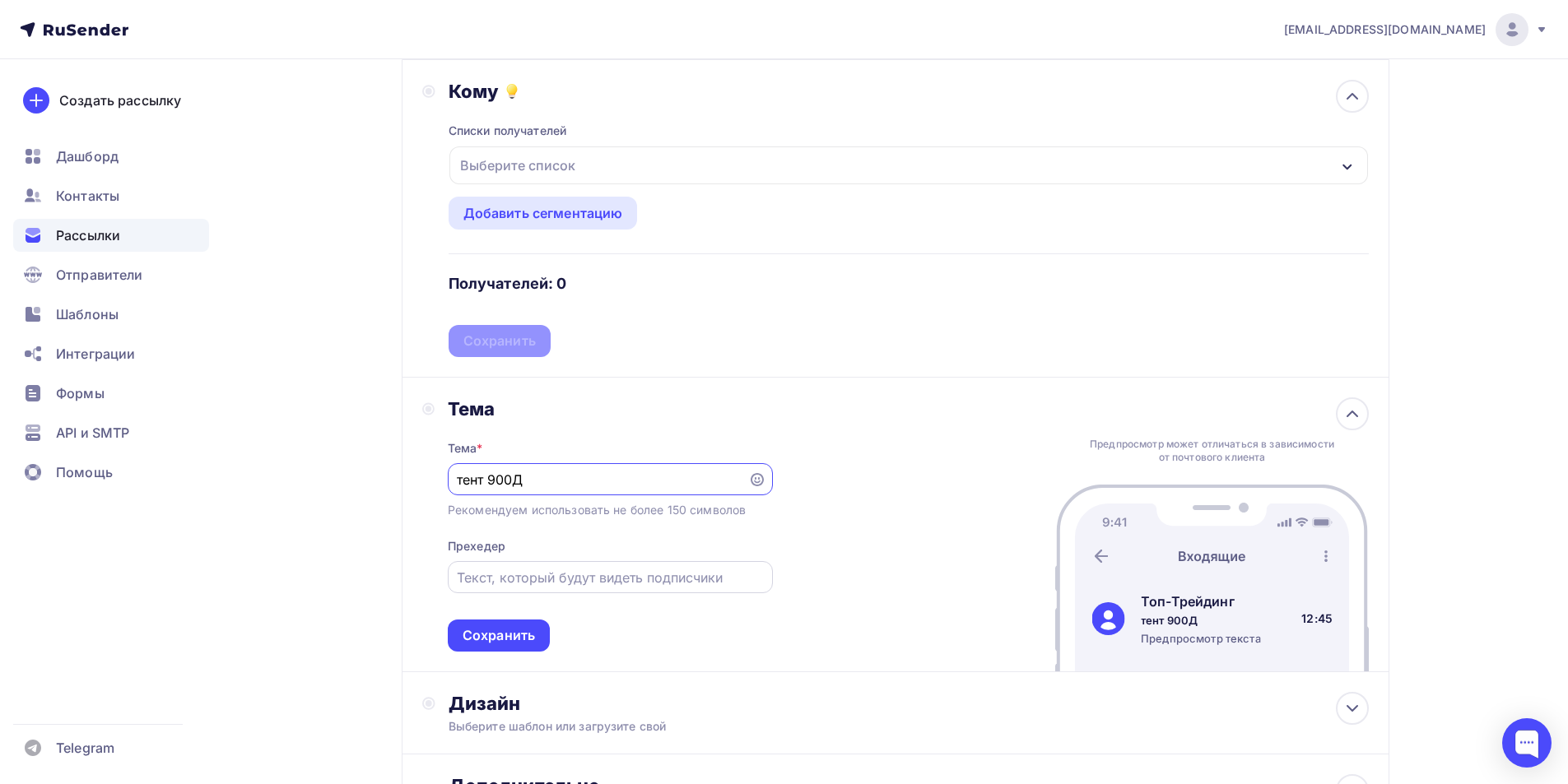
type input "тент 900Д"
click at [520, 579] on input "text" at bounding box center [610, 577] width 306 height 20
type input "Тент 900D"
click at [525, 484] on input "тент 900Д" at bounding box center [598, 479] width 282 height 20
type input "тент 900D"
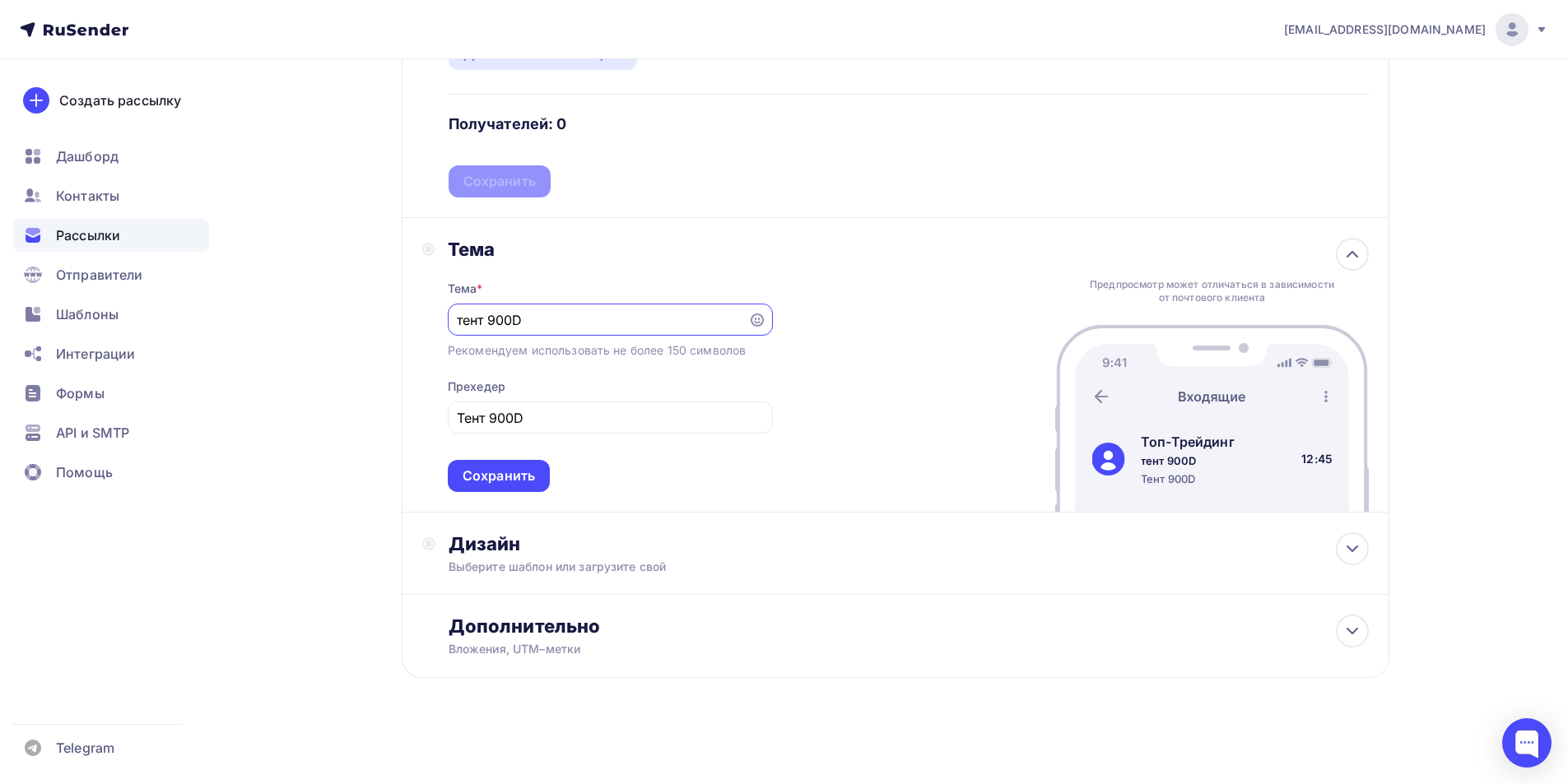
scroll to position [0, 0]
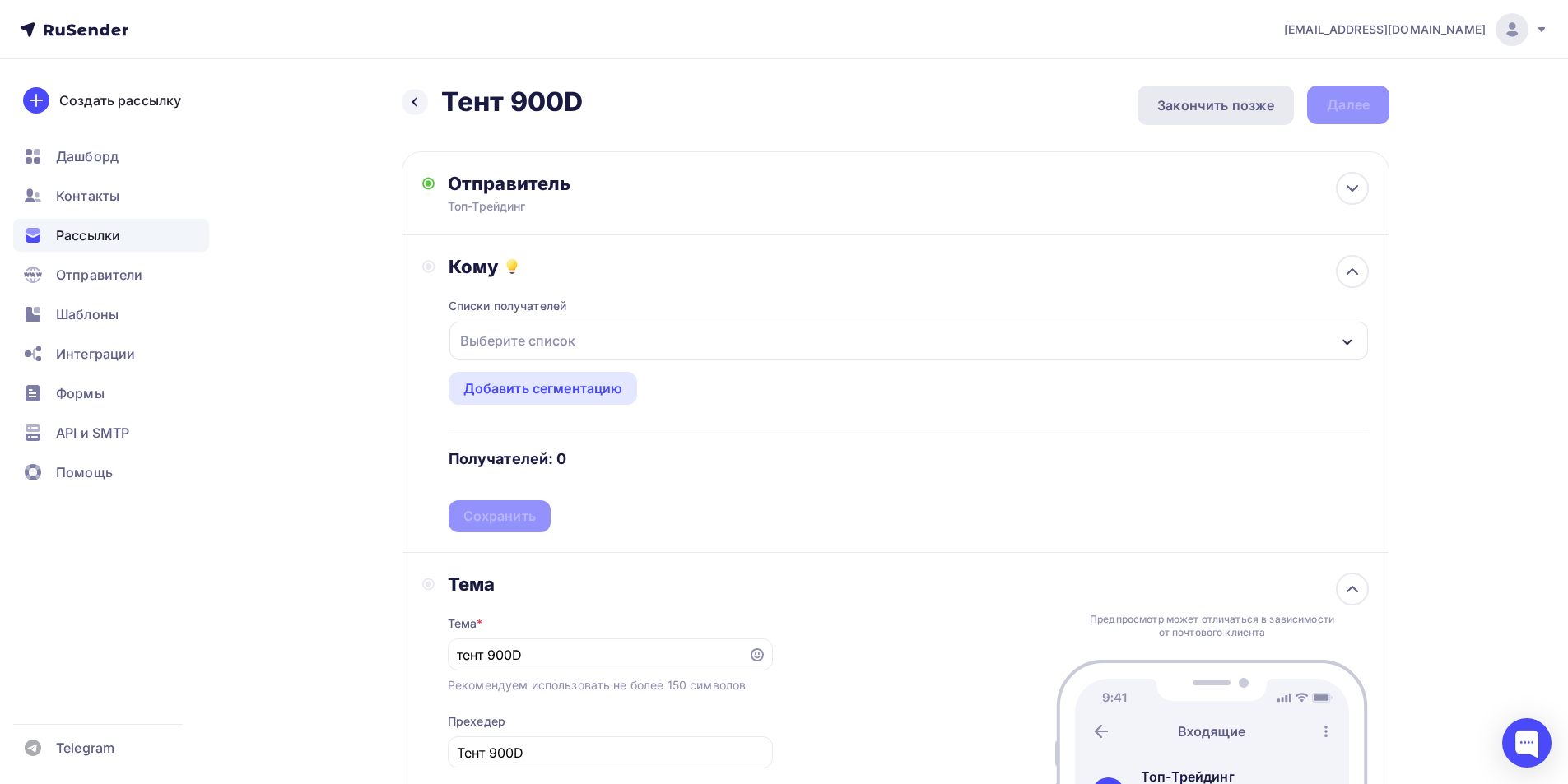
click at [1209, 110] on div "Закончить позже" at bounding box center [1216, 104] width 117 height 20
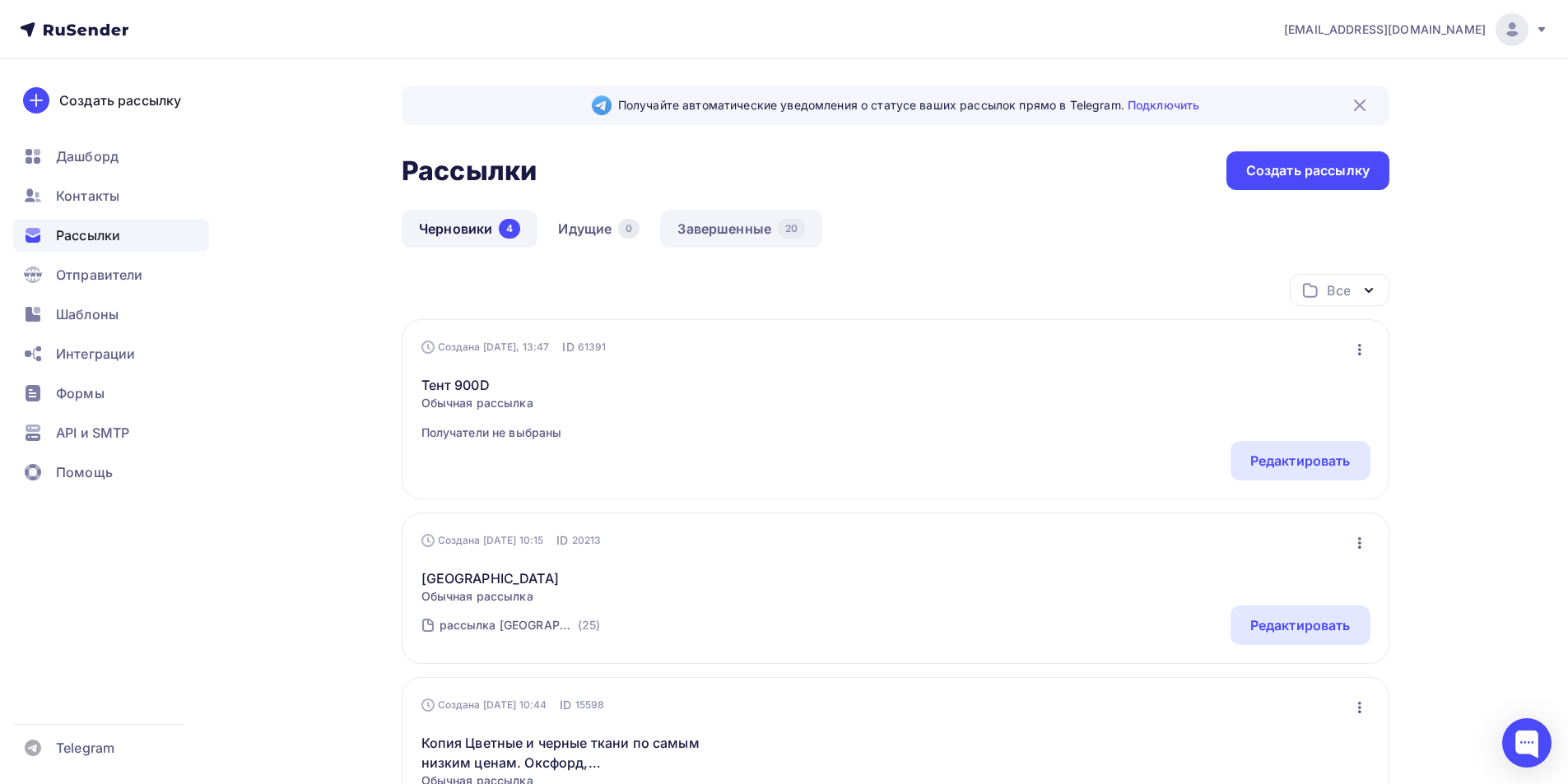
click at [707, 232] on link "Завершенные 20" at bounding box center [741, 228] width 162 height 38
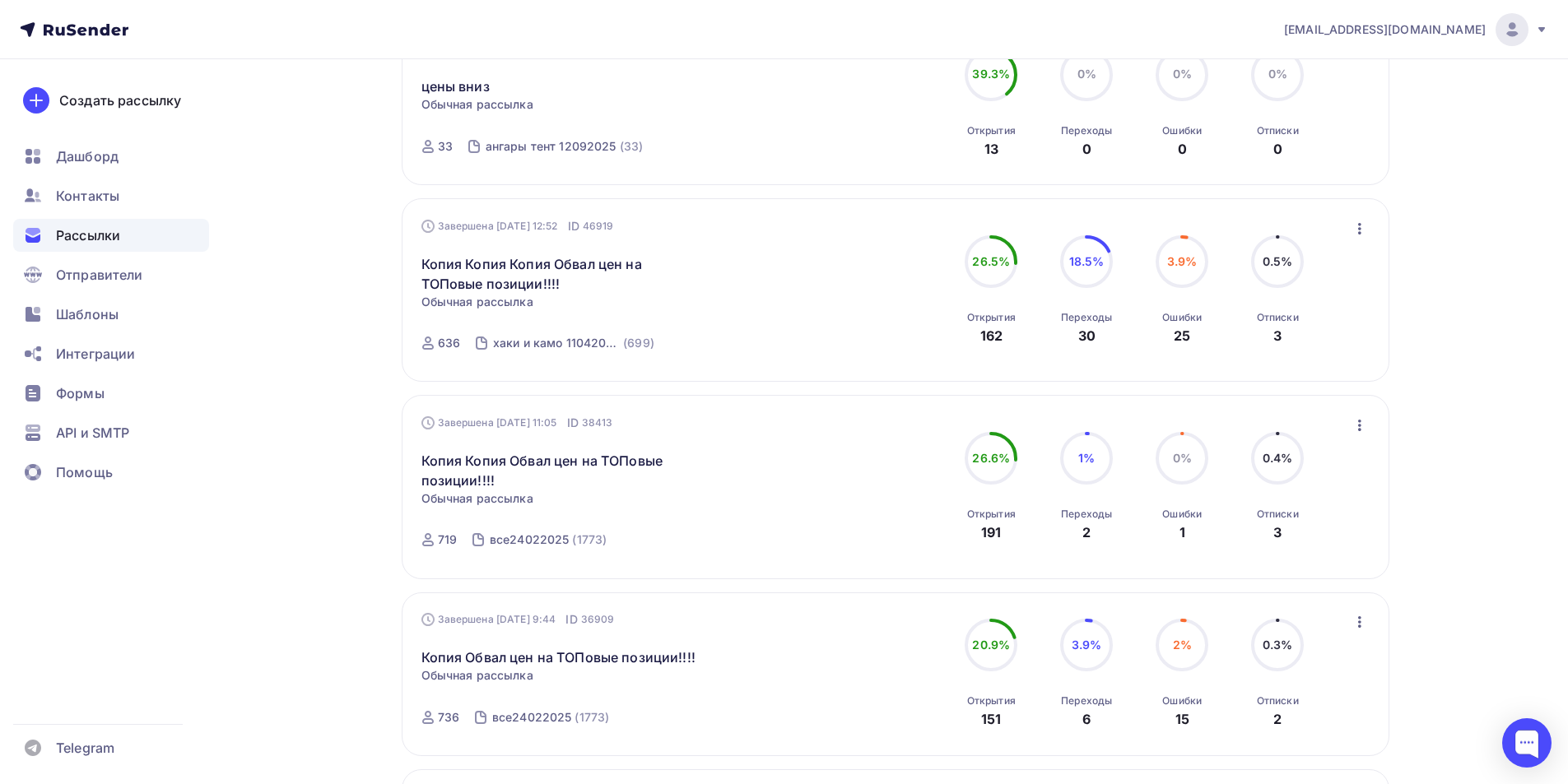
scroll to position [509, 0]
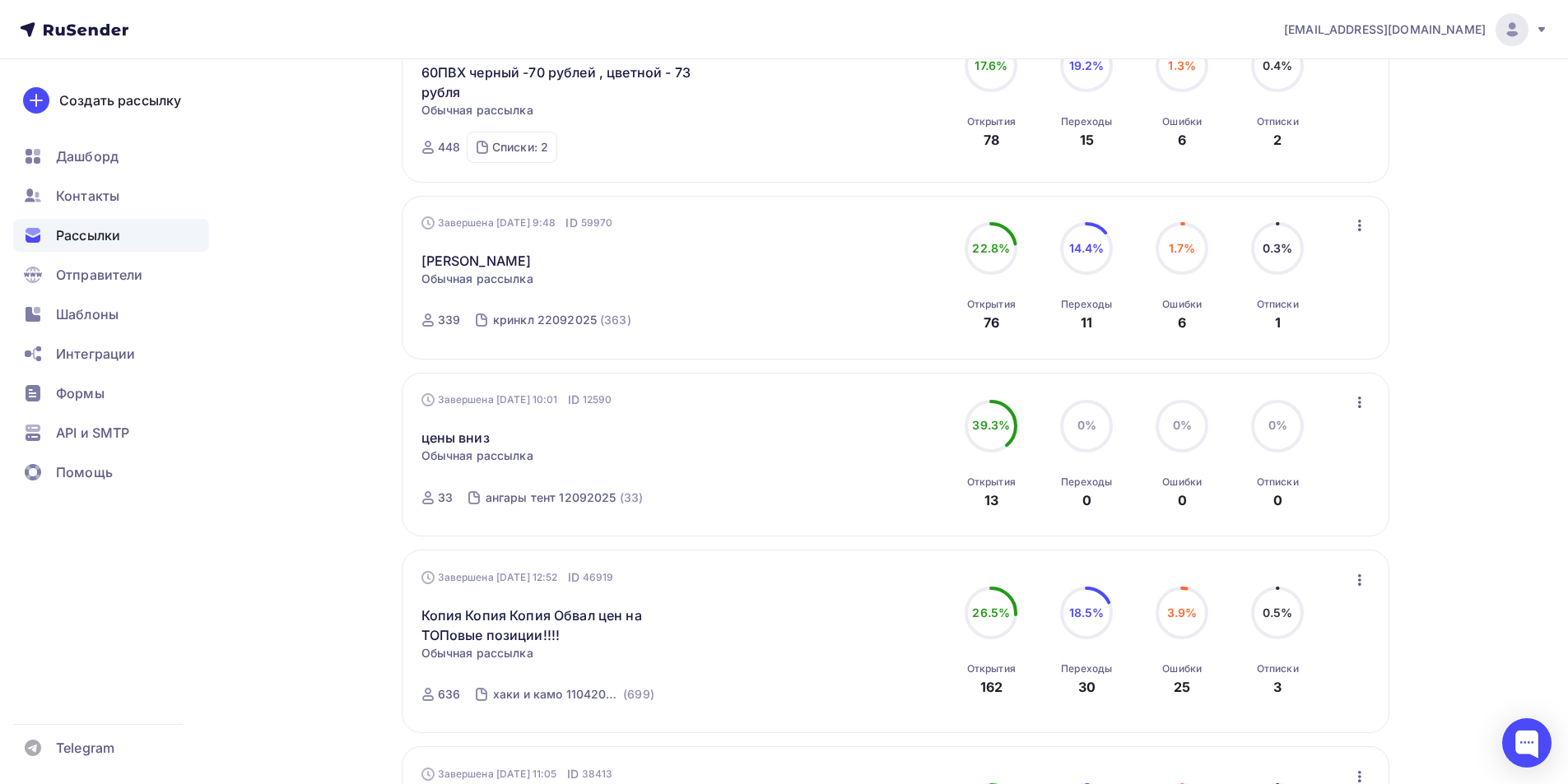
click at [992, 432] on span "39.3%" at bounding box center [991, 425] width 38 height 14
click at [479, 436] on link "цены вниз" at bounding box center [455, 437] width 68 height 20
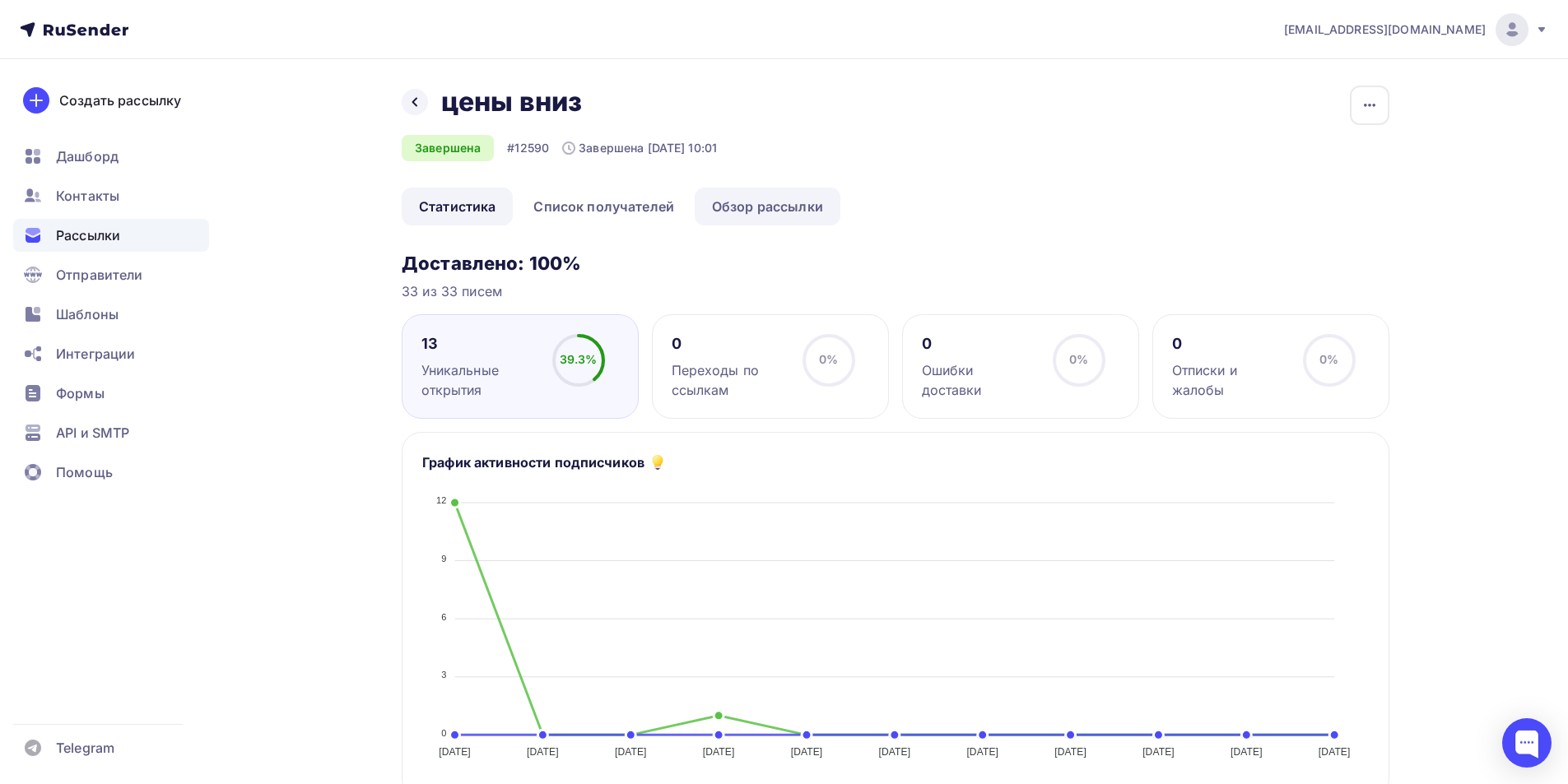
click at [753, 207] on link "Обзор рассылки" at bounding box center [767, 206] width 146 height 38
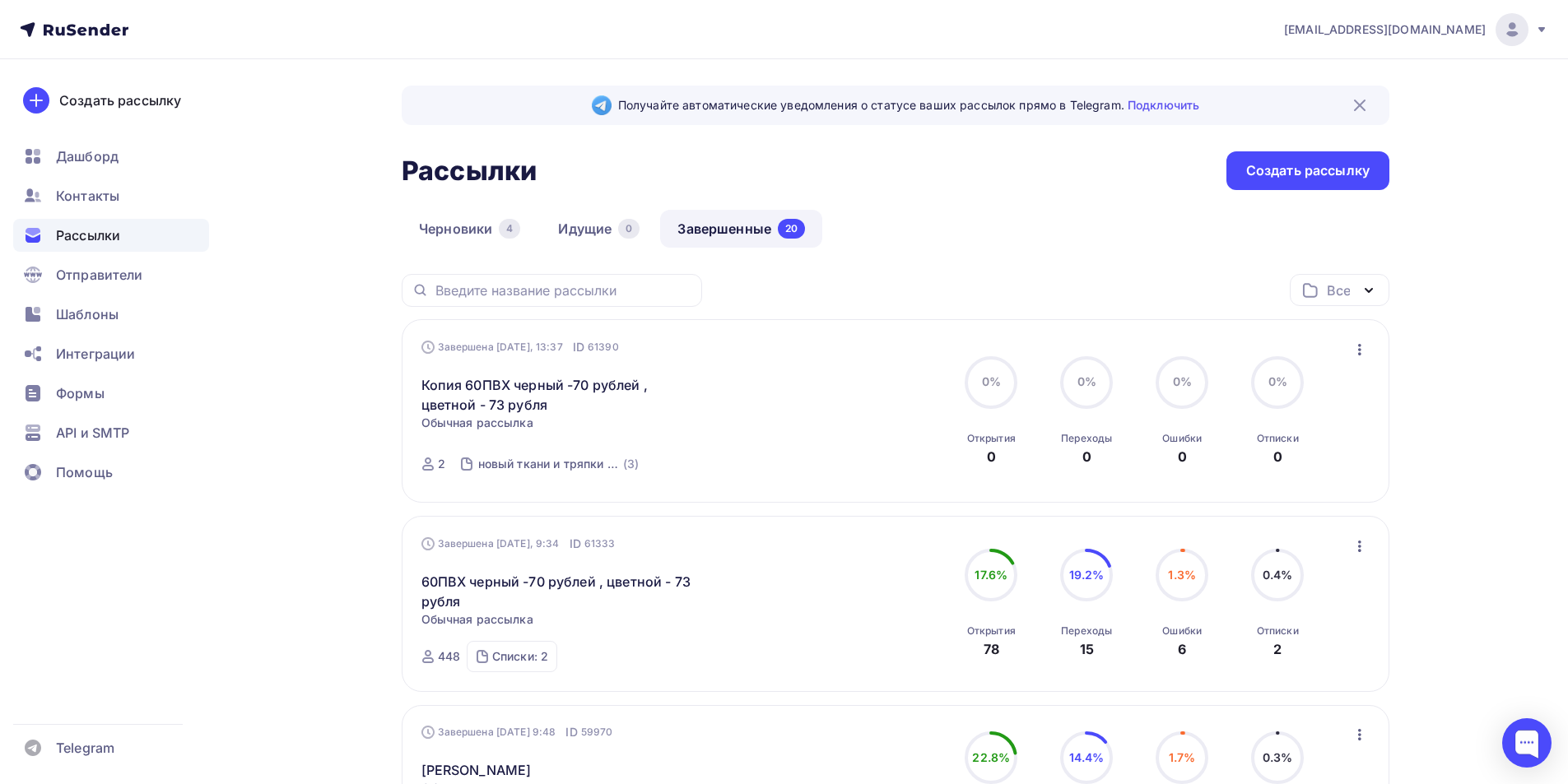
scroll to position [351, 0]
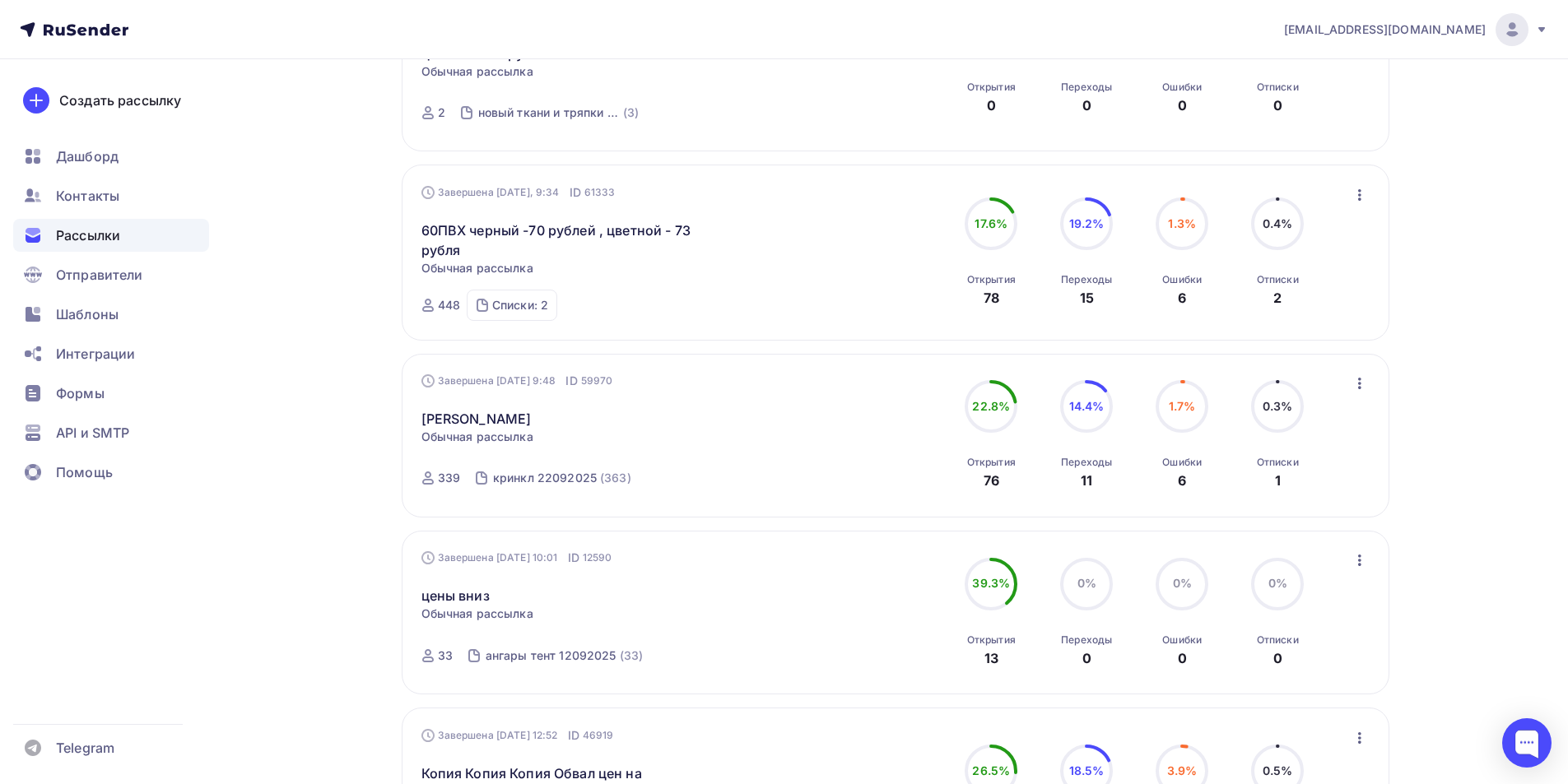
click at [1361, 563] on icon "button" at bounding box center [1359, 560] width 20 height 20
click at [1303, 667] on div "Копировать в новую" at bounding box center [1283, 669] width 169 height 20
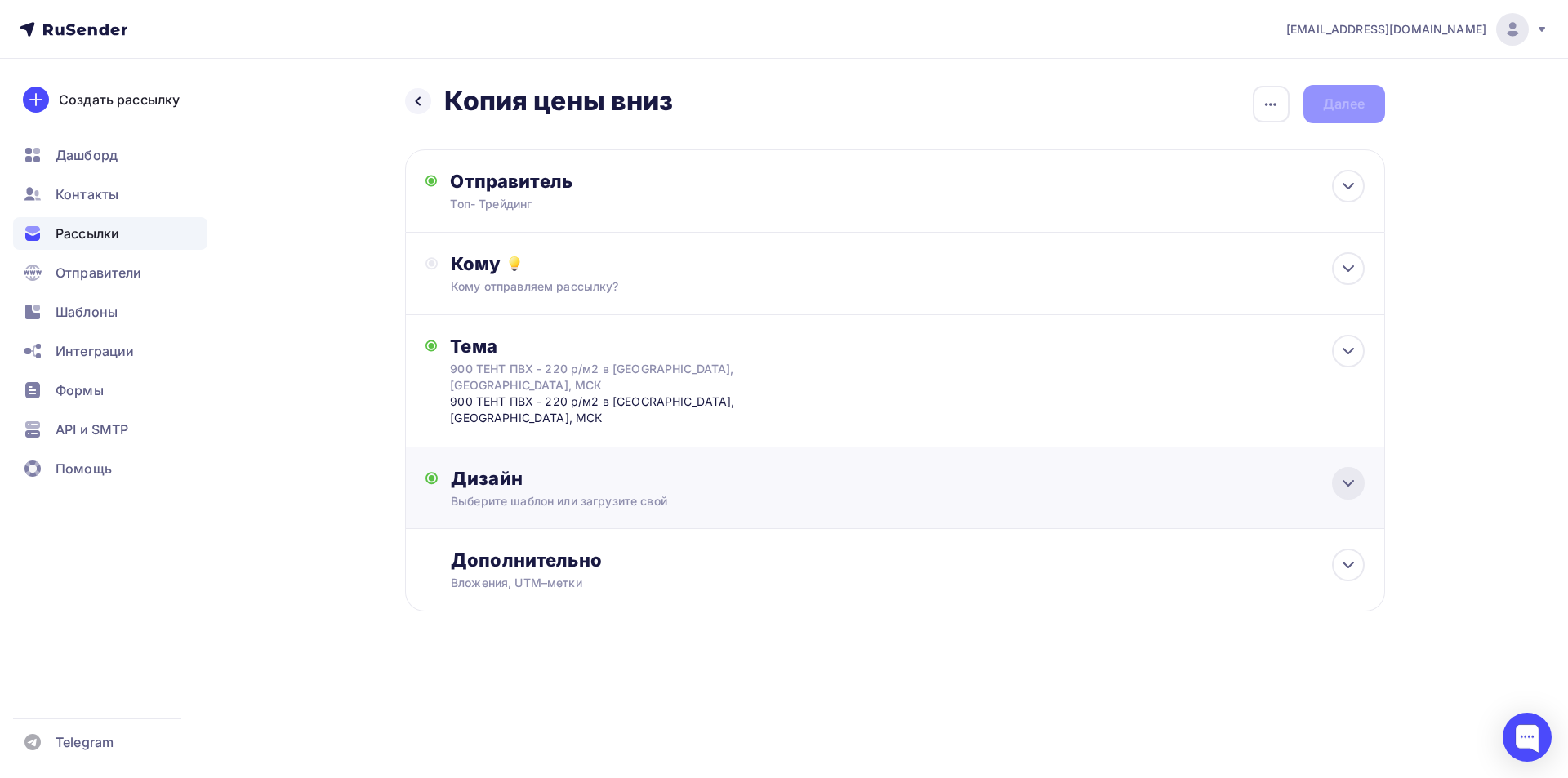
click at [1341, 473] on icon at bounding box center [1347, 482] width 19 height 19
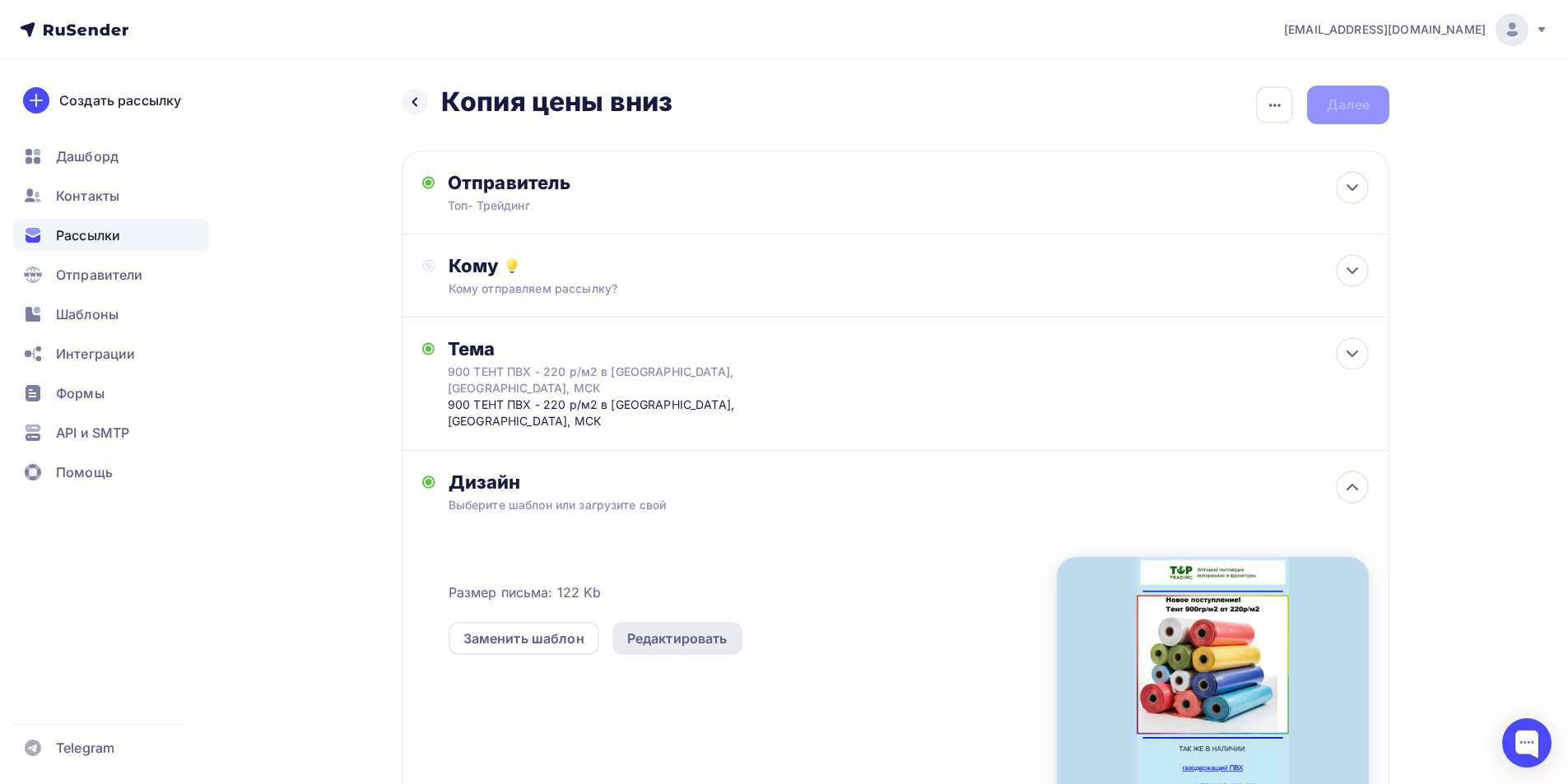
click at [669, 629] on div "Редактировать" at bounding box center [677, 638] width 100 height 20
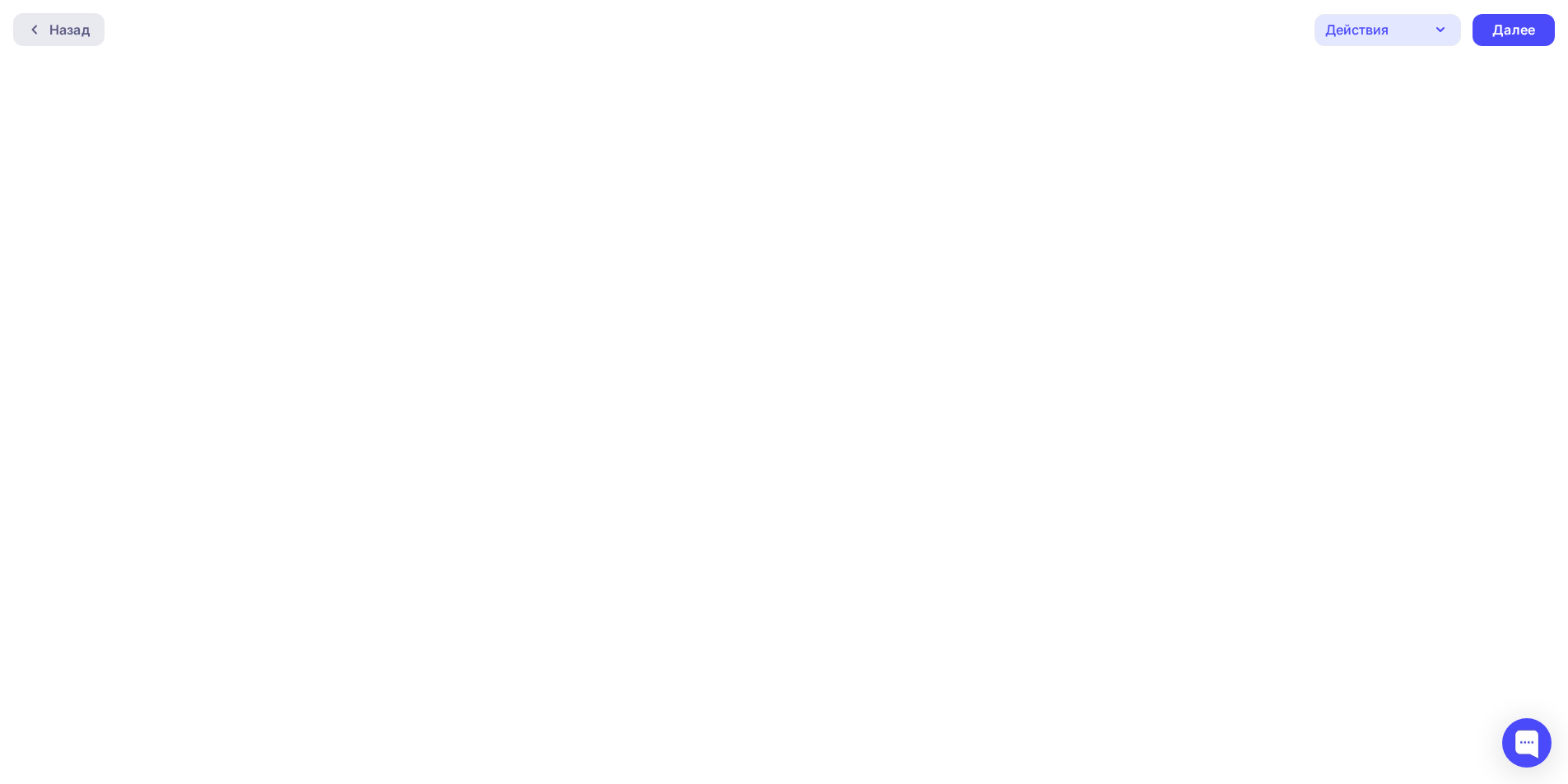
click at [76, 22] on div "Назад" at bounding box center [70, 29] width 41 height 20
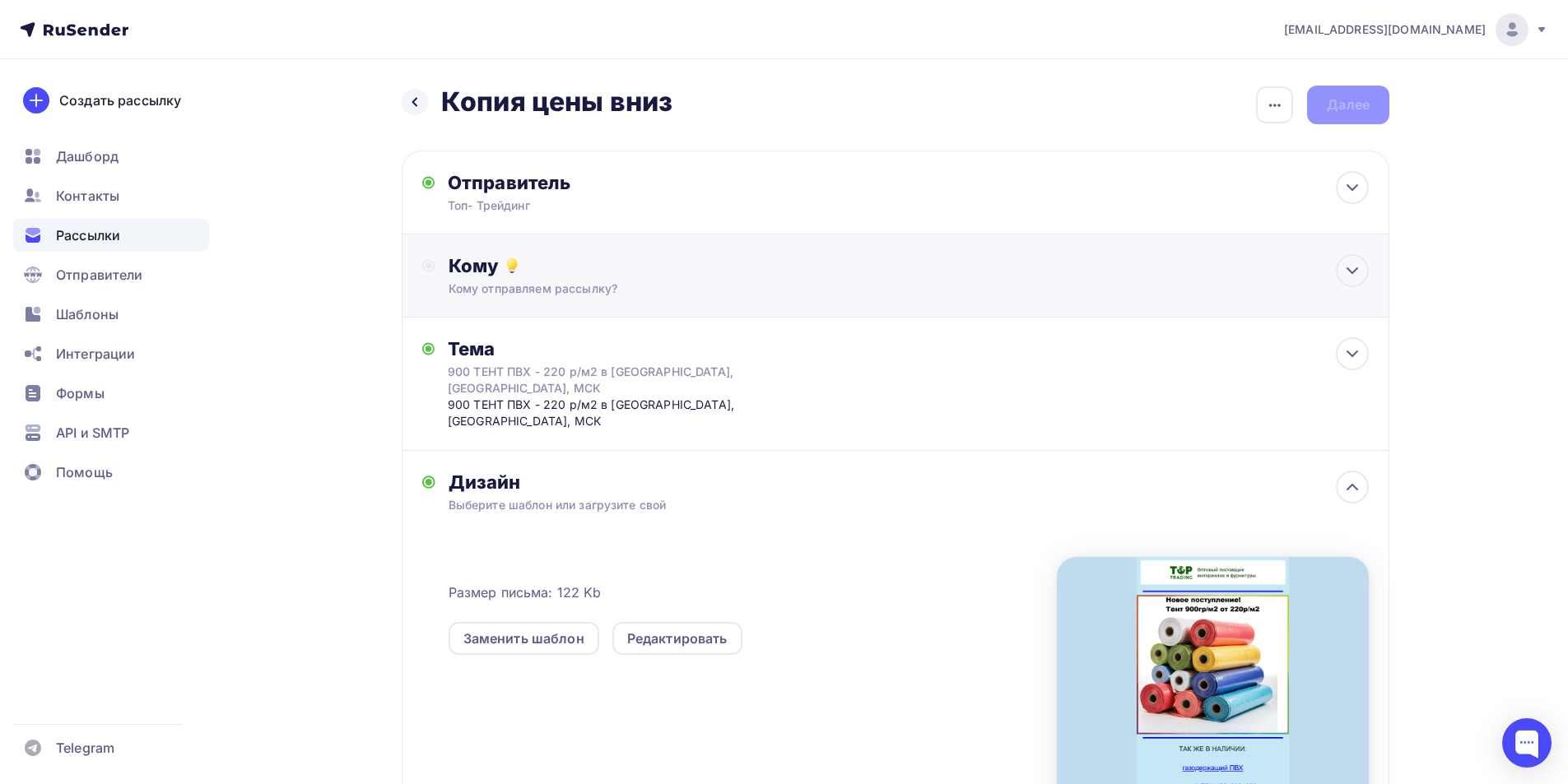
click at [594, 299] on div "Кому Кому отправляем рассылку? Списки получателей Выберите список Все списки id…" at bounding box center [896, 276] width 988 height 83
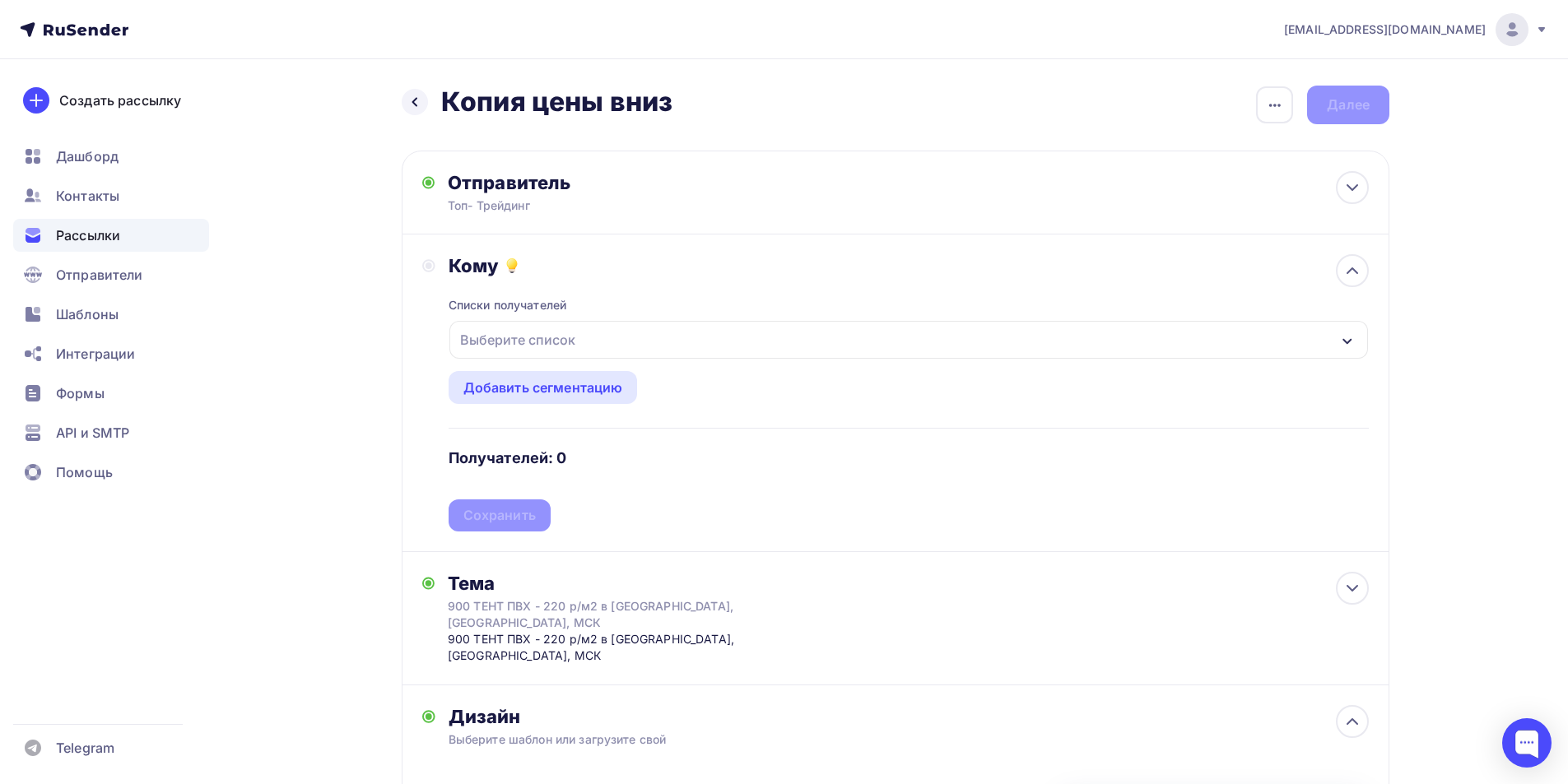
click at [542, 339] on div "Выберите список" at bounding box center [517, 339] width 128 height 30
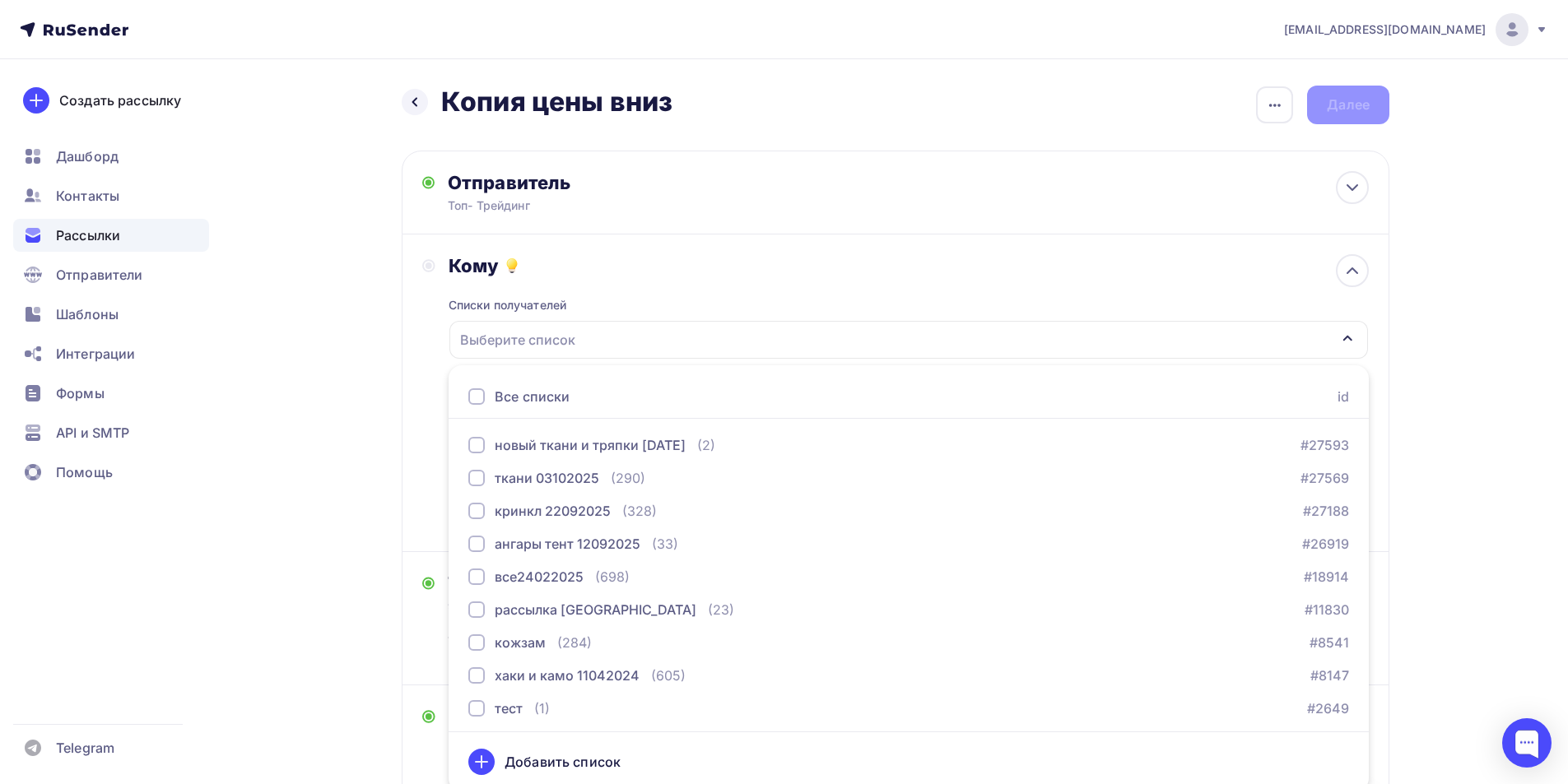
scroll to position [8, 0]
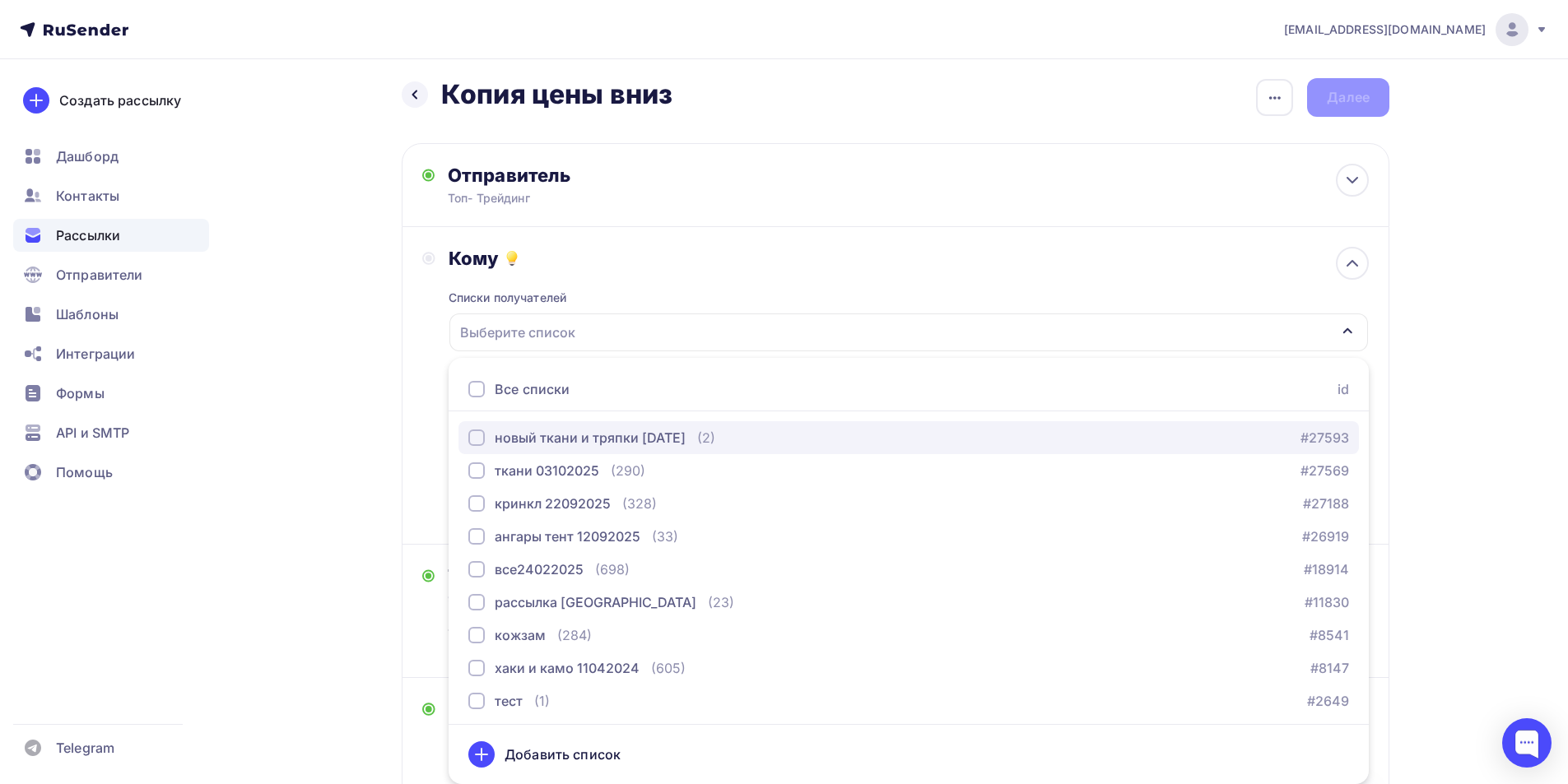
click at [484, 440] on div "button" at bounding box center [476, 437] width 16 height 16
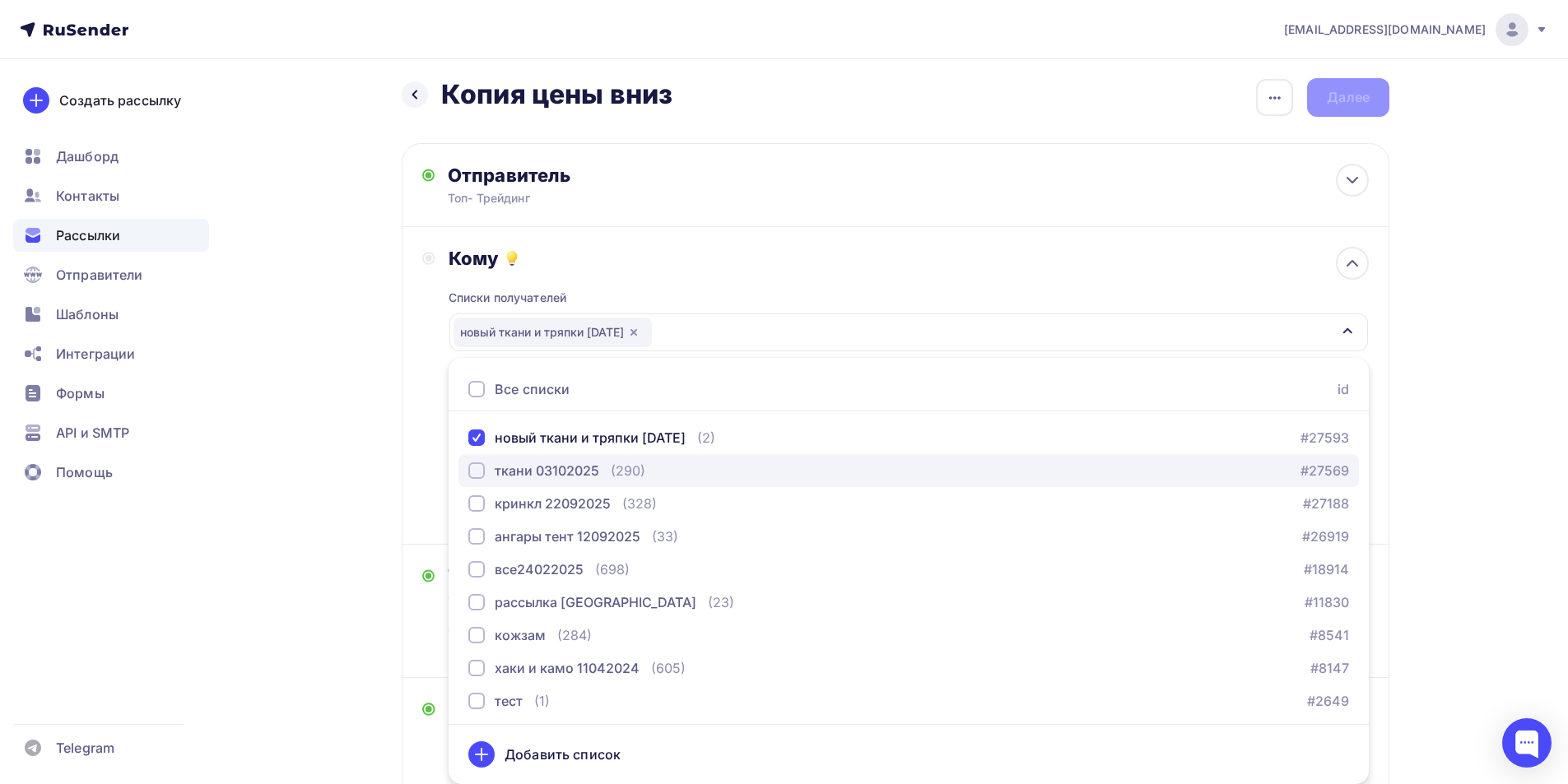
click at [477, 475] on div "button" at bounding box center [476, 470] width 16 height 16
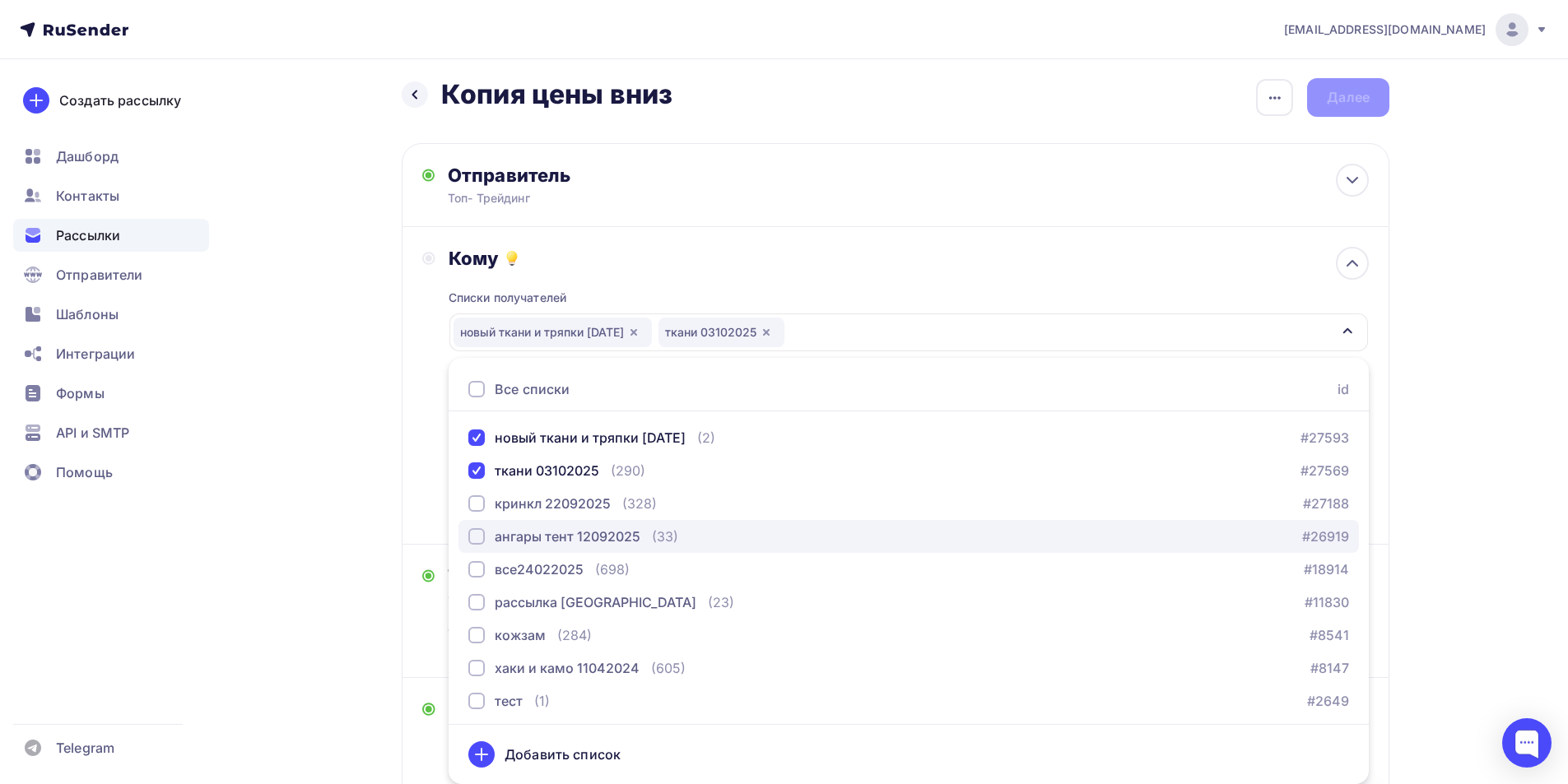
click at [477, 537] on div "button" at bounding box center [476, 536] width 16 height 16
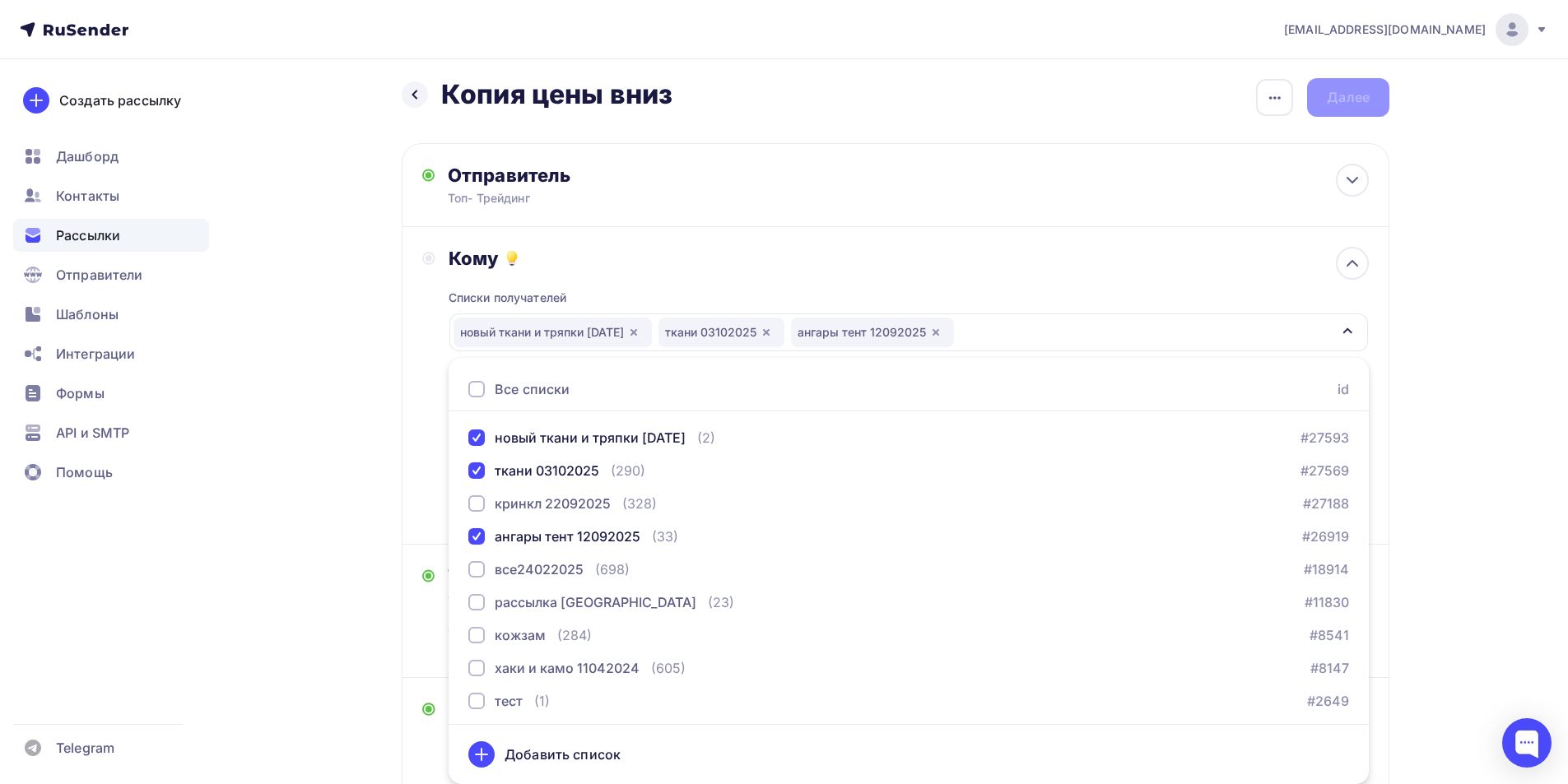
click at [377, 499] on div "Назад Копия цены вниз Копия цены вниз Закончить позже Переименовать рассылку Уд…" at bounding box center [784, 641] width 1349 height 1179
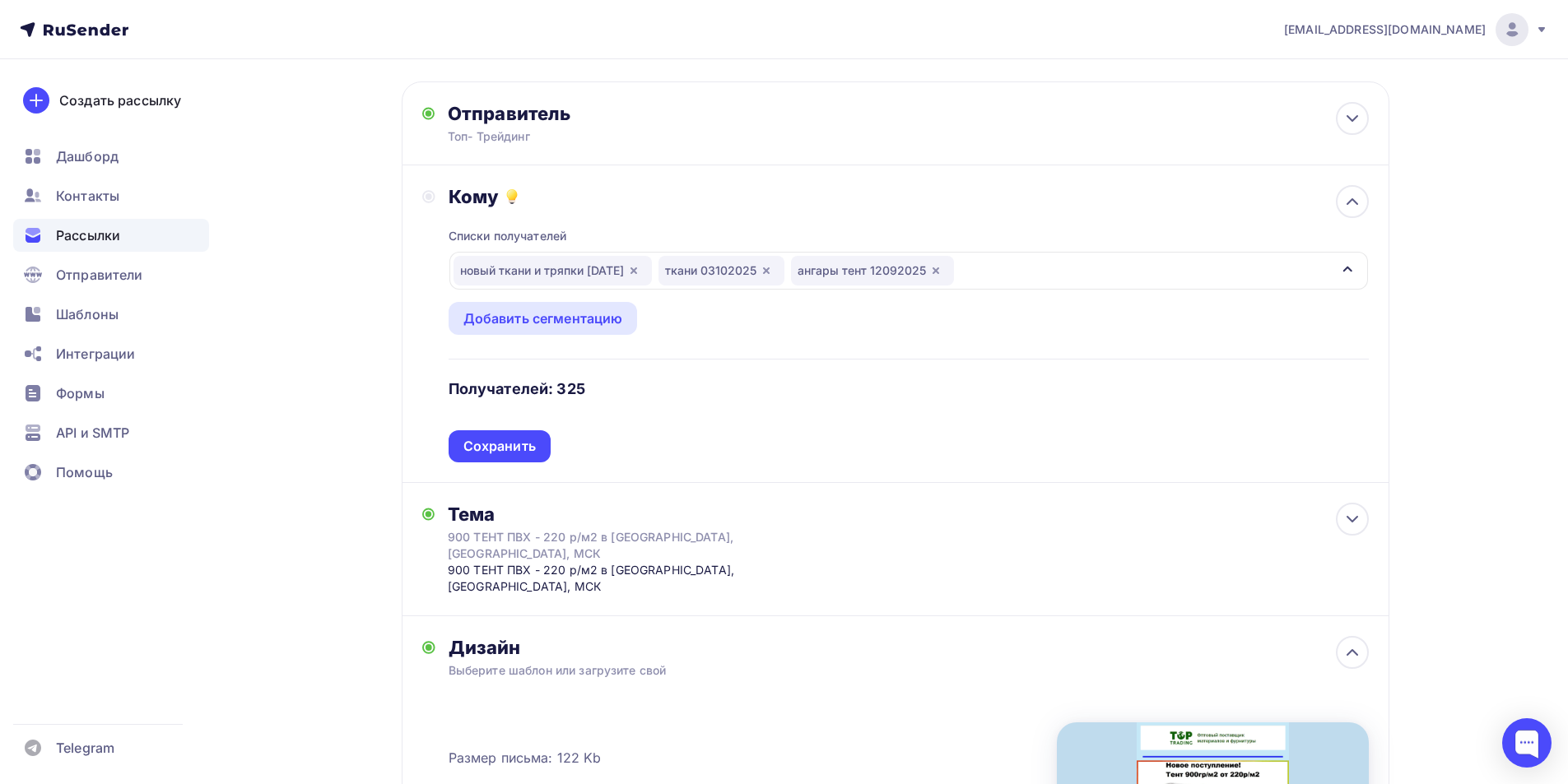
scroll to position [0, 0]
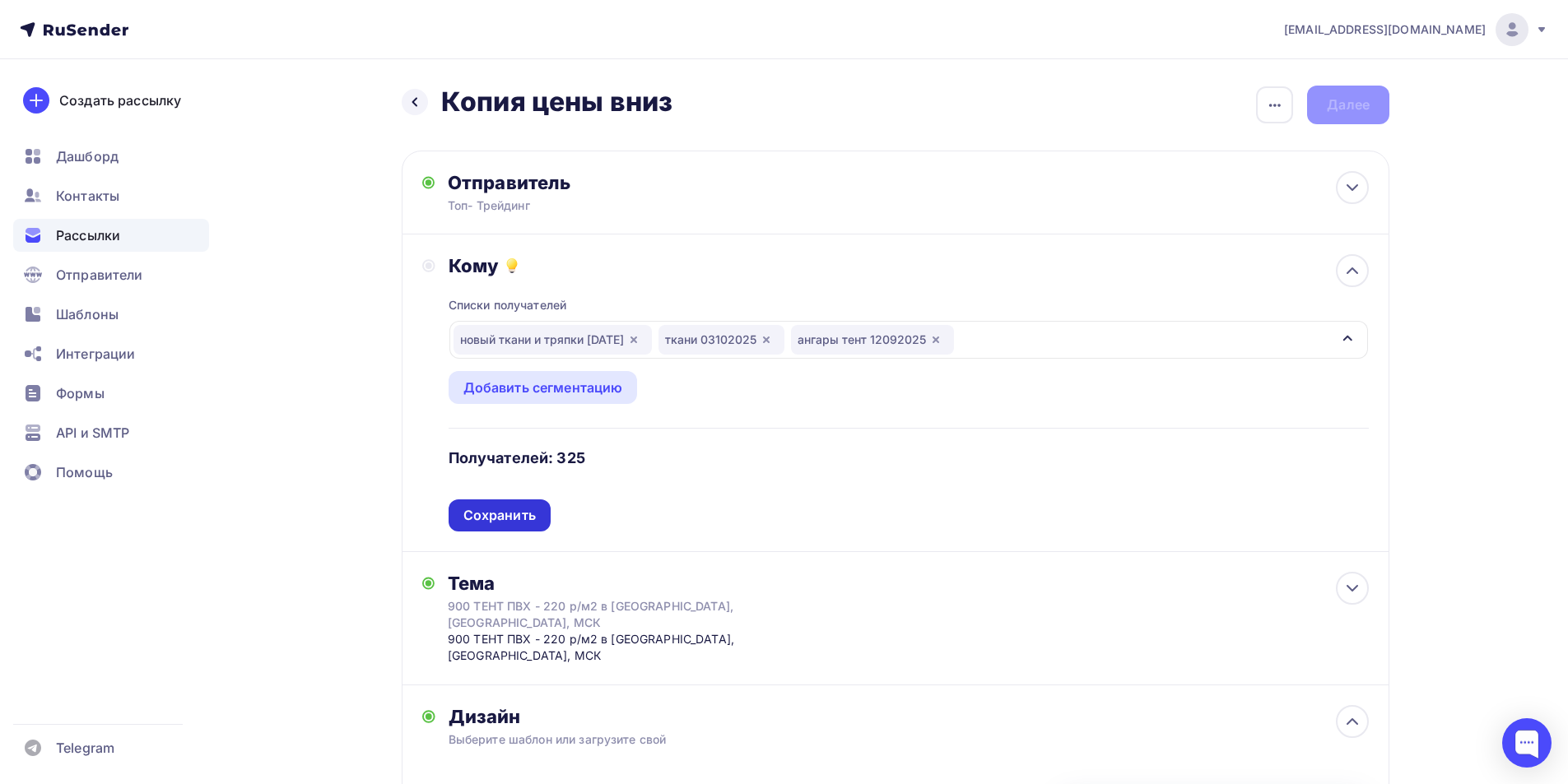
click at [515, 507] on div "Сохранить" at bounding box center [499, 515] width 72 height 19
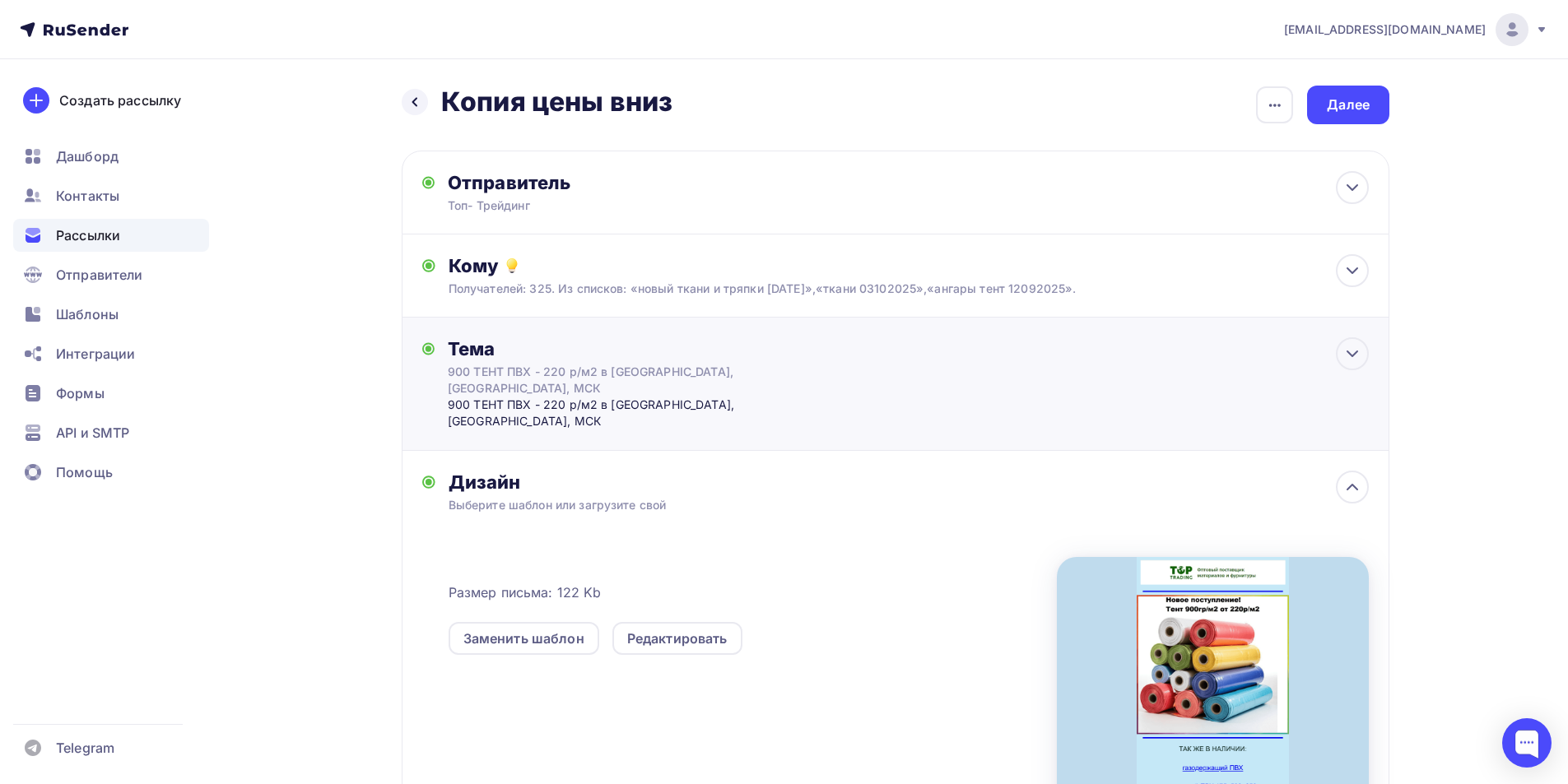
click at [530, 372] on div "900 ТЕНТ ПВХ - 220 р/м2 в [GEOGRAPHIC_DATA], [GEOGRAPHIC_DATA], МСК" at bounding box center [594, 380] width 293 height 33
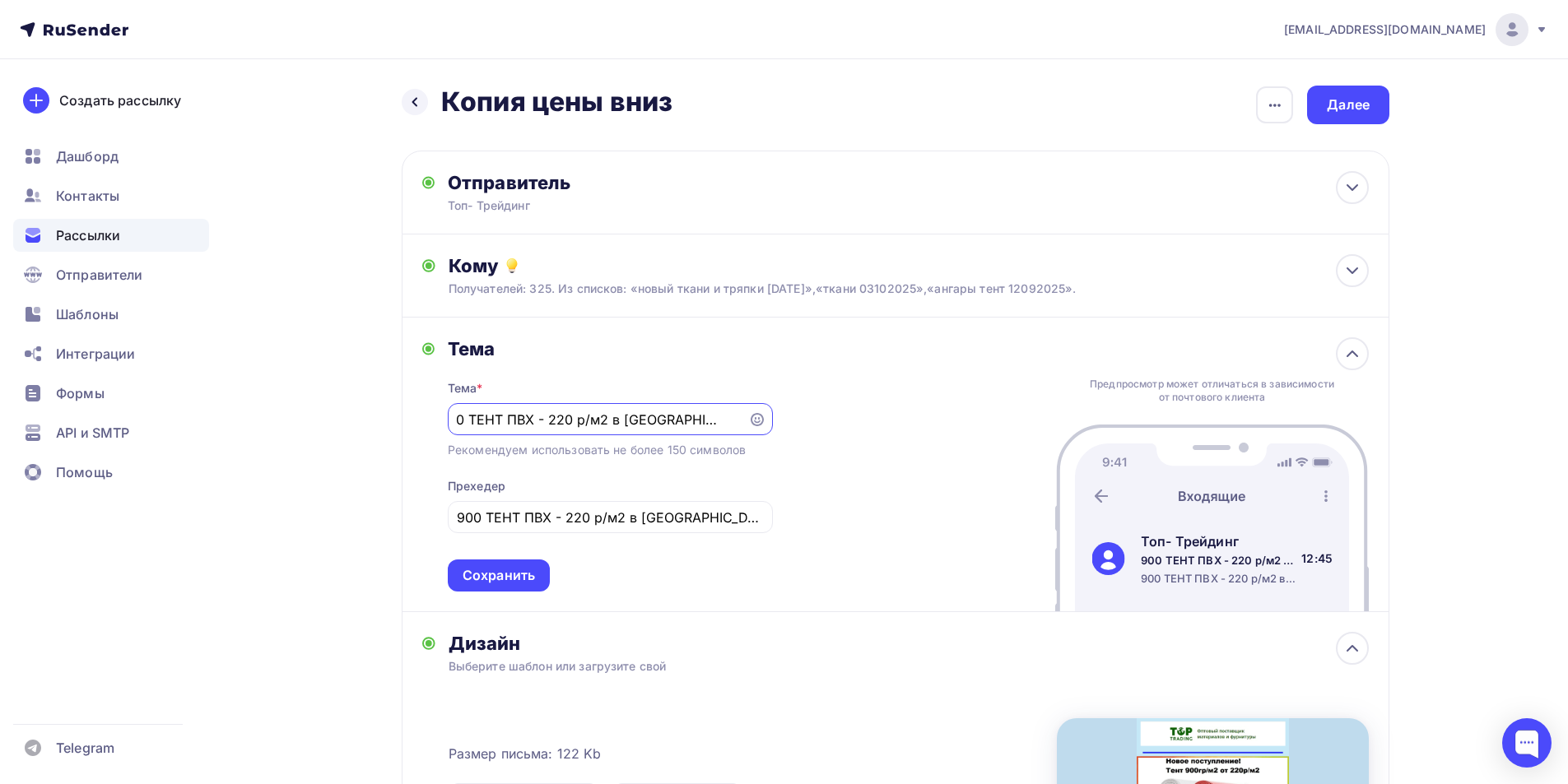
scroll to position [0, 8]
type input "900 ТЕНТ ПВХ - 220 р/м2 в [GEOGRAPHIC_DATA], [GEOGRAPHIC_DATA], МСК"
click at [899, 504] on div "Тема Тема * 900 ТЕНТ ПВХ - 220 р/м2 в [GEOGRAPHIC_DATA], [GEOGRAPHIC_DATA], МСК…" at bounding box center [896, 464] width 988 height 294
click at [469, 580] on div "Сохранить" at bounding box center [498, 575] width 72 height 19
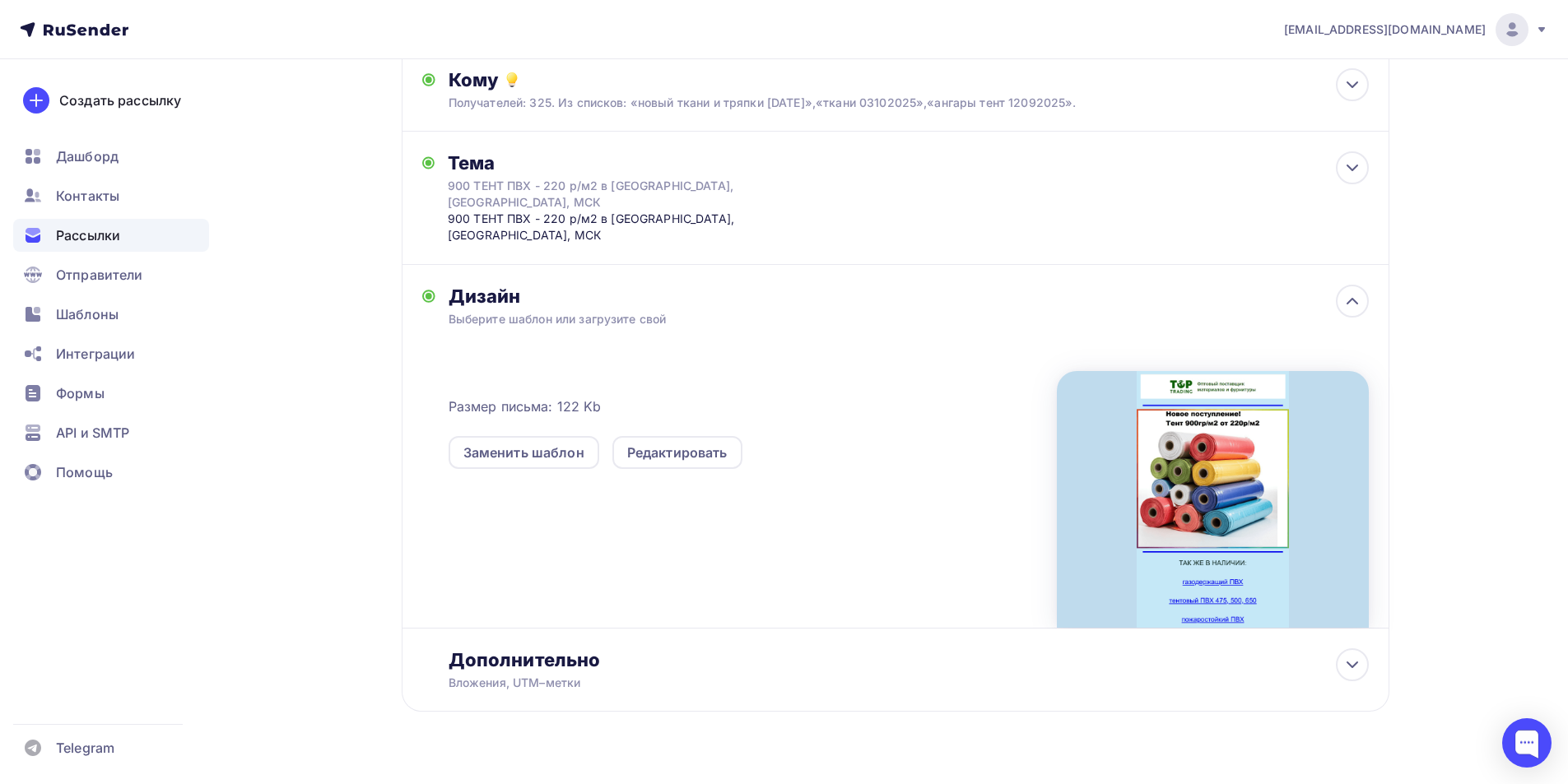
scroll to position [11, 0]
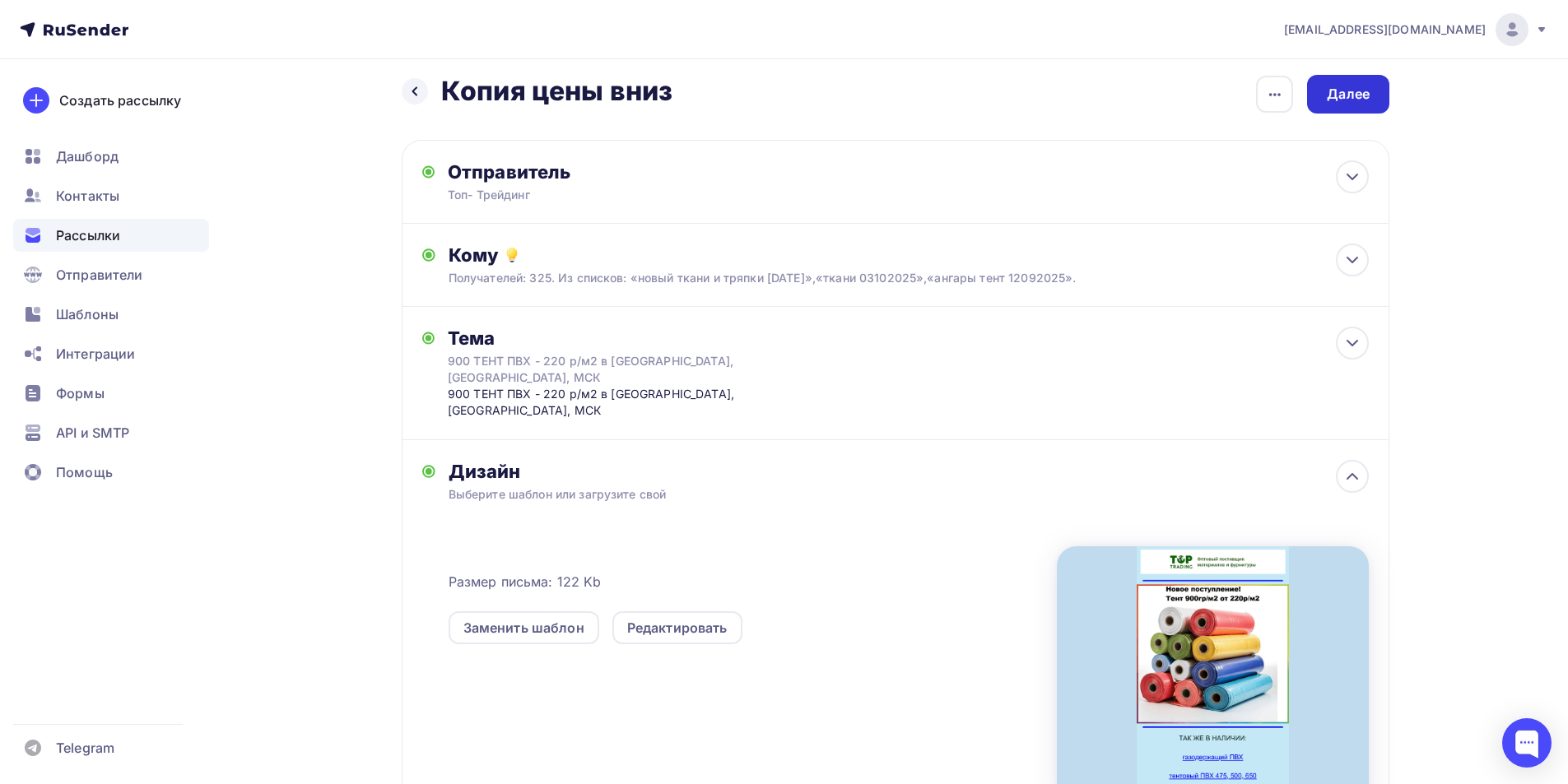
click at [1364, 86] on div "Далее" at bounding box center [1348, 94] width 42 height 19
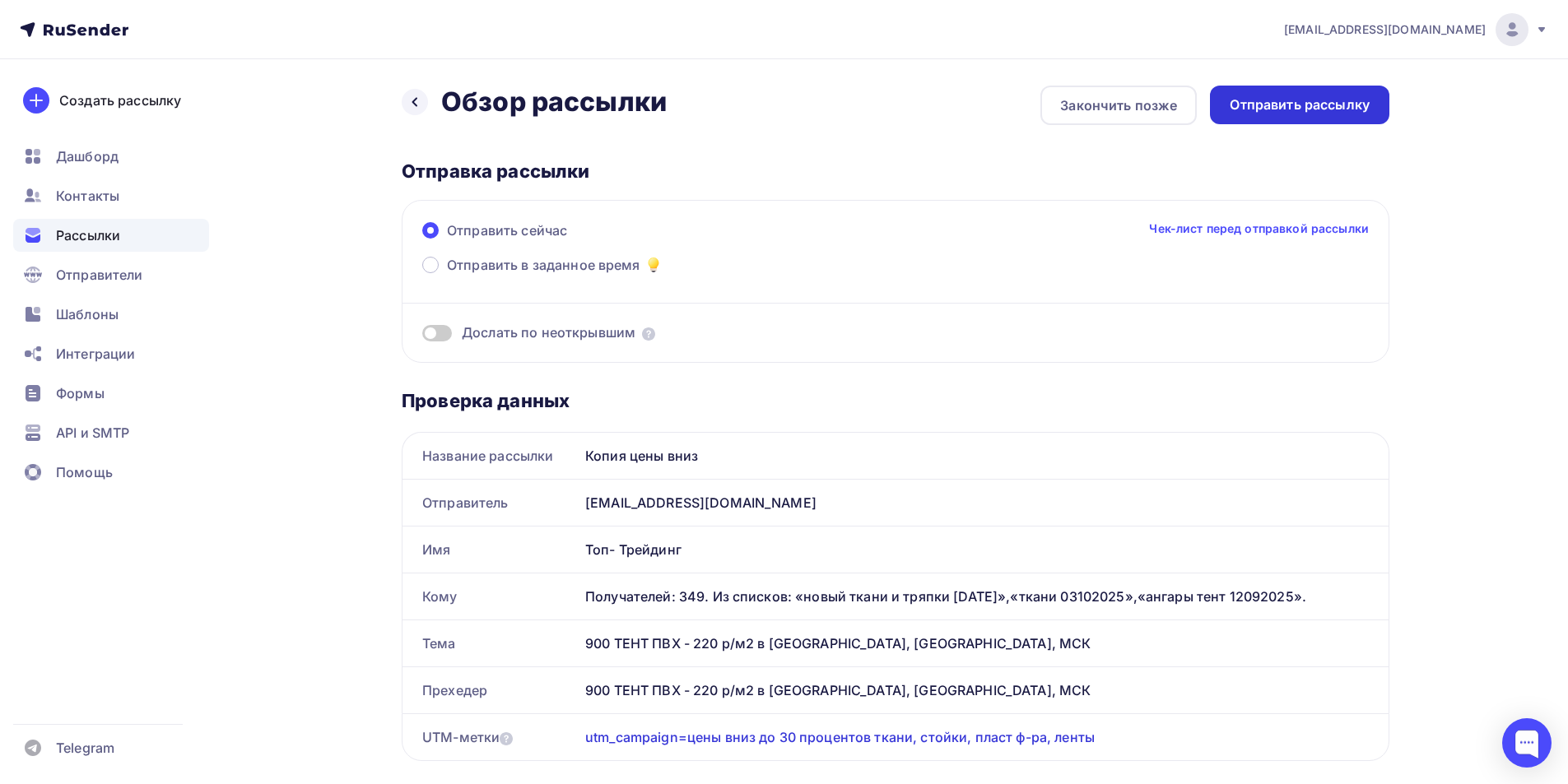
click at [1337, 105] on div "Отправить рассылку" at bounding box center [1300, 104] width 140 height 19
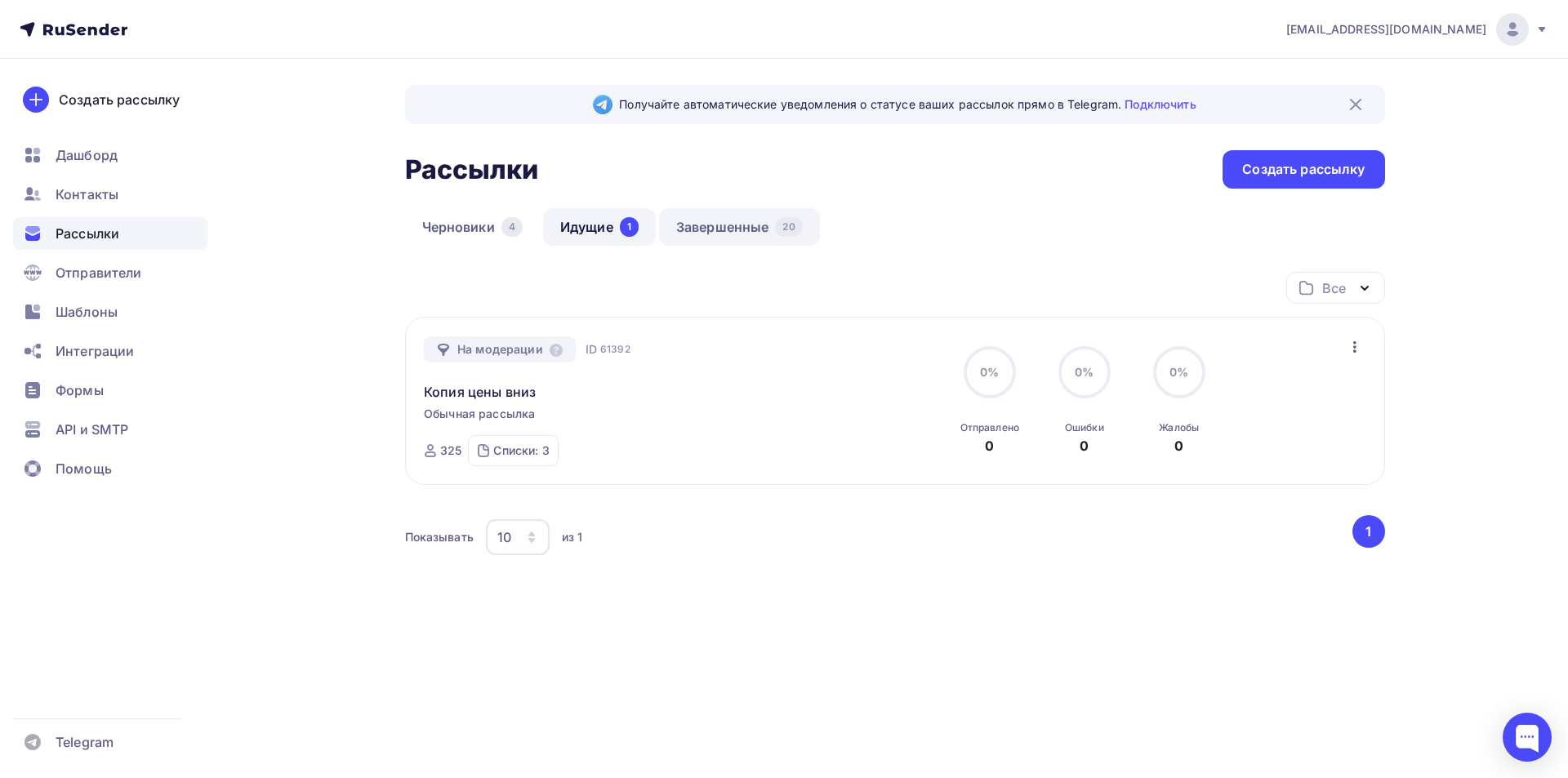
click at [715, 224] on link "Завершенные 20" at bounding box center [739, 226] width 161 height 38
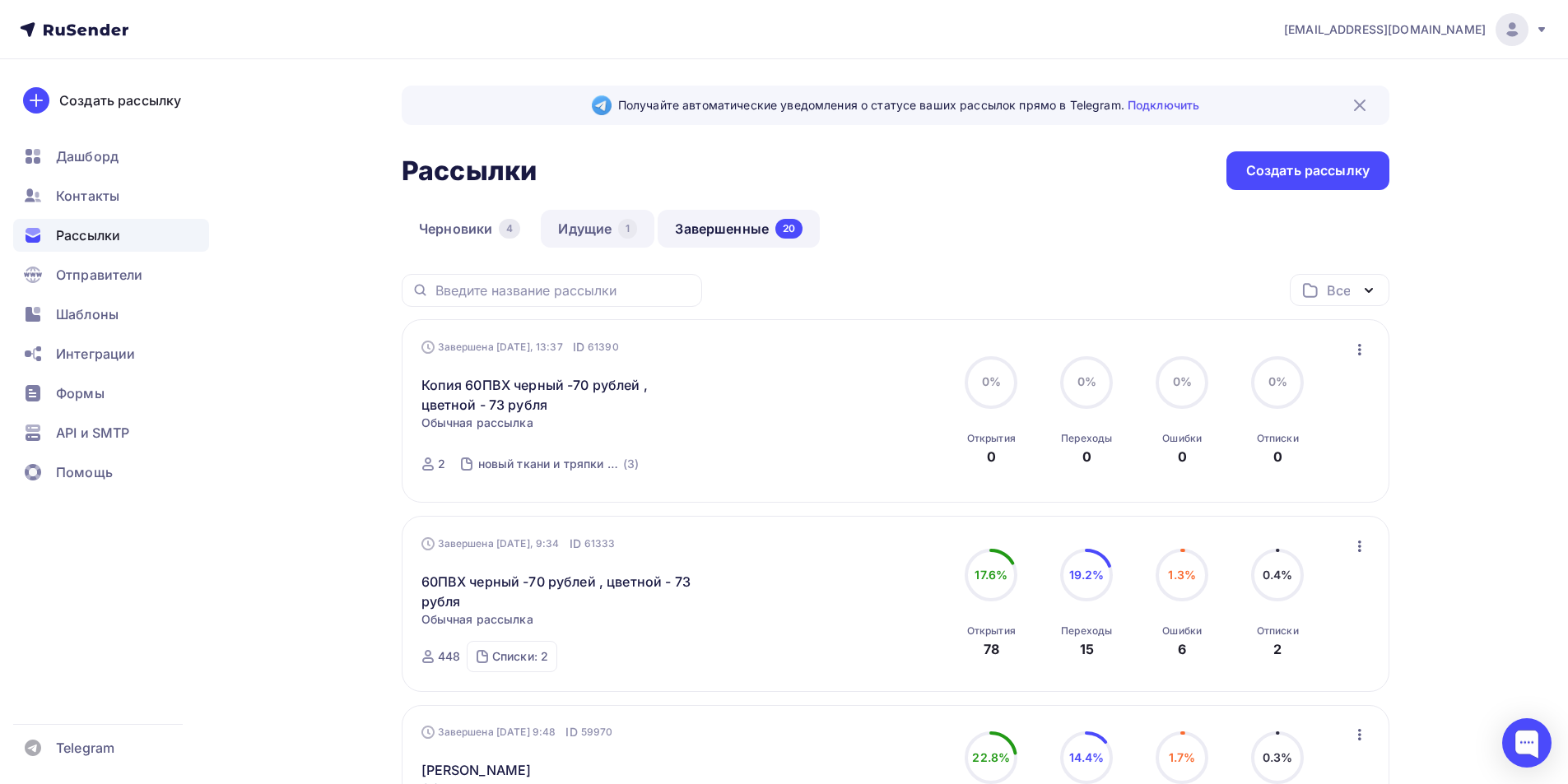
click at [597, 238] on link "Идущие 1" at bounding box center [598, 228] width 114 height 38
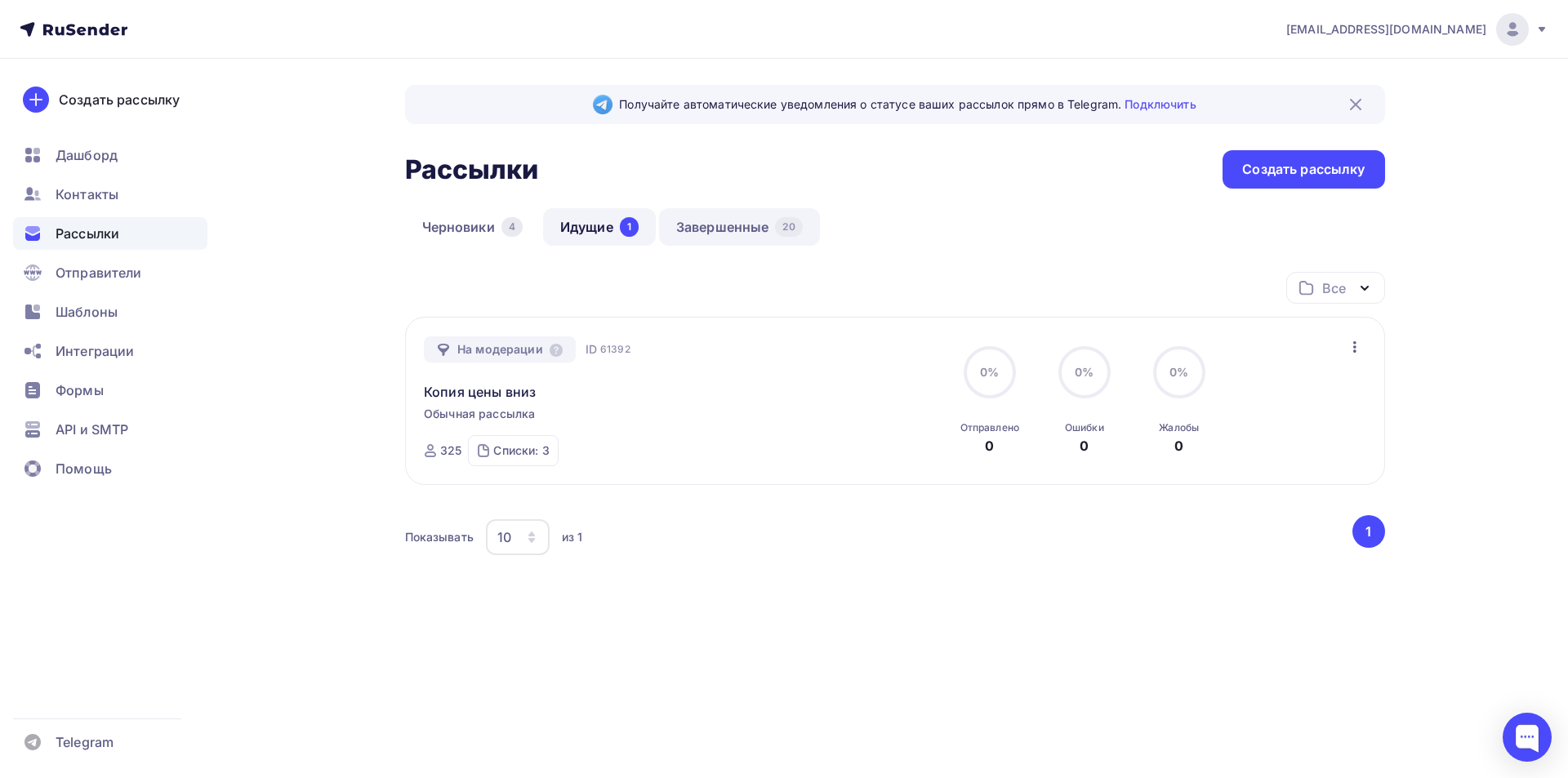
click at [709, 232] on link "Завершенные 20" at bounding box center [739, 226] width 161 height 38
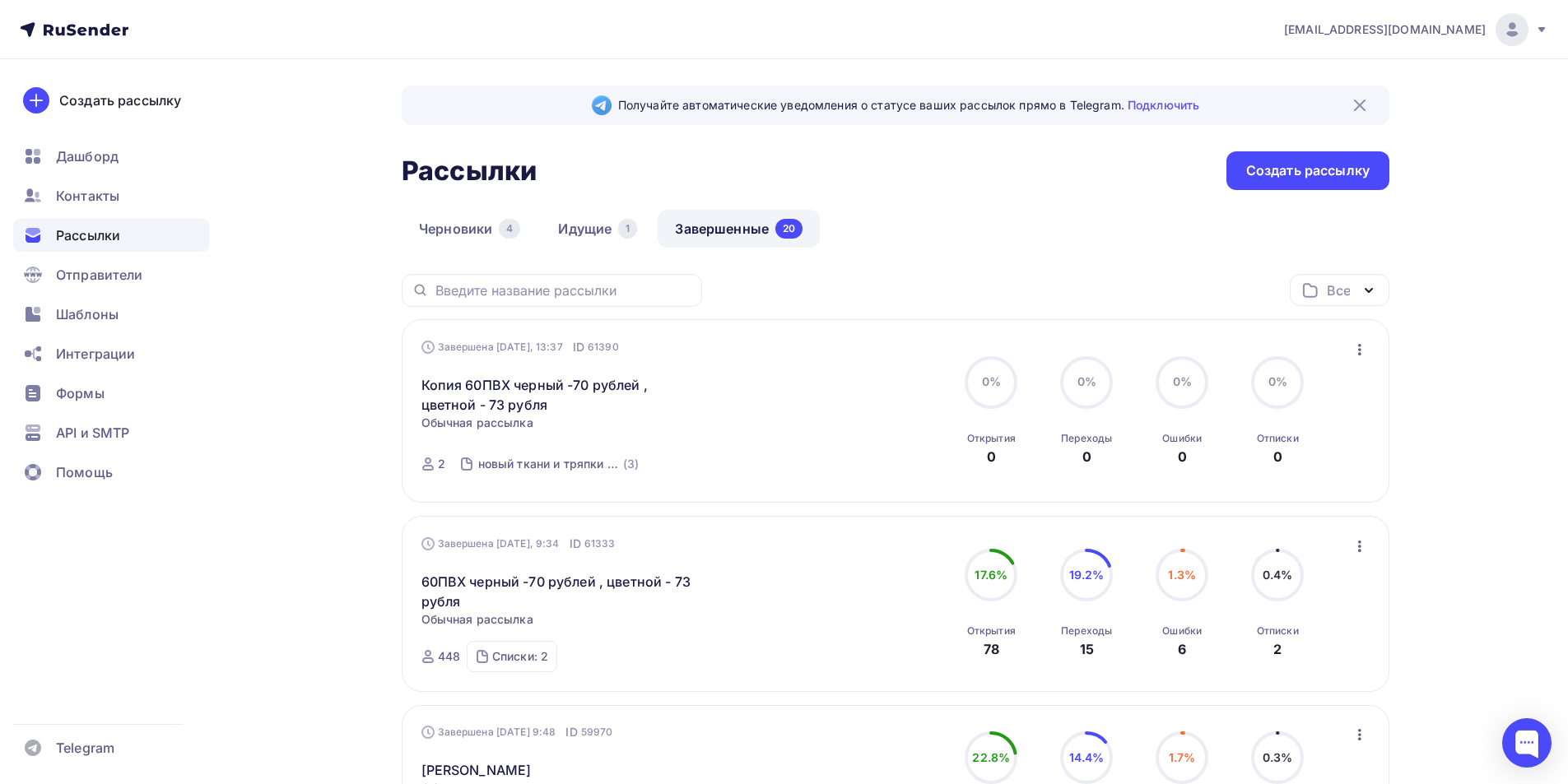
click at [1358, 354] on icon "button" at bounding box center [1360, 350] width 3 height 12
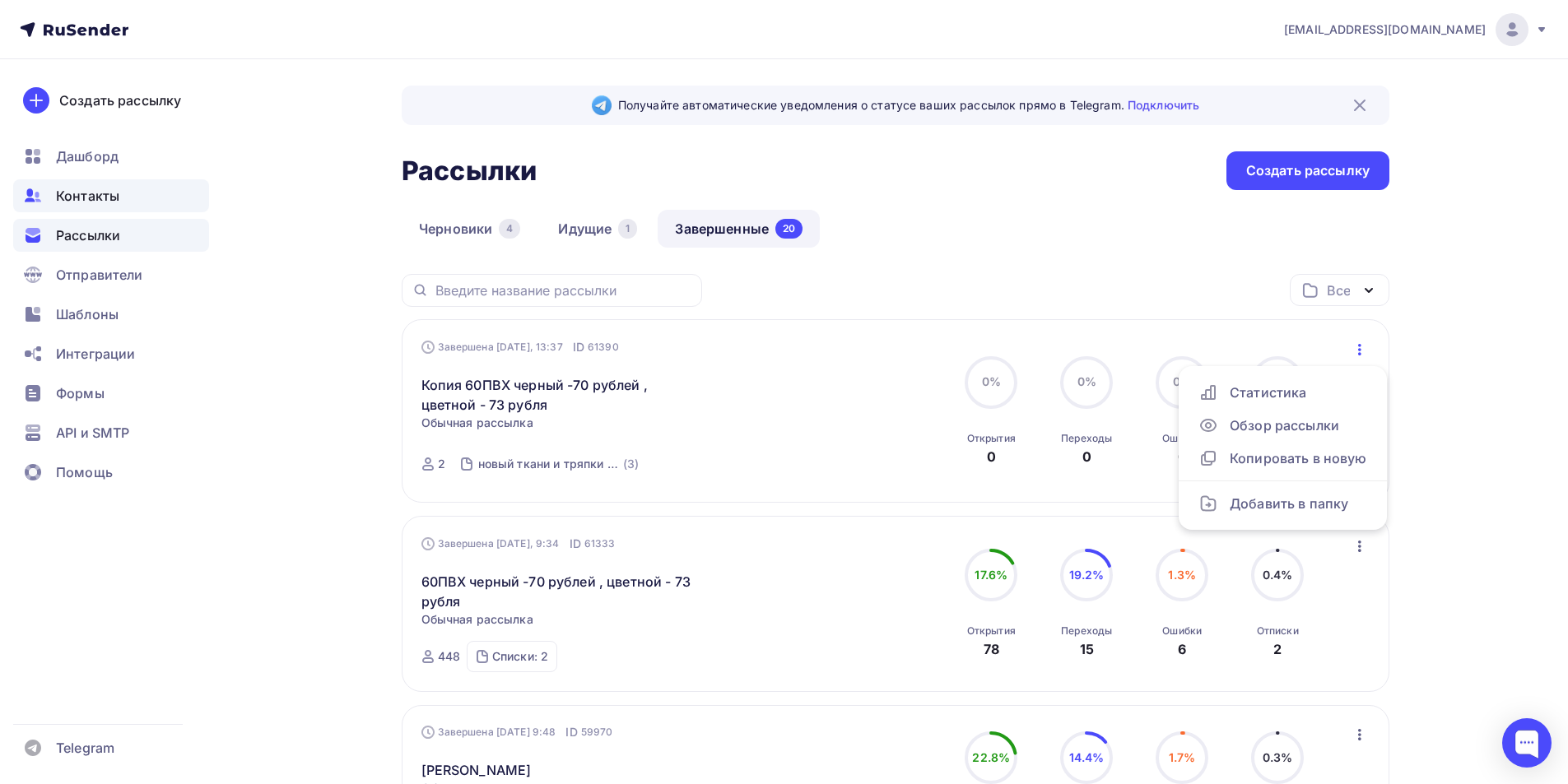
click at [110, 196] on span "Контакты" at bounding box center [87, 195] width 64 height 20
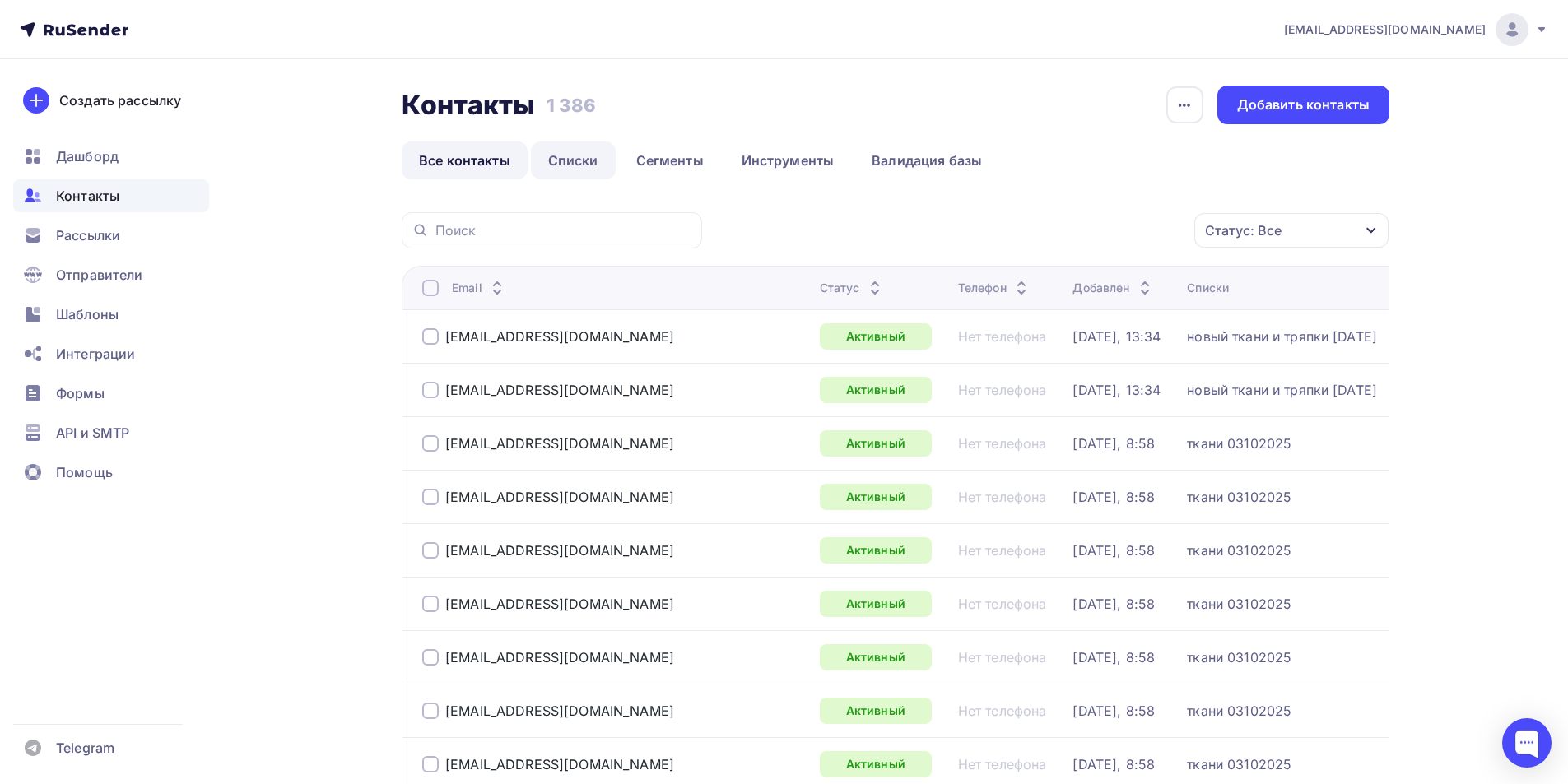
click at [595, 165] on link "Списки" at bounding box center [573, 160] width 85 height 38
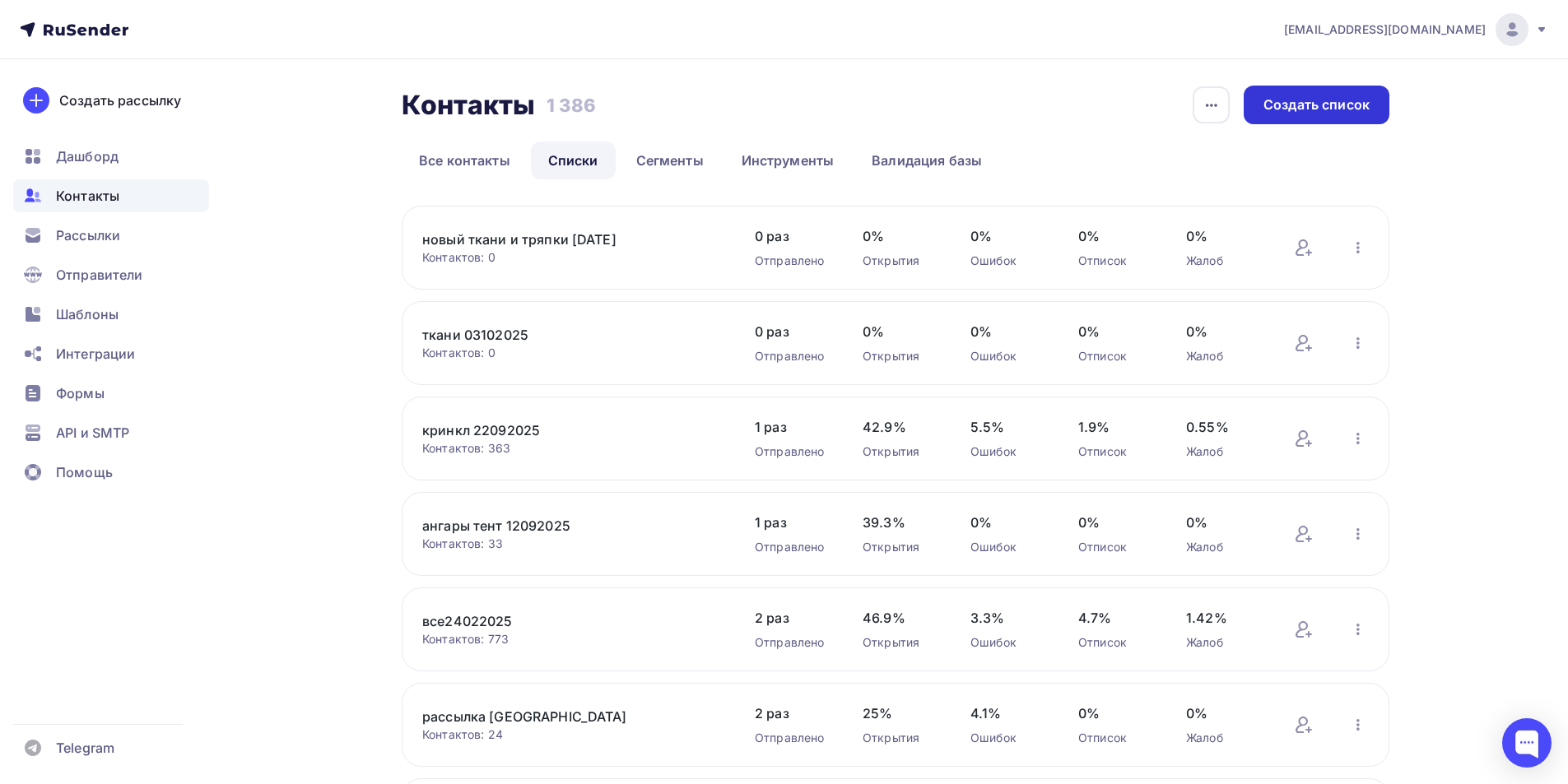
click at [1327, 98] on div "Создать список" at bounding box center [1317, 104] width 106 height 19
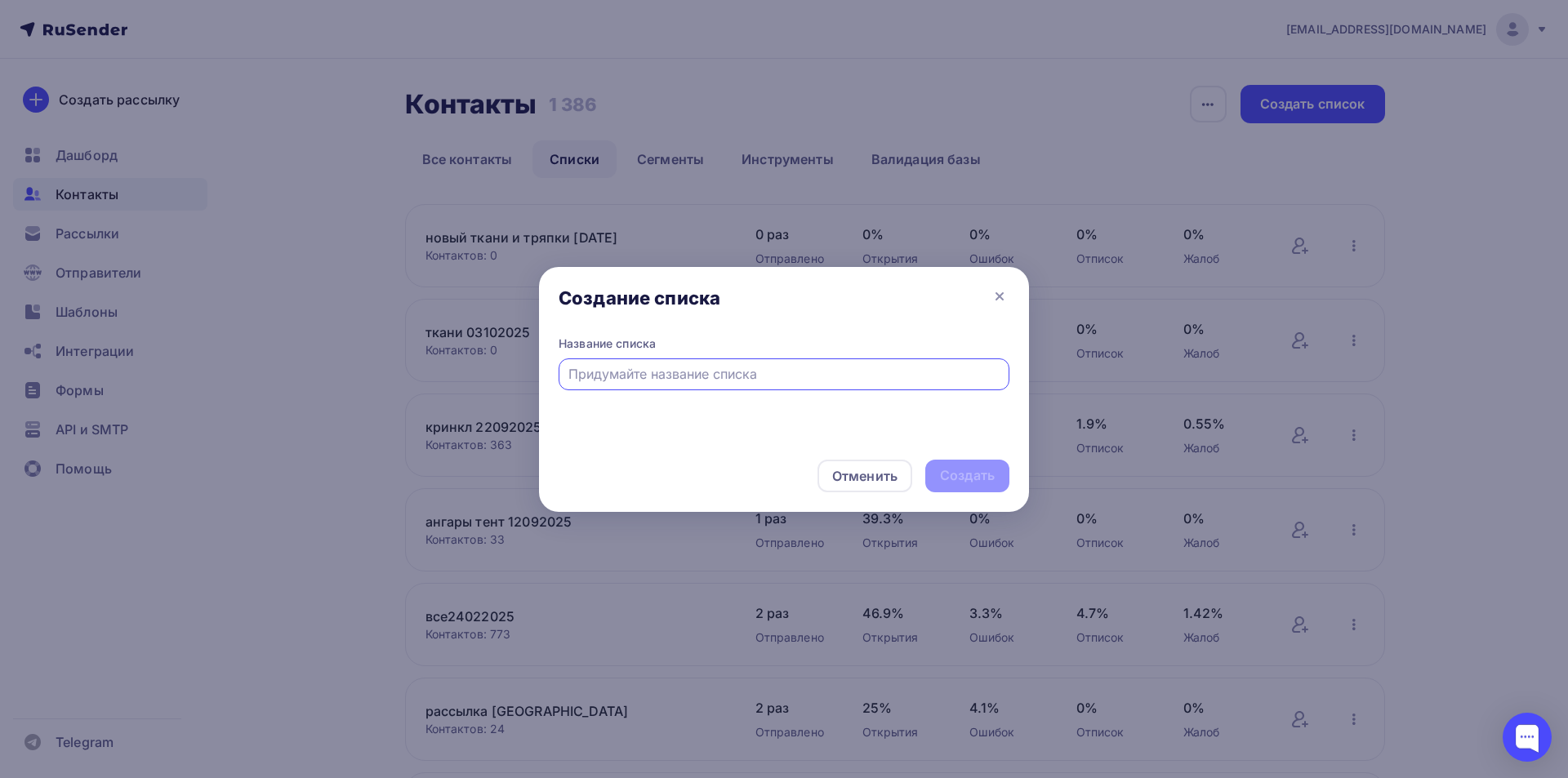
click at [666, 370] on input "text" at bounding box center [784, 373] width 432 height 19
type input "м"
type input "ткани маленькие 03102025"
click at [959, 473] on div "Создать" at bounding box center [967, 476] width 55 height 19
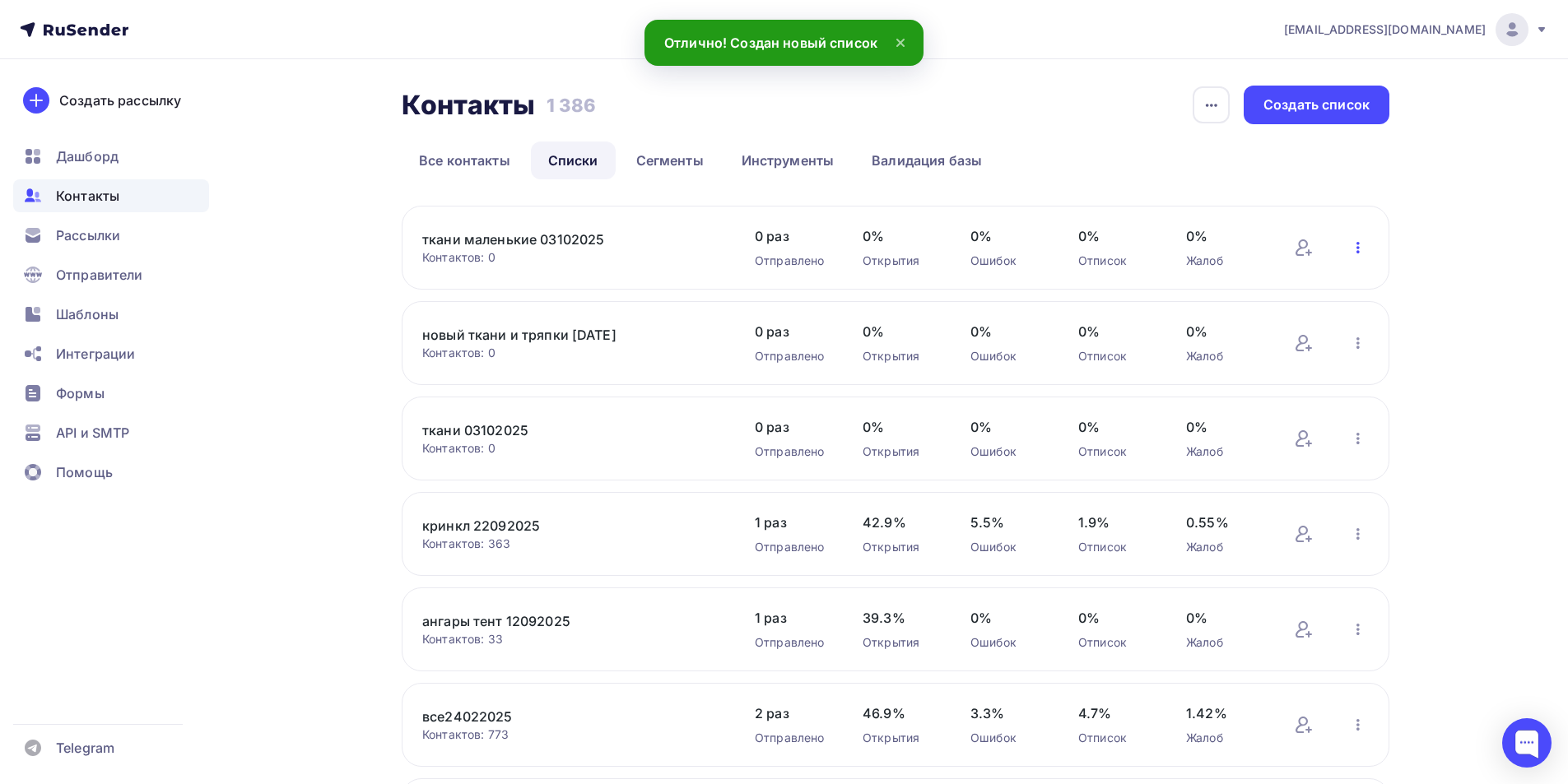
click at [1357, 254] on icon "button" at bounding box center [1357, 247] width 20 height 20
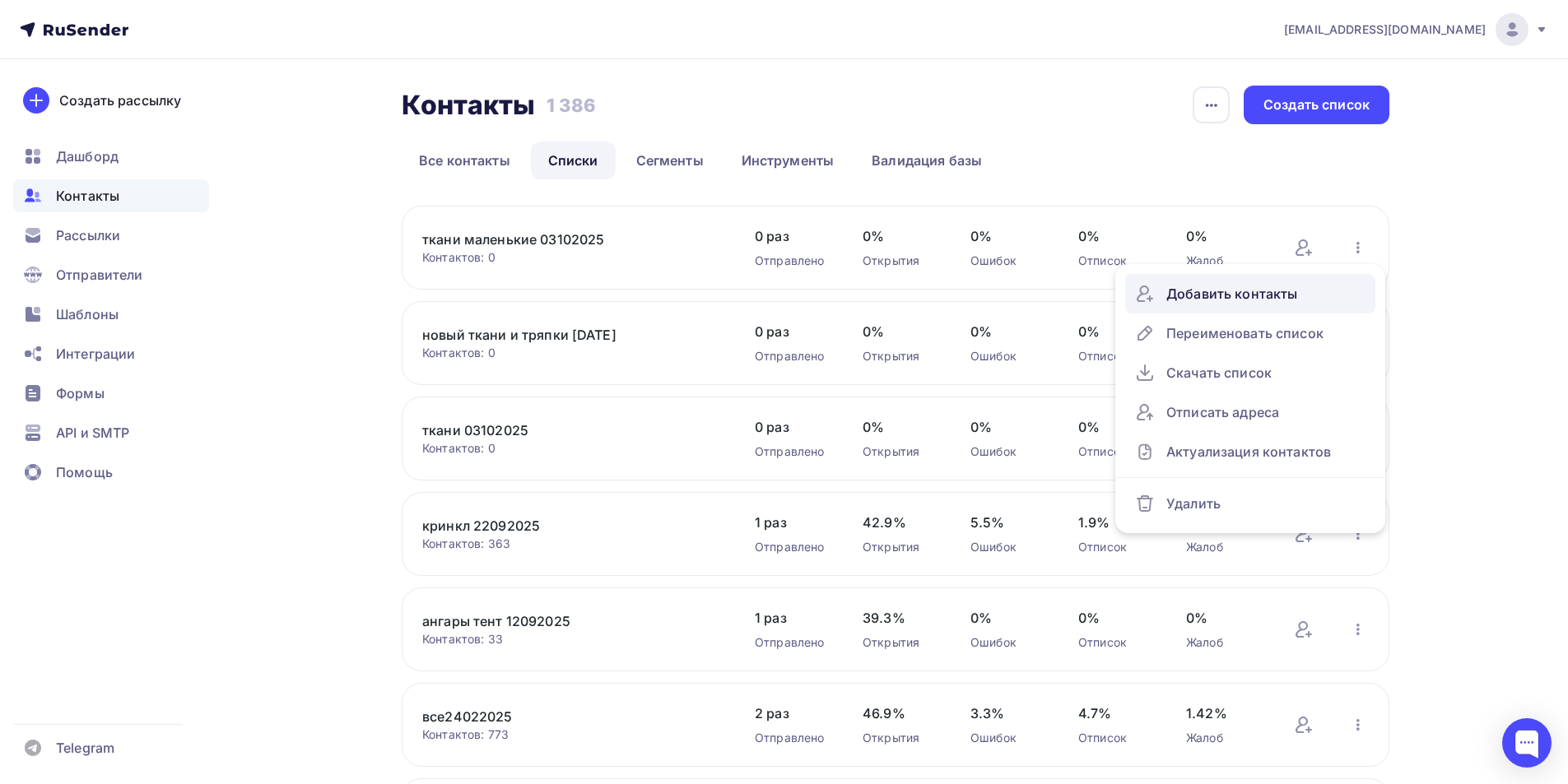
click at [1246, 302] on div "Добавить контакты" at bounding box center [1250, 294] width 231 height 26
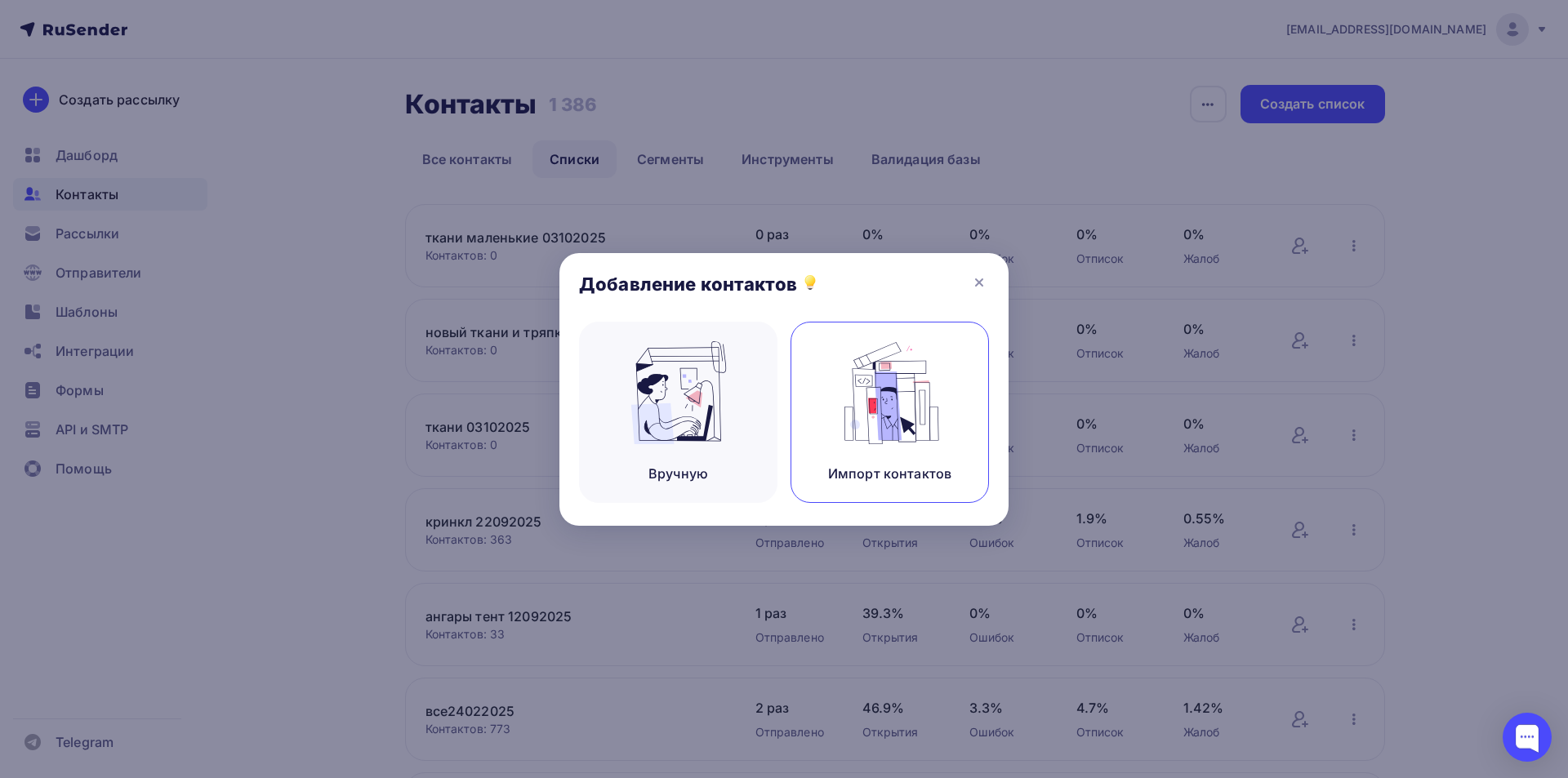
click at [834, 414] on div "Импорт контактов" at bounding box center [890, 412] width 199 height 181
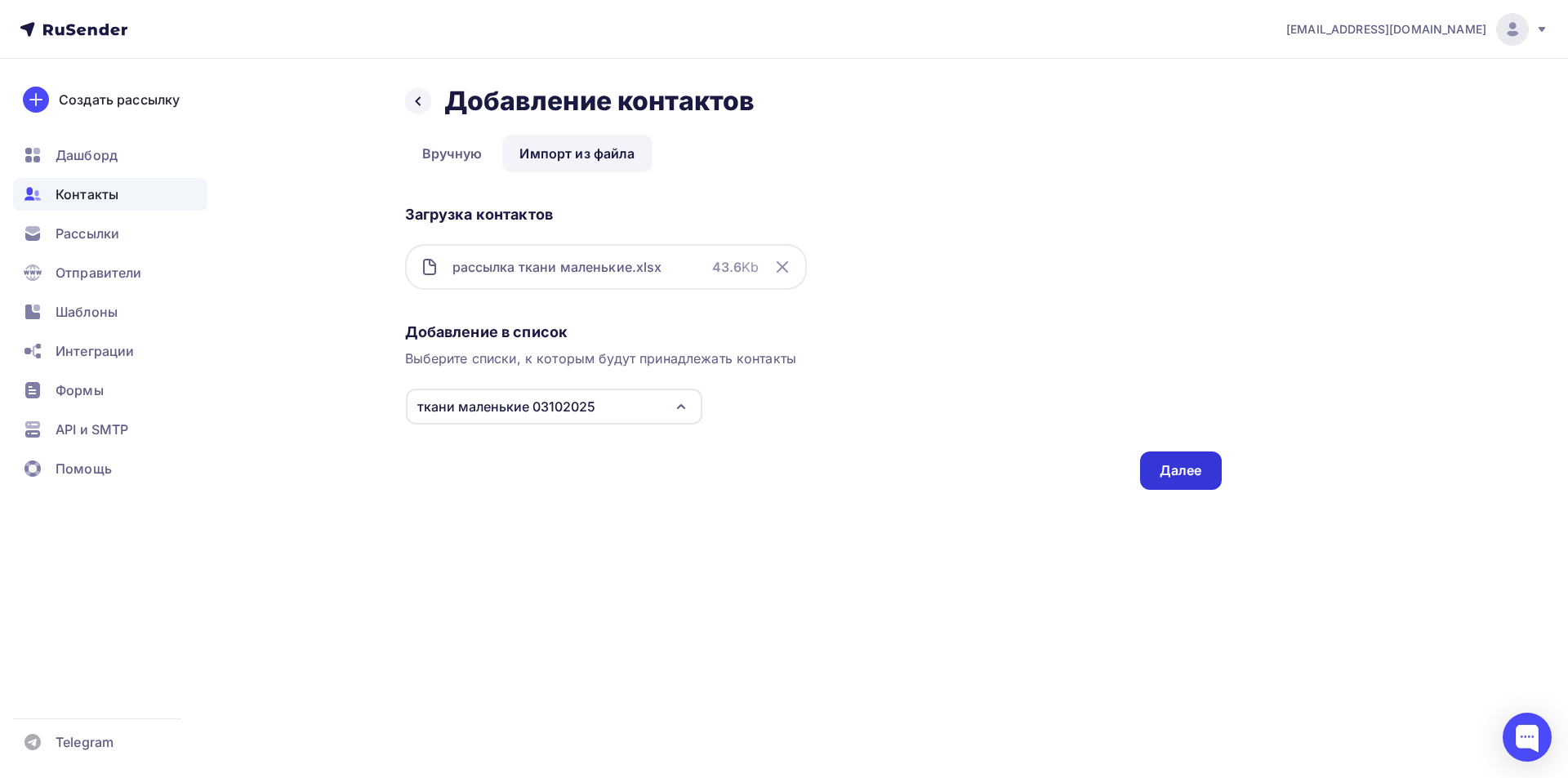
click at [1153, 469] on div "Далее" at bounding box center [1181, 471] width 82 height 39
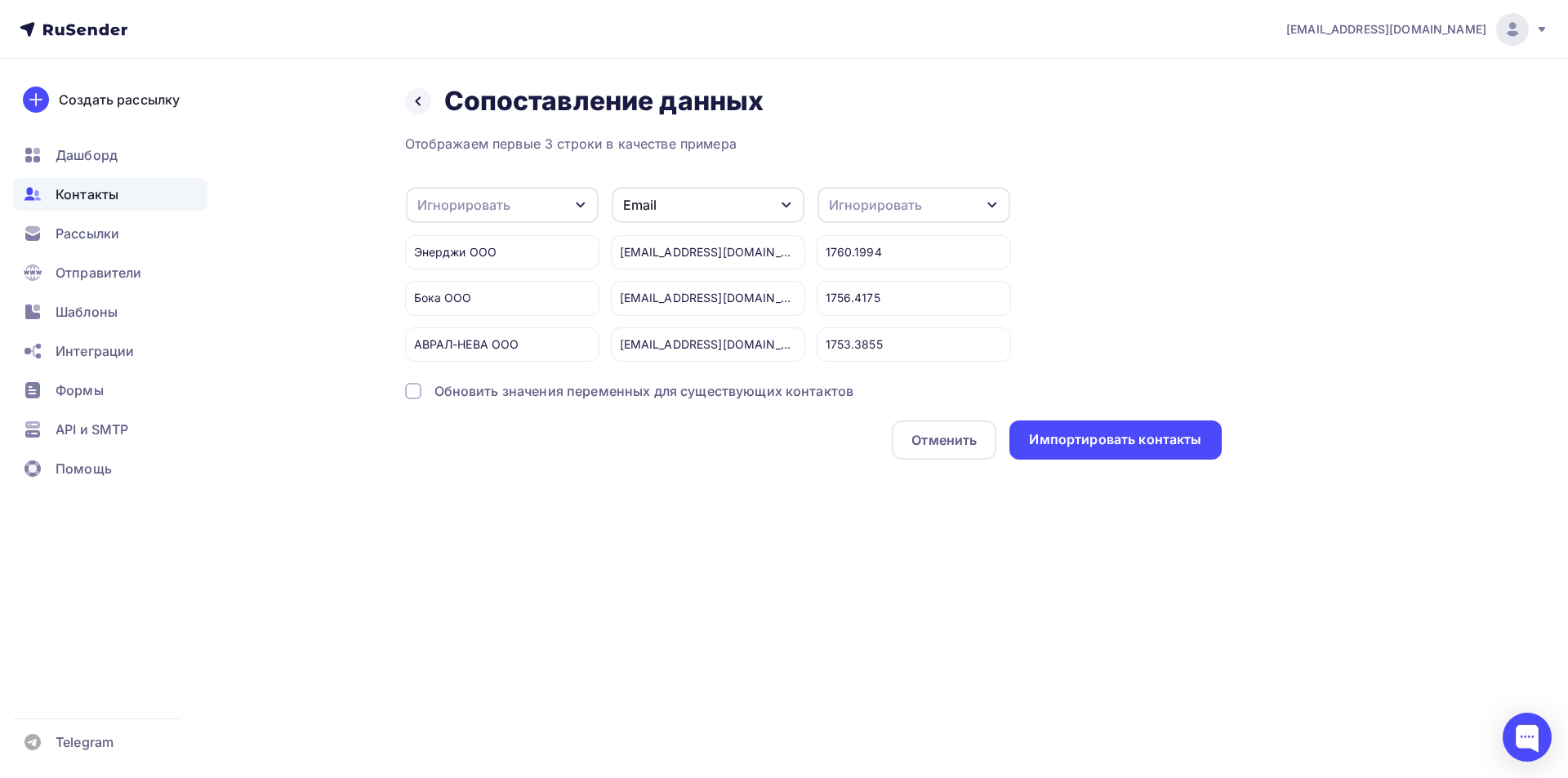
click at [487, 206] on div "Игнорировать" at bounding box center [464, 205] width 93 height 19
click at [466, 288] on div "Имя" at bounding box center [476, 290] width 94 height 19
click at [1043, 436] on div "Импортировать контакты" at bounding box center [1115, 440] width 173 height 19
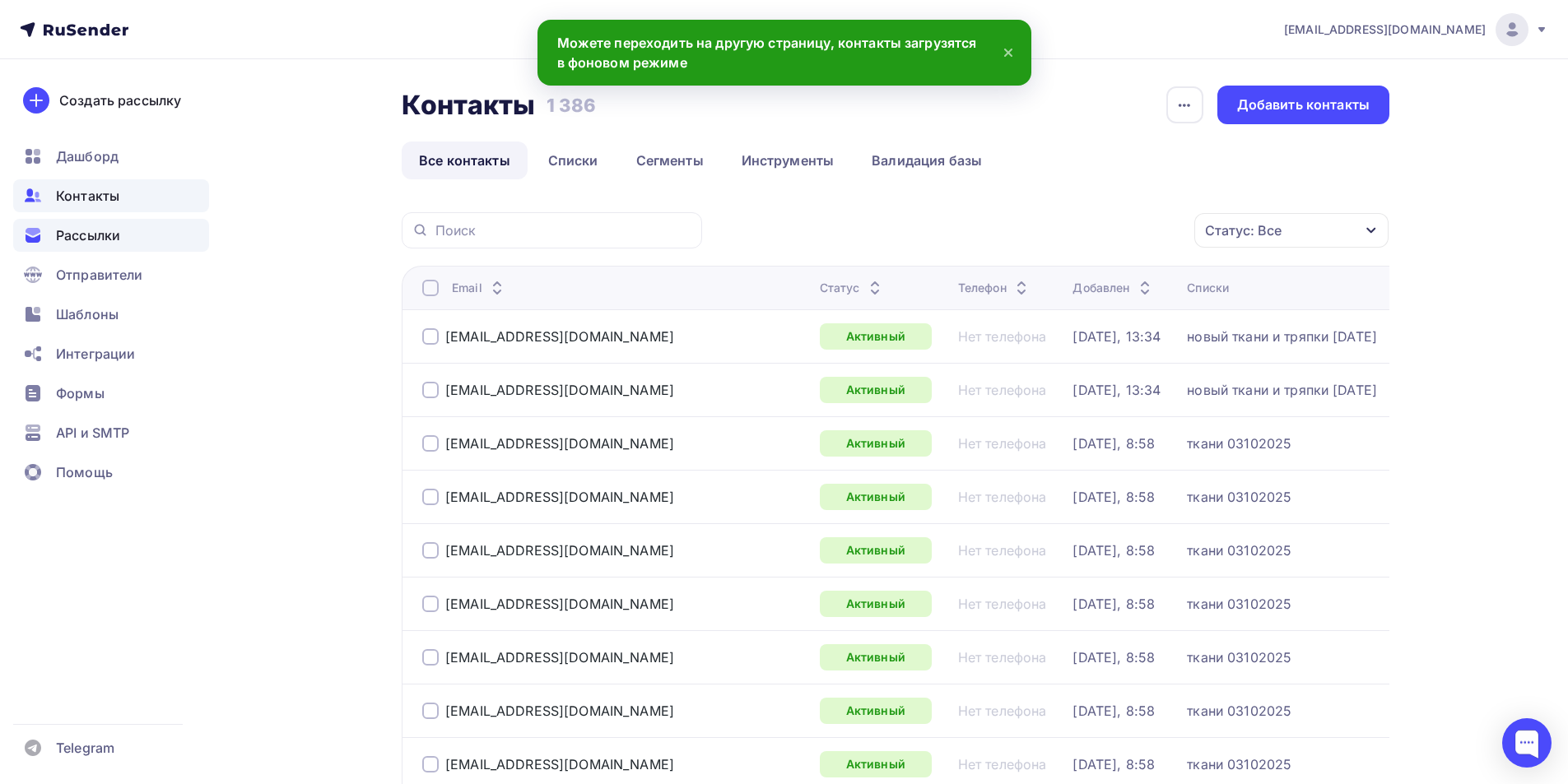
click at [105, 227] on span "Рассылки" at bounding box center [88, 235] width 65 height 20
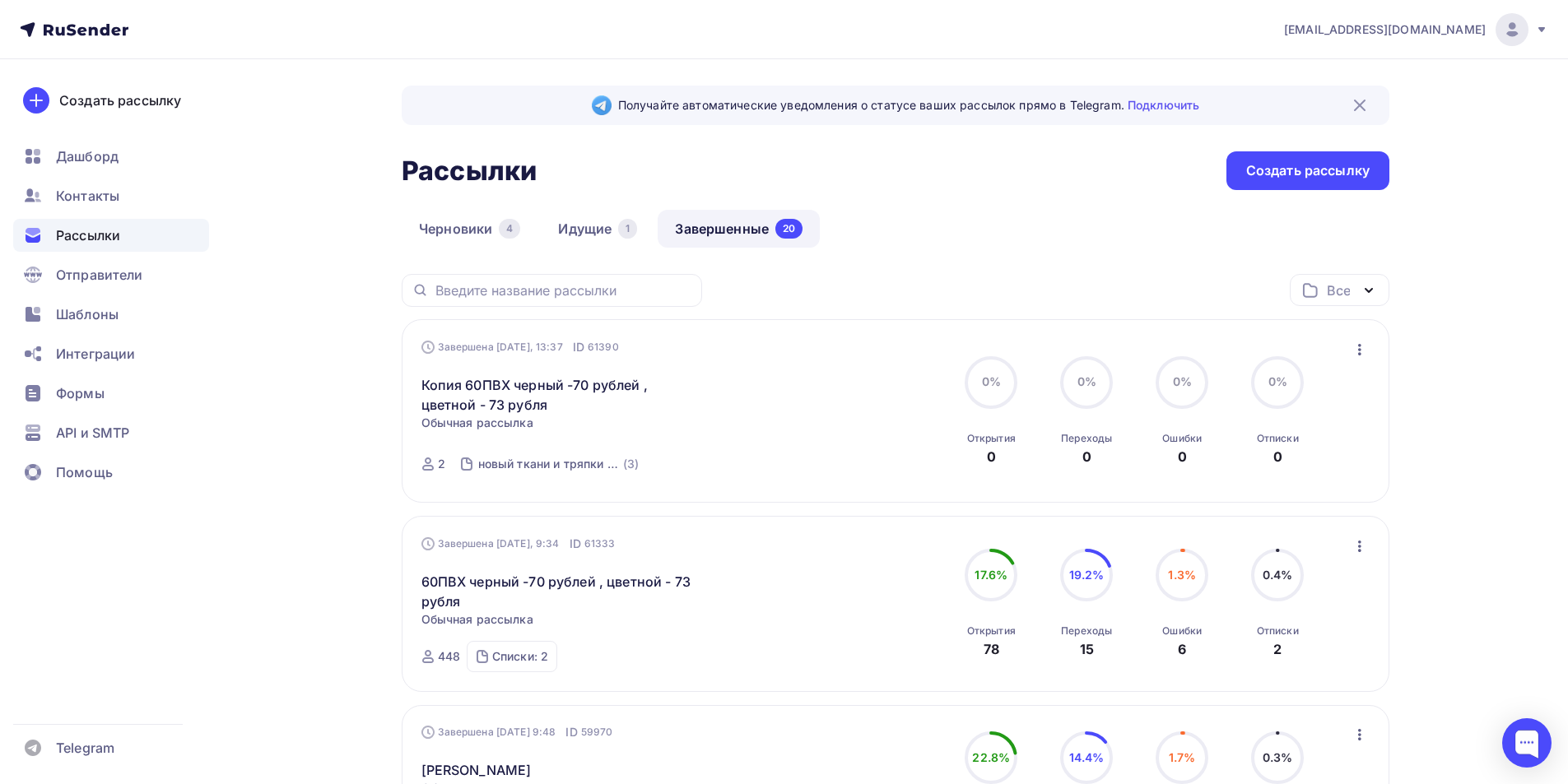
click at [1362, 546] on icon "button" at bounding box center [1359, 546] width 20 height 20
click at [1320, 654] on div "Копировать в новую" at bounding box center [1283, 654] width 169 height 20
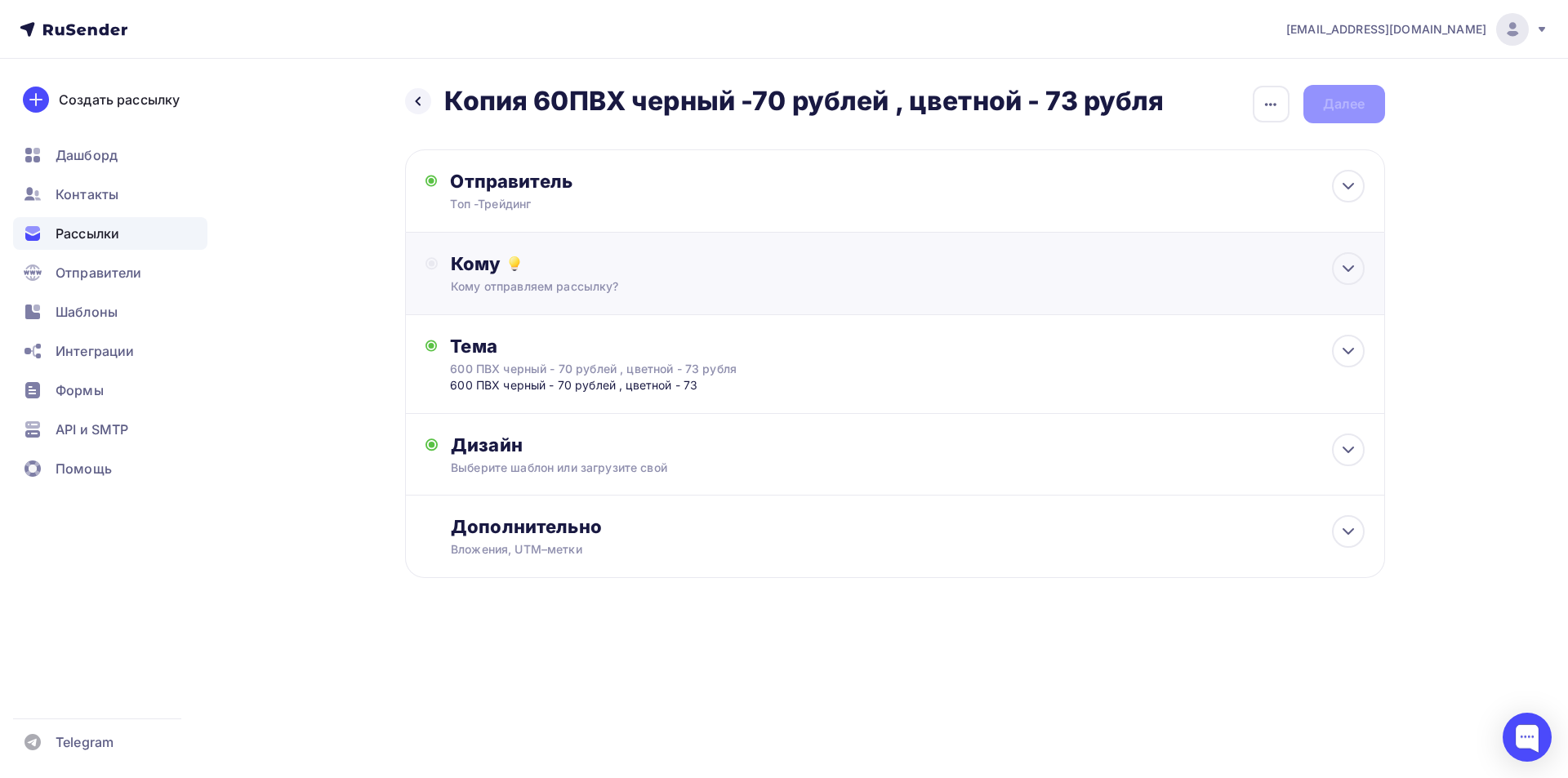
click at [573, 285] on div "Кому отправляем рассылку?" at bounding box center [861, 286] width 823 height 16
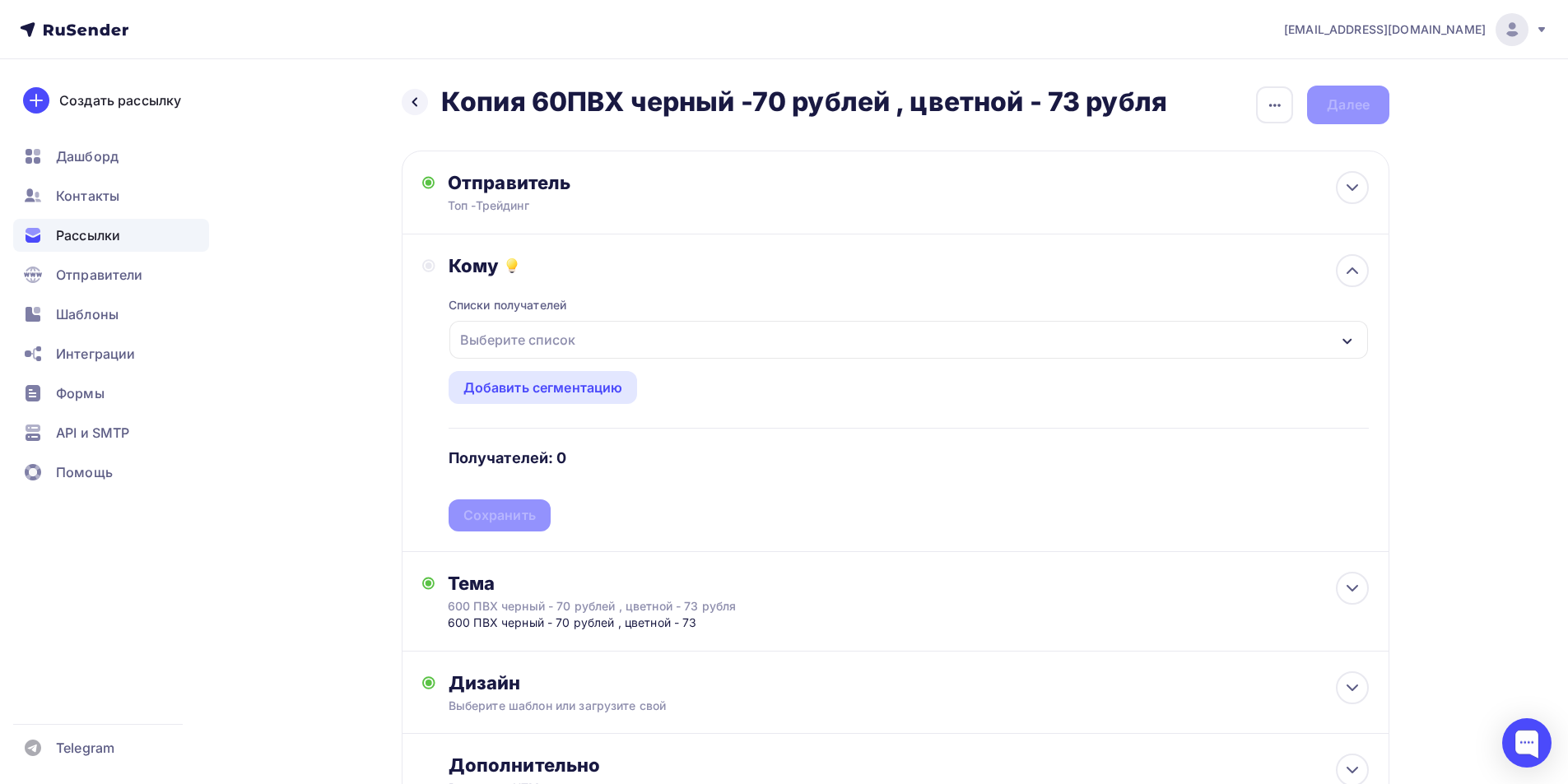
click at [552, 332] on div "Выберите список" at bounding box center [517, 339] width 128 height 30
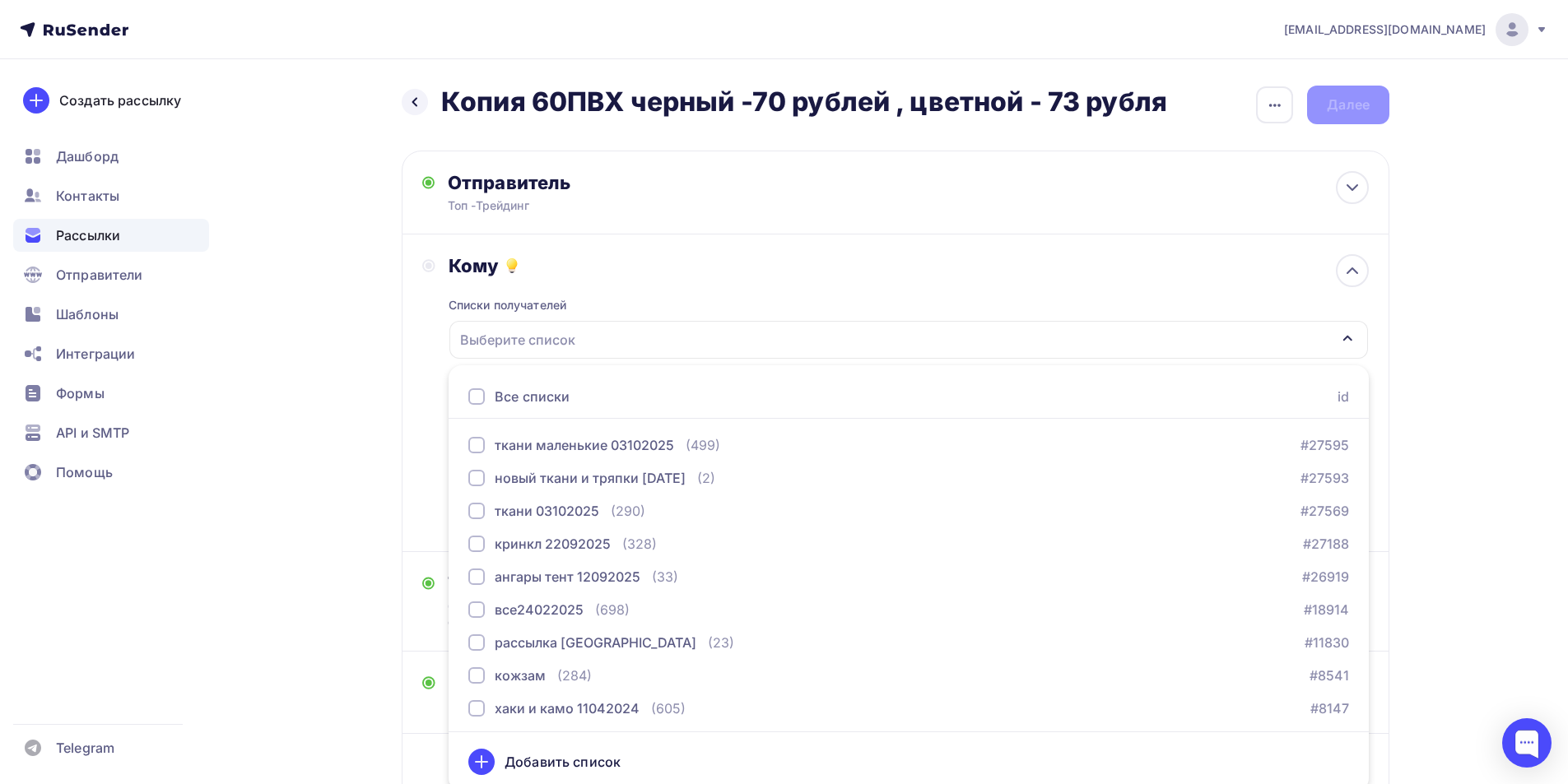
scroll to position [8, 0]
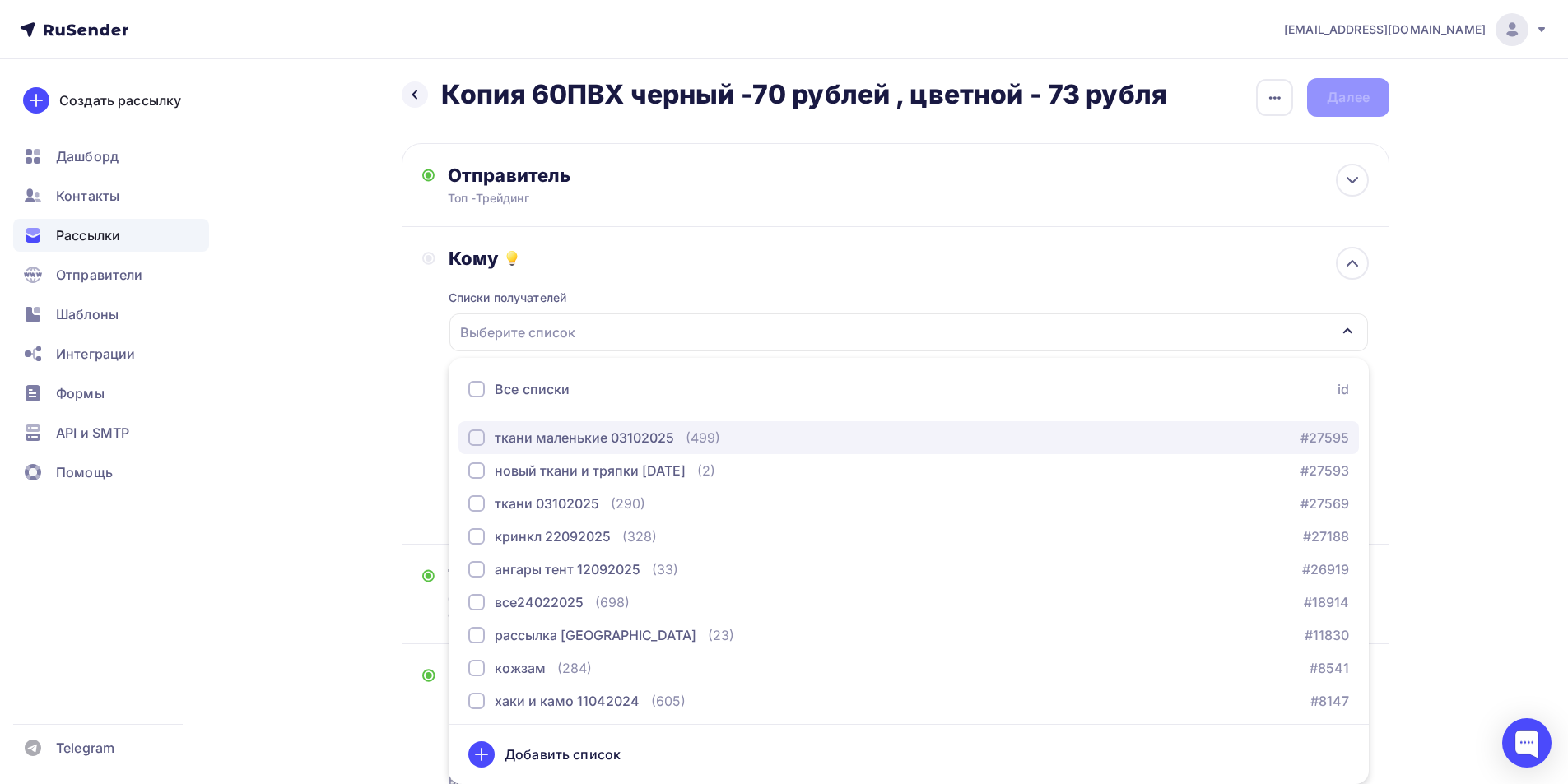
click at [481, 438] on div "button" at bounding box center [476, 437] width 16 height 16
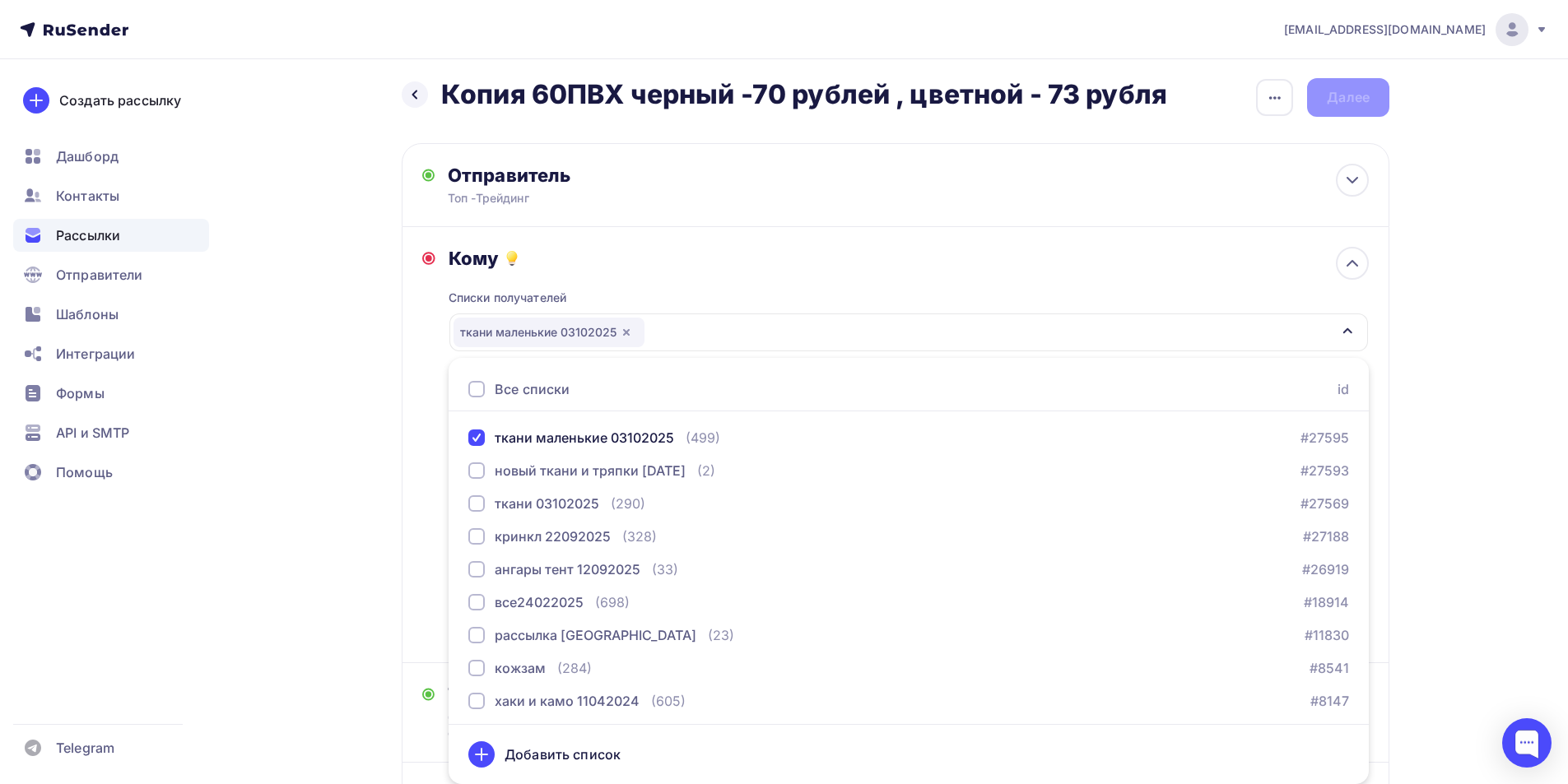
click at [384, 621] on div "Назад Копия 60ПВХ черный -70 рублей , цветной - 73 рубля Копия 60ПВХ черный -70…" at bounding box center [784, 543] width 1349 height 983
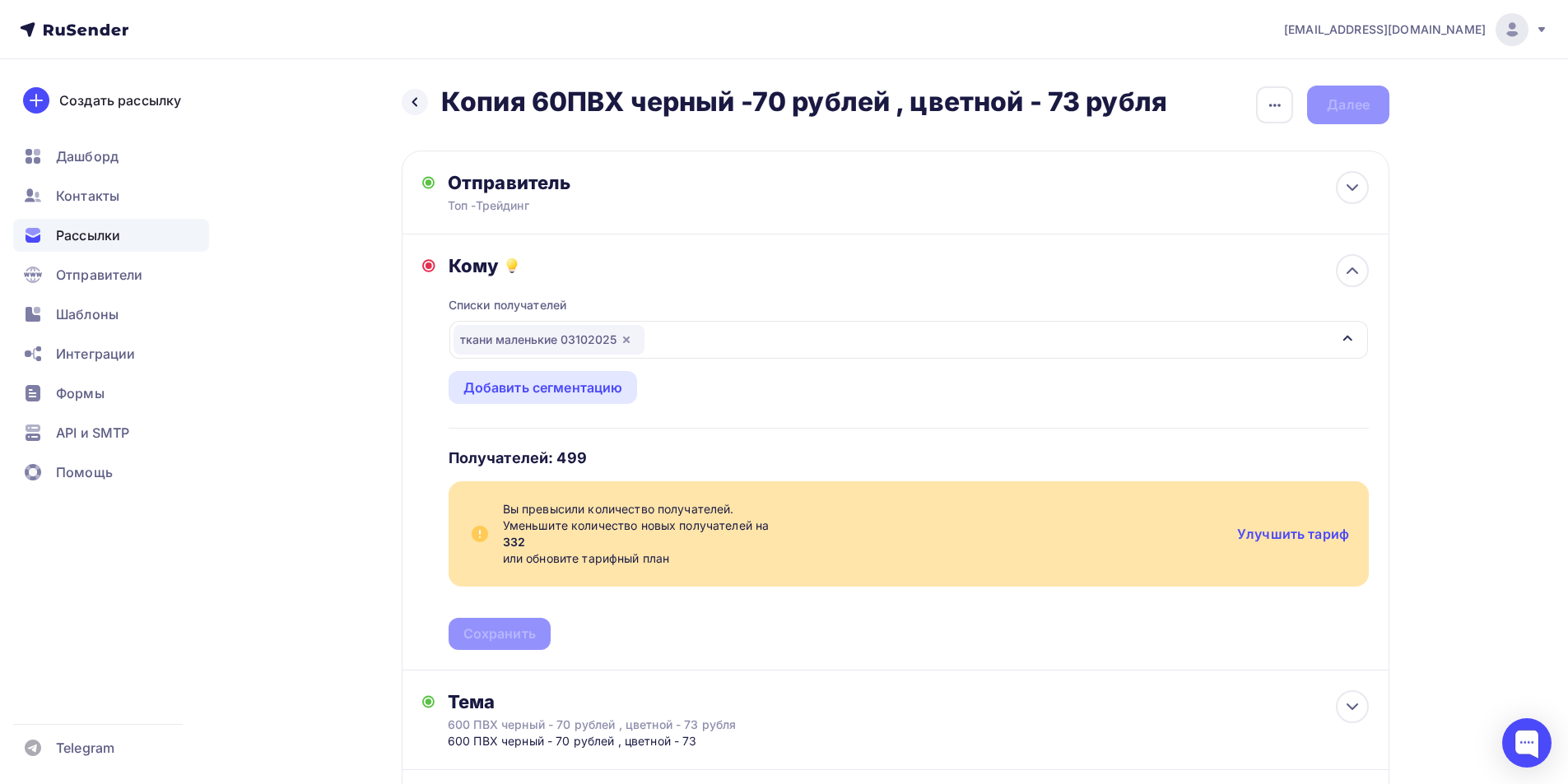
scroll to position [258, 0]
